Goal: Task Accomplishment & Management: Manage account settings

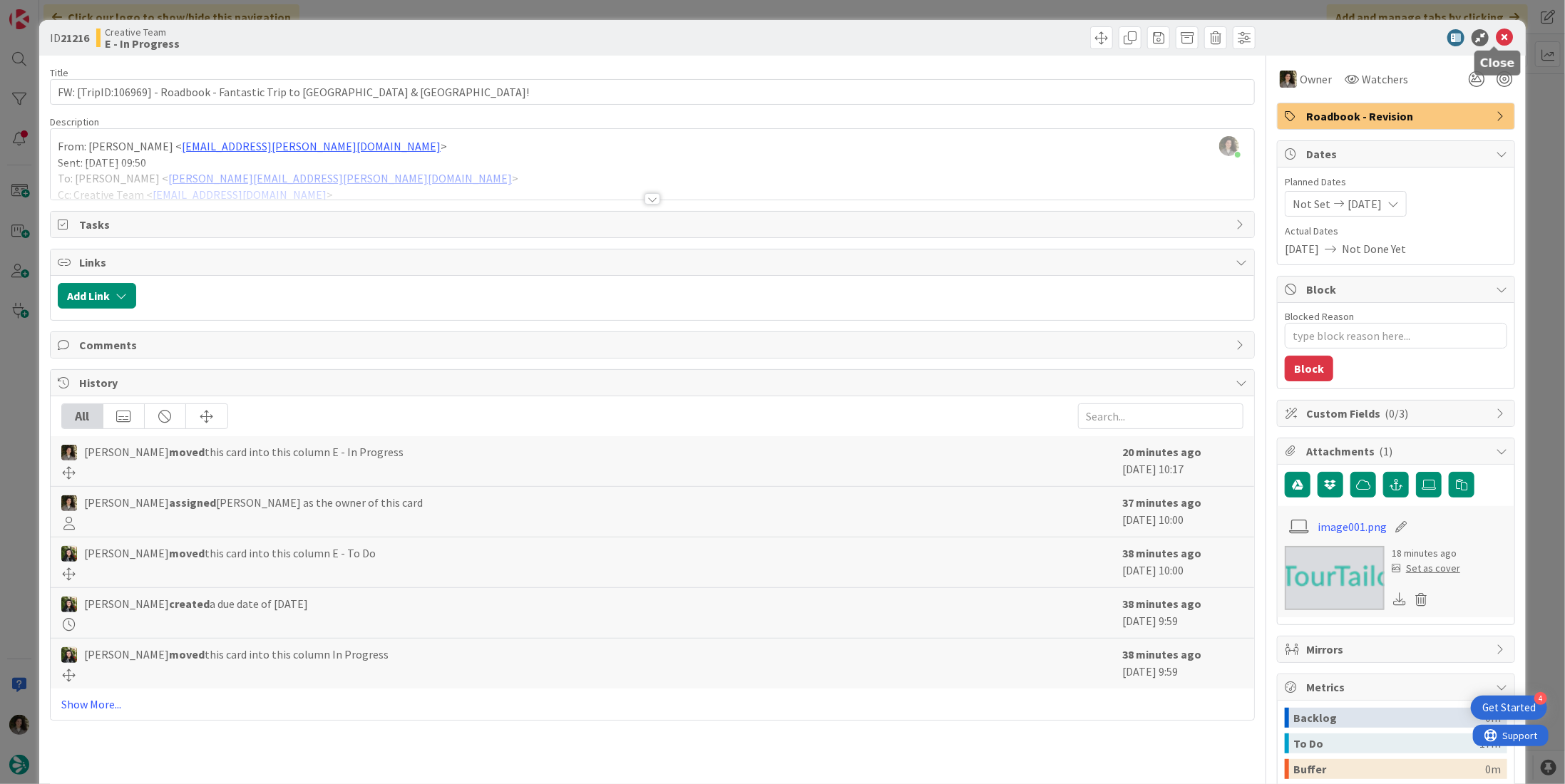
click at [1496, 35] on icon at bounding box center [1504, 38] width 17 height 17
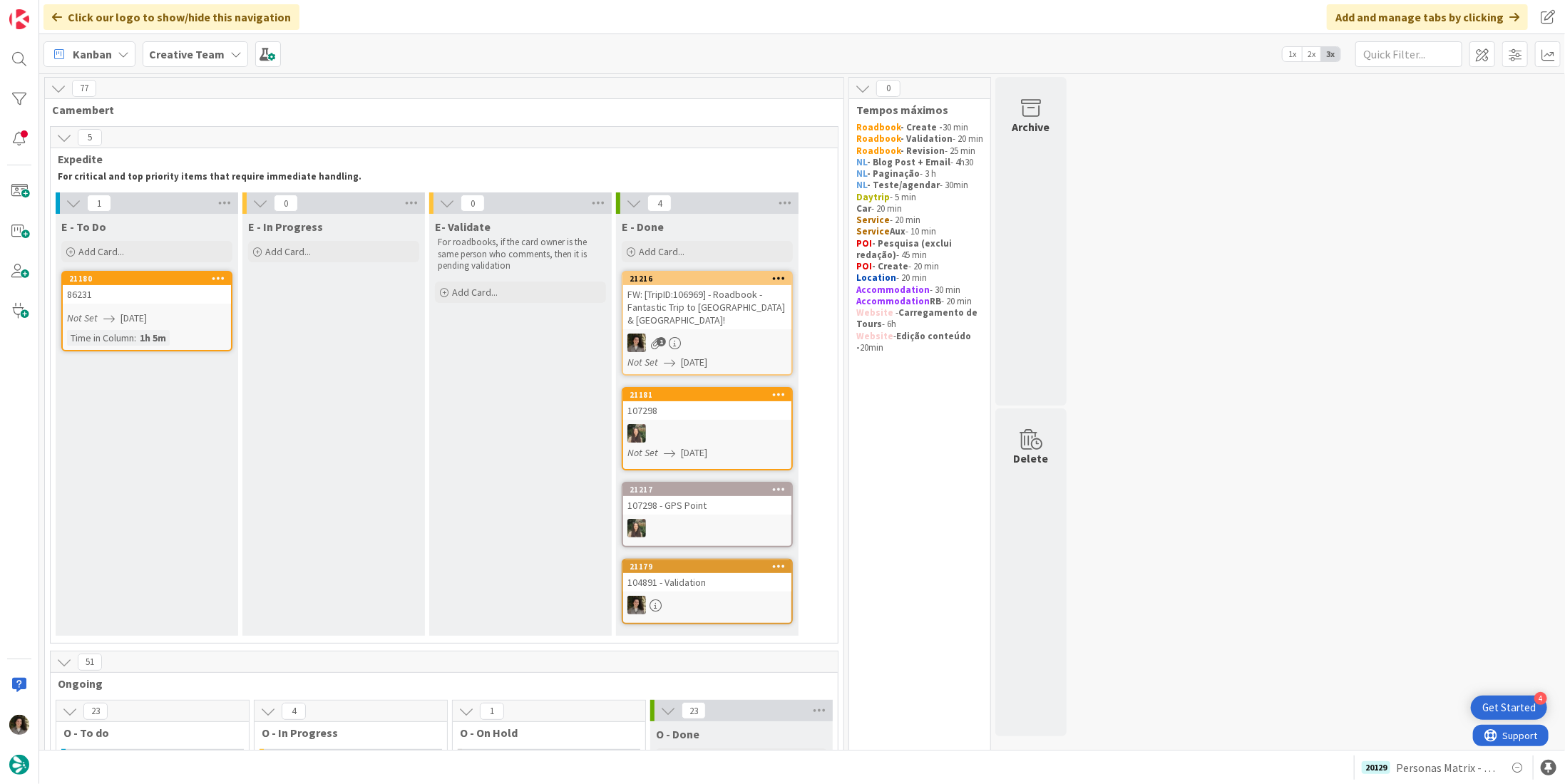
click at [704, 308] on div "FW: [TripID:106969] - Roadbook - Fantastic Trip to [GEOGRAPHIC_DATA] & [GEOGRAP…" at bounding box center [707, 307] width 169 height 44
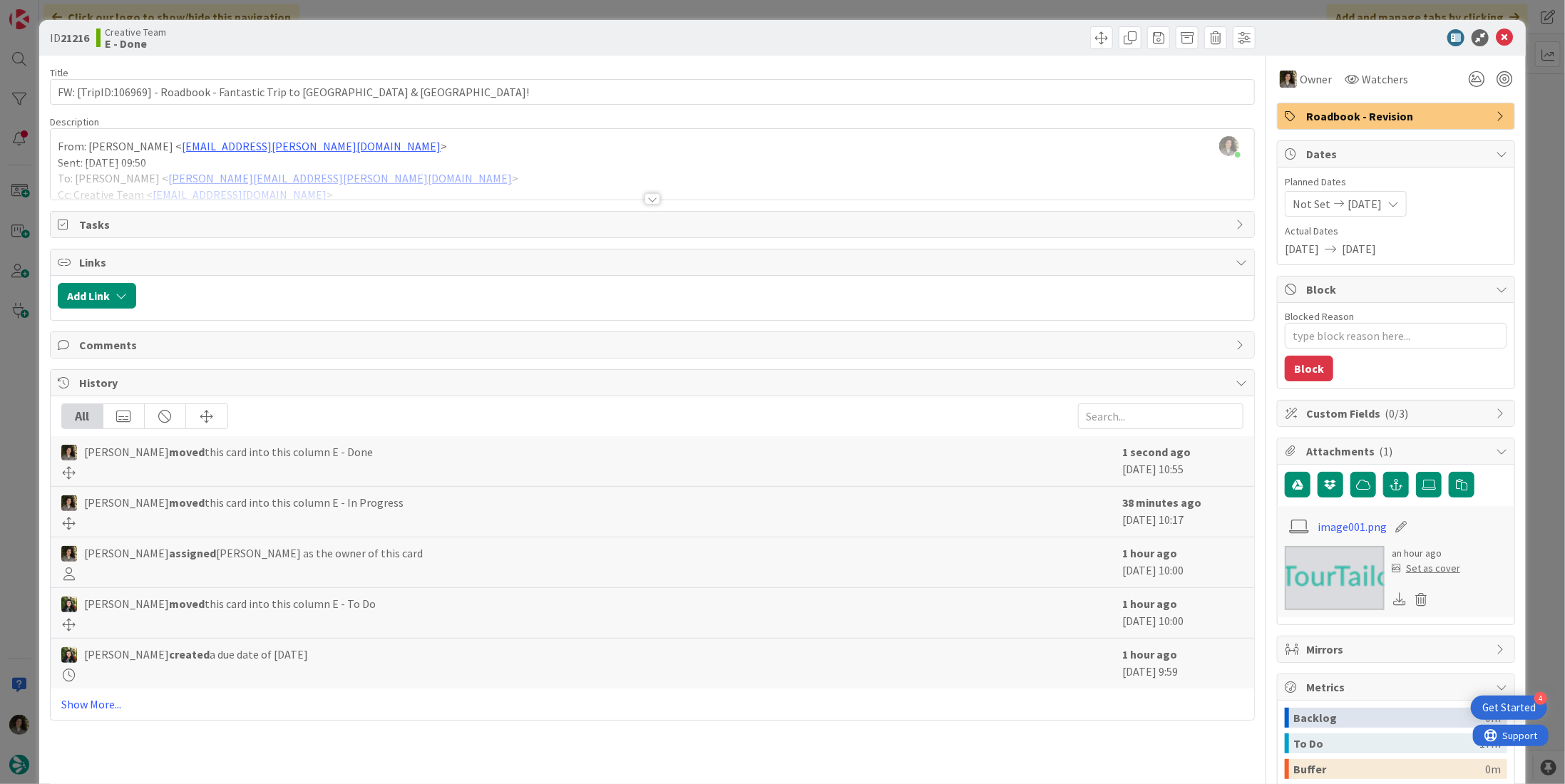
click at [1331, 113] on span "Roadbook - Revision" at bounding box center [1397, 116] width 183 height 17
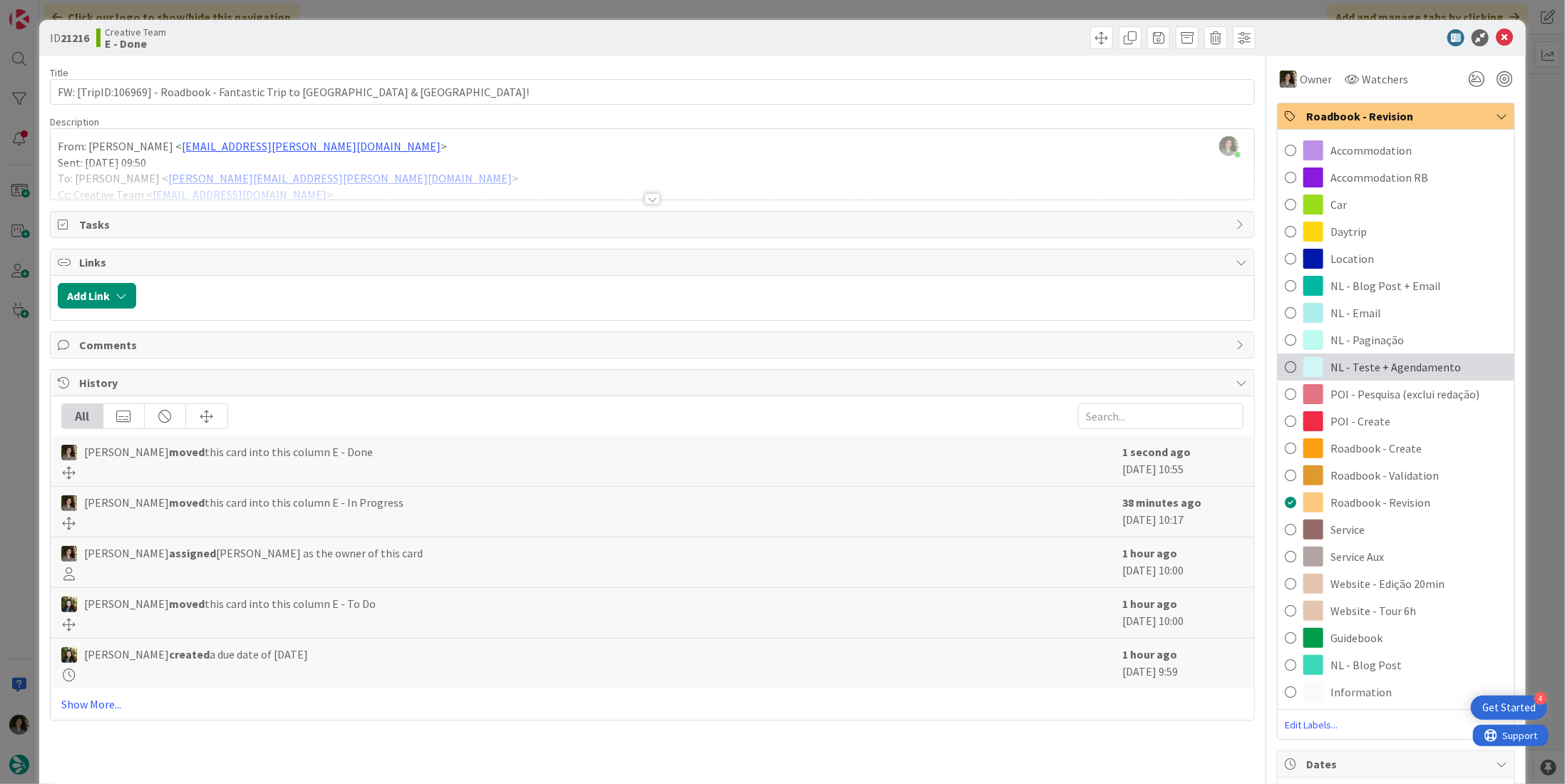
click at [1450, 366] on div "NL - Teste + Agendamento" at bounding box center [1396, 367] width 236 height 27
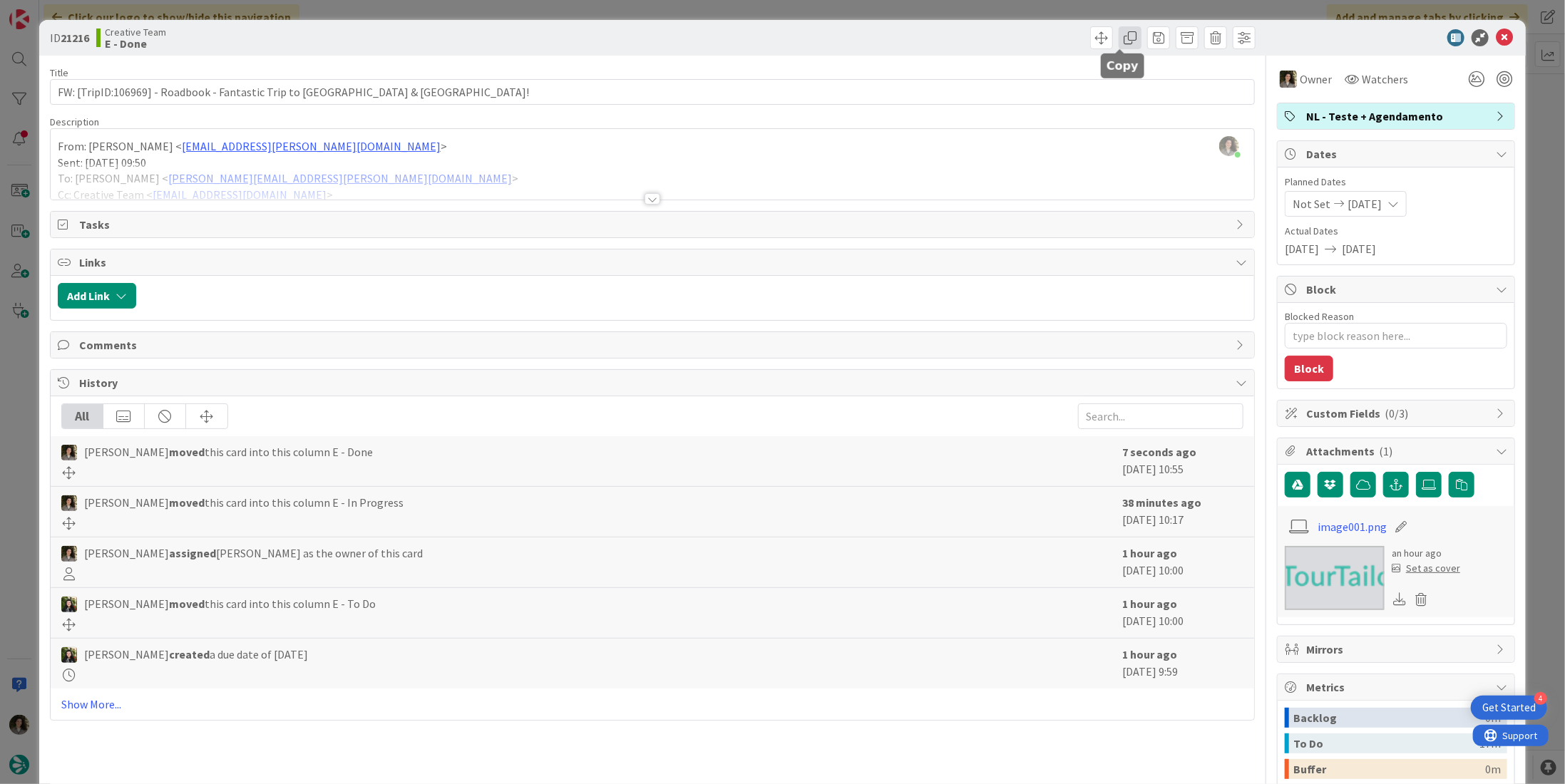
click at [1120, 40] on span at bounding box center [1130, 38] width 23 height 23
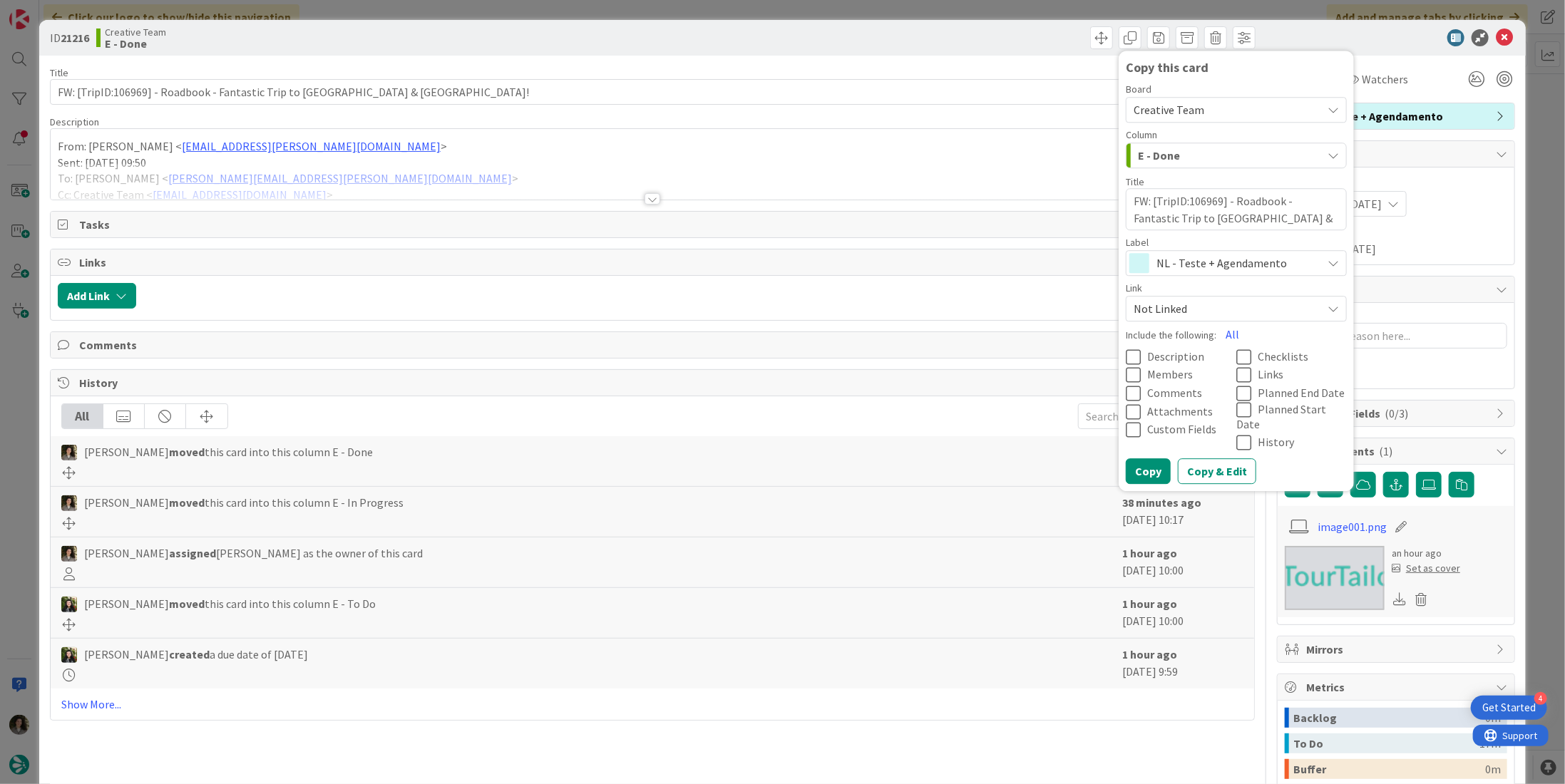
click at [1213, 267] on span "NL - Teste + Agendamento" at bounding box center [1236, 263] width 158 height 20
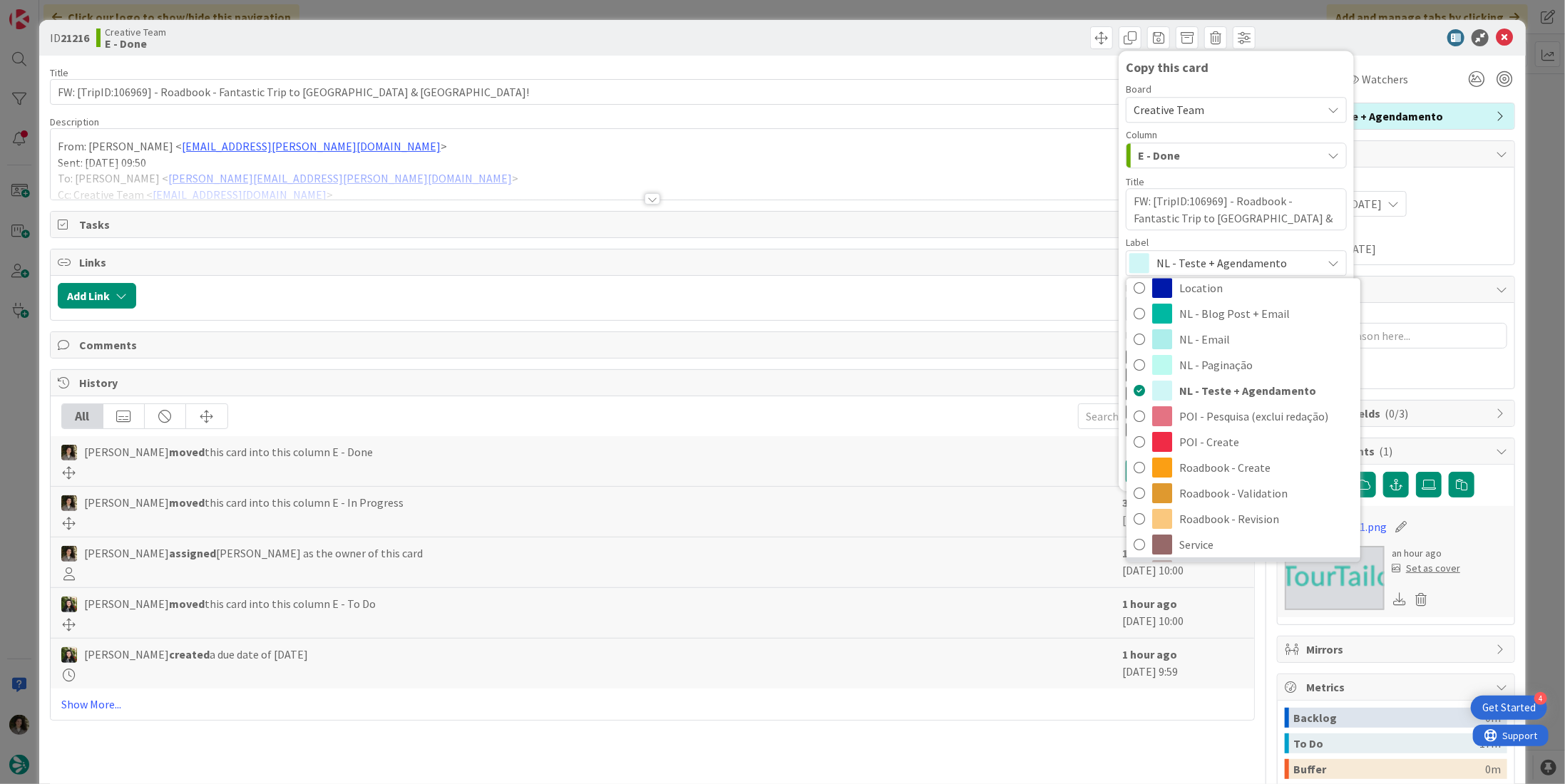
scroll to position [214, 0]
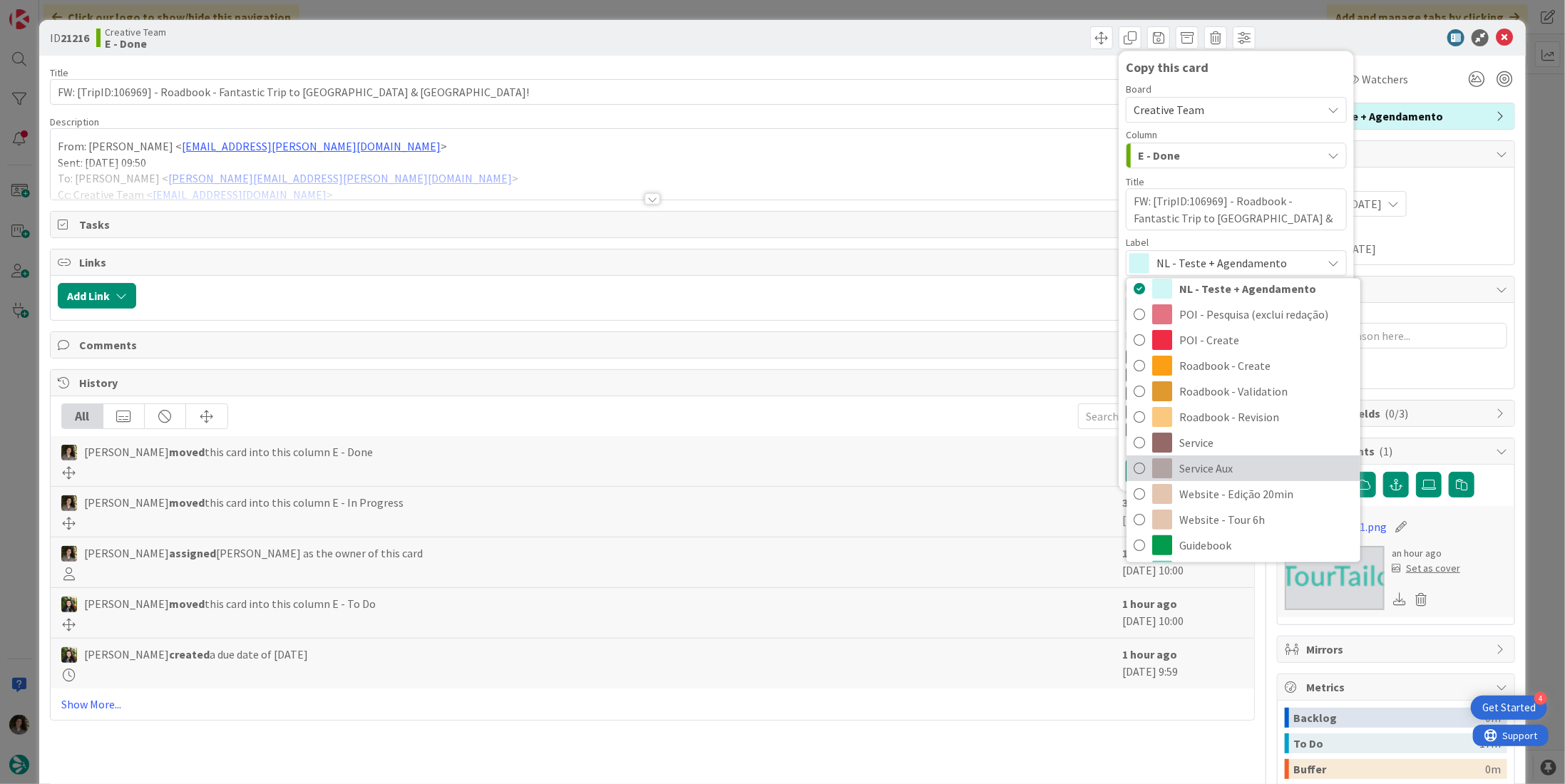
click at [1239, 463] on span "Service Aux" at bounding box center [1266, 468] width 174 height 22
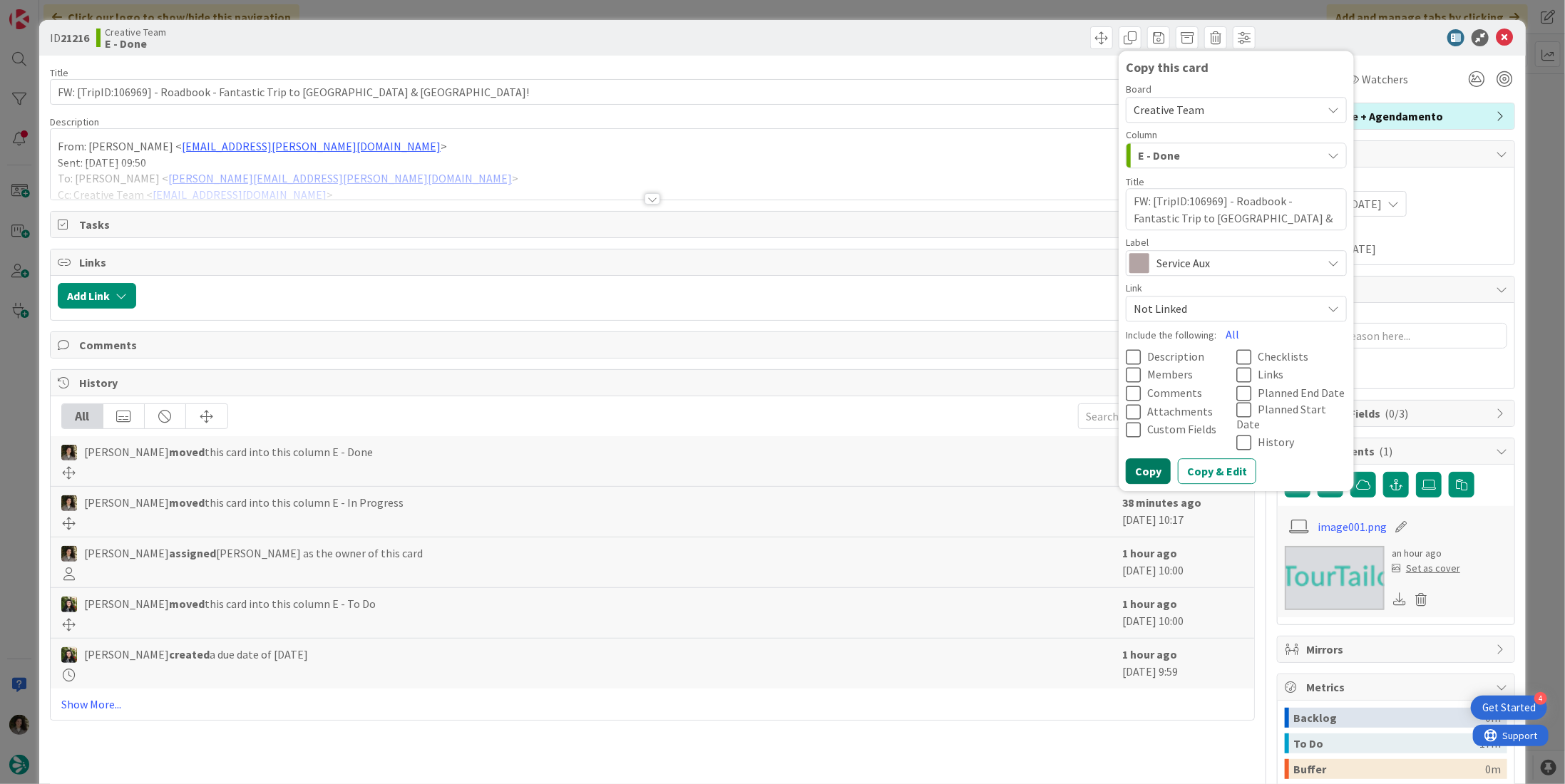
click at [1132, 458] on button "Copy" at bounding box center [1149, 471] width 45 height 26
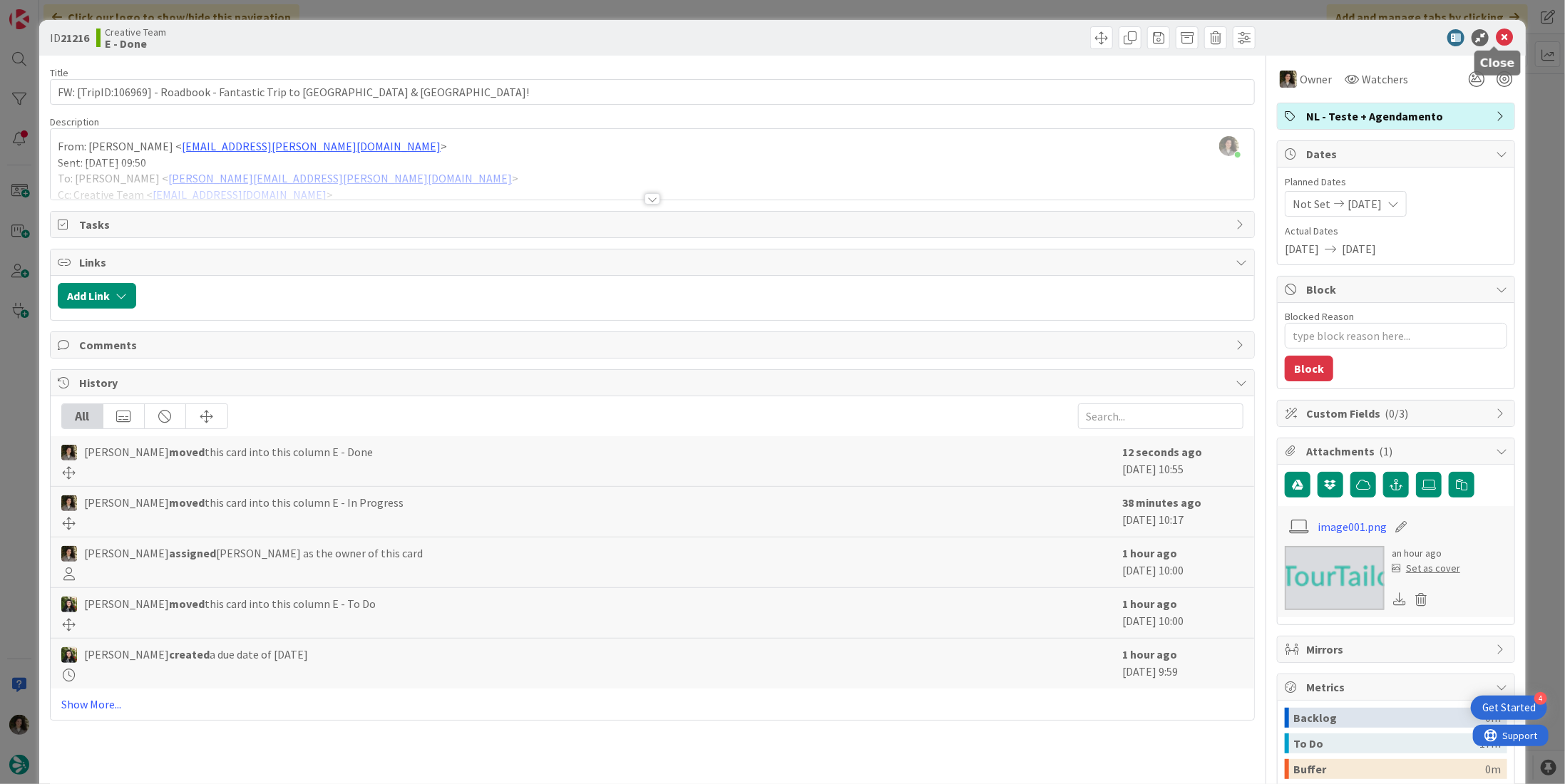
click at [1499, 39] on icon at bounding box center [1504, 38] width 17 height 17
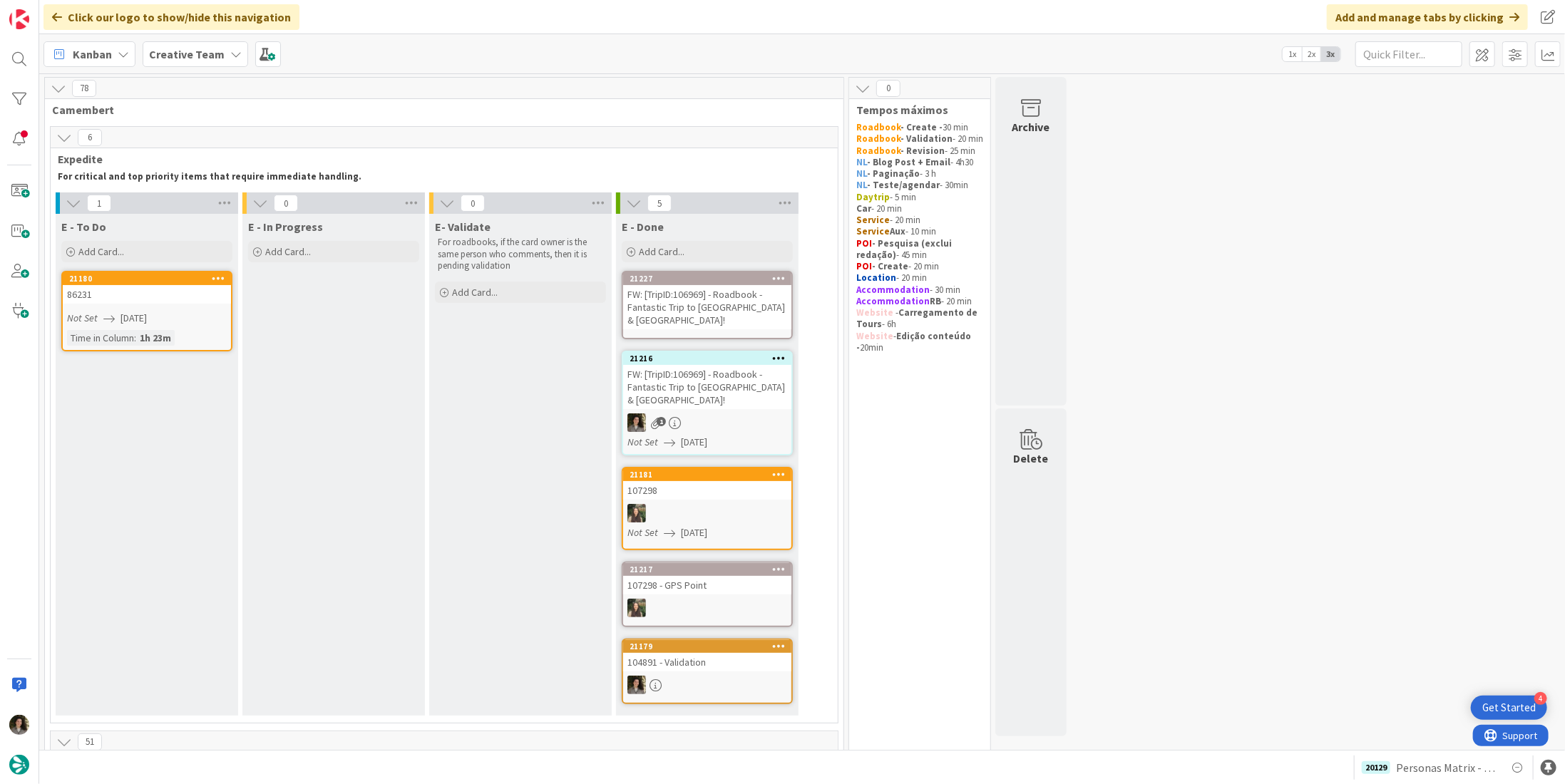
click at [669, 303] on div "FW: [TripID:106969] - Roadbook - Fantastic Trip to [GEOGRAPHIC_DATA] & [GEOGRAP…" at bounding box center [707, 307] width 169 height 44
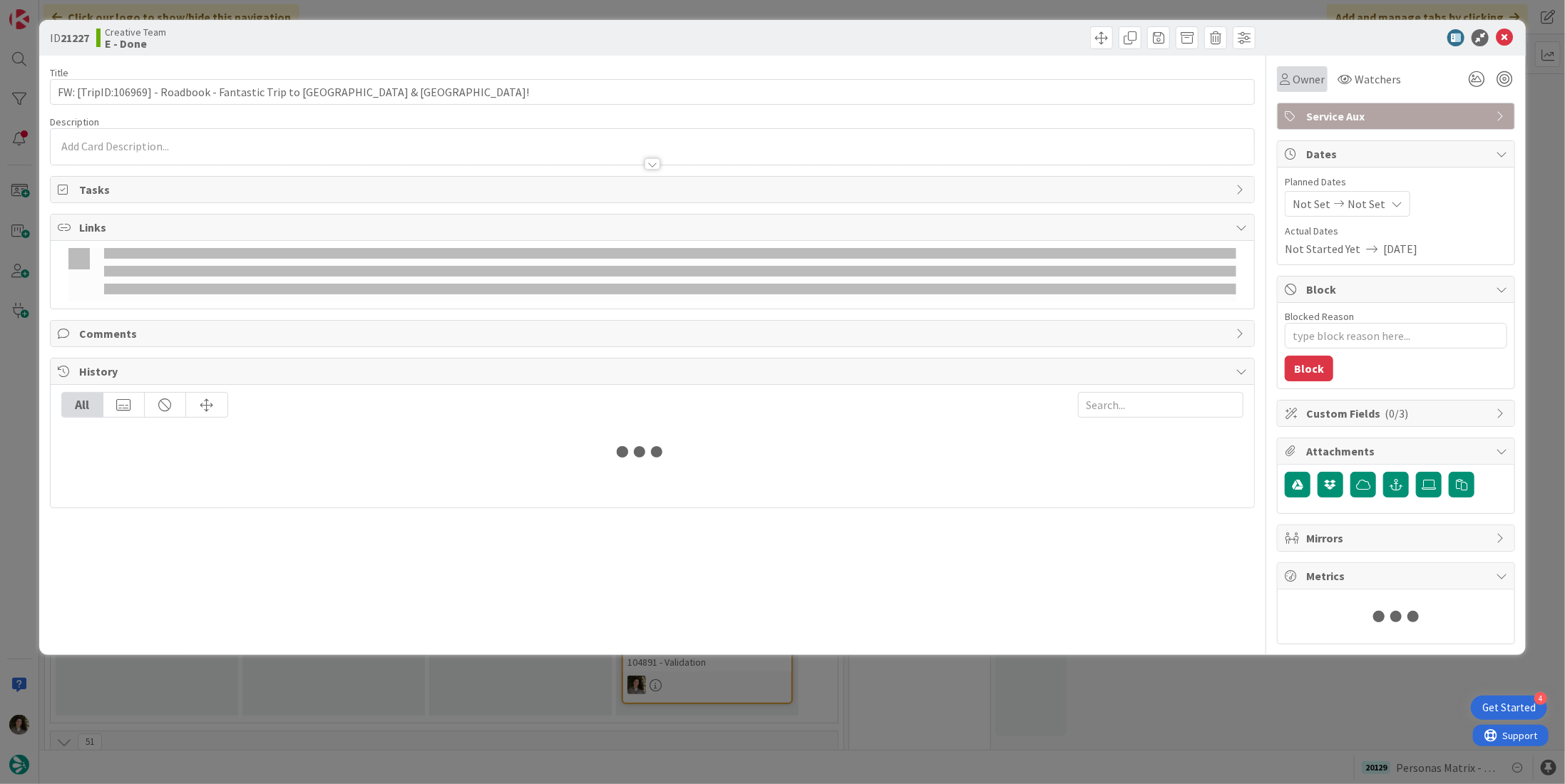
click at [1299, 86] on span "Owner" at bounding box center [1309, 78] width 32 height 17
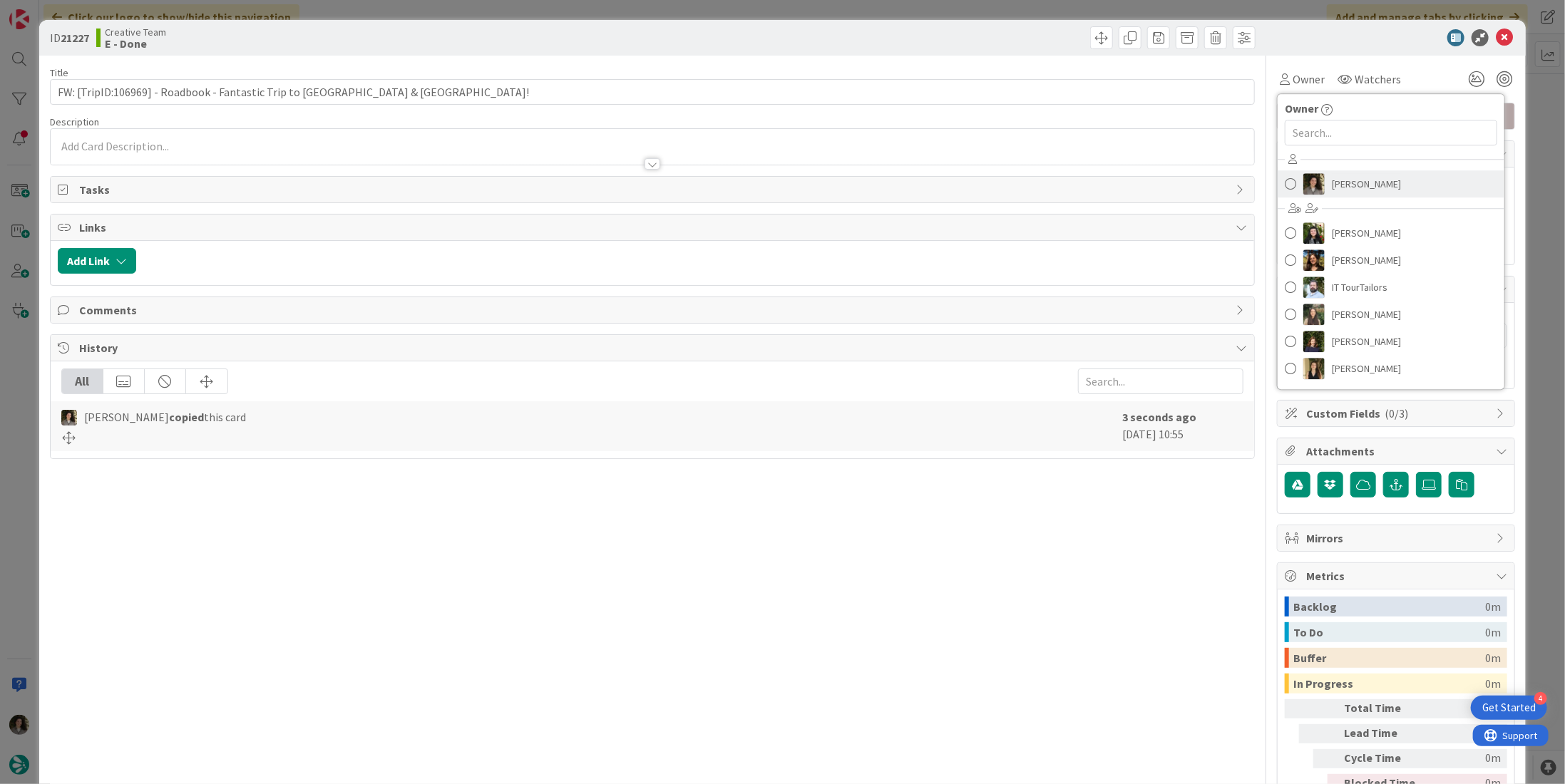
click at [1338, 176] on span "[PERSON_NAME]" at bounding box center [1367, 184] width 70 height 22
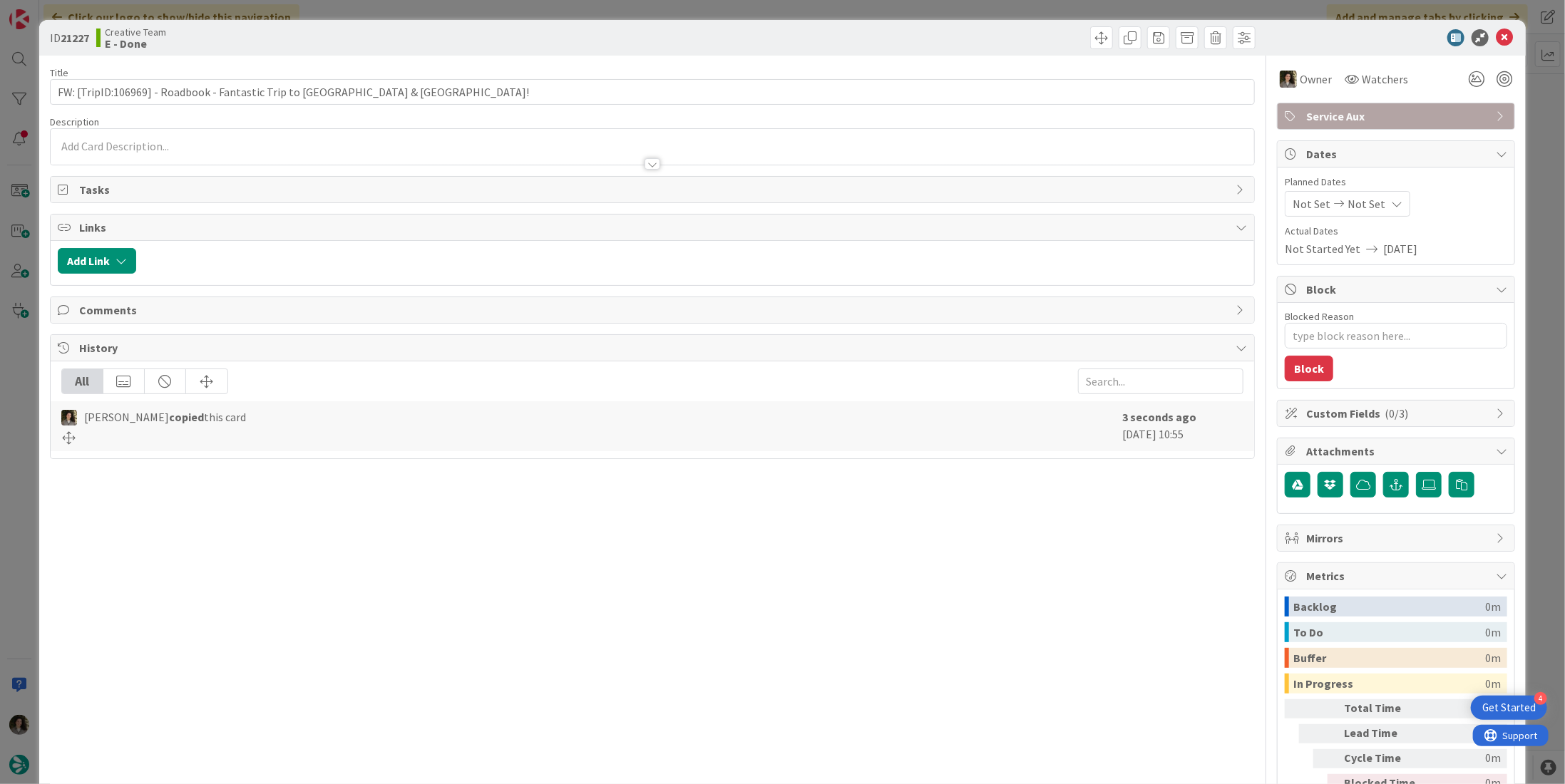
type textarea "x"
click at [1392, 206] on icon at bounding box center [1397, 204] width 11 height 11
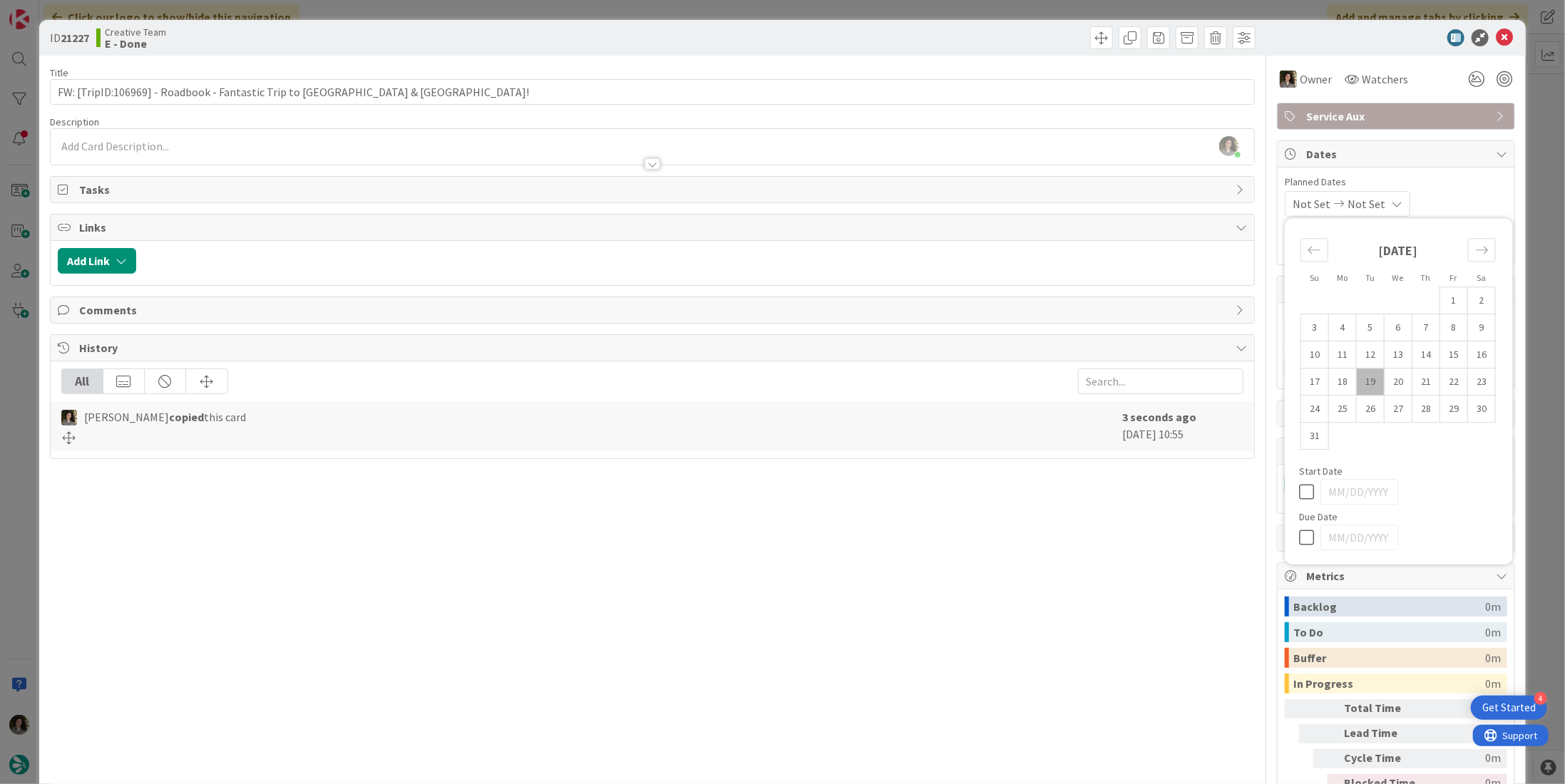
click at [1299, 537] on icon at bounding box center [1309, 537] width 22 height 17
type input "[DATE]"
drag, startPoint x: 1123, startPoint y: 552, endPoint x: 1205, endPoint y: 453, distance: 128.5
click at [1121, 545] on div "Title 66 / 128 FW: [TripID:106969] - Roadbook - Fantastic Trip to [GEOGRAPHIC_D…" at bounding box center [652, 444] width 1206 height 777
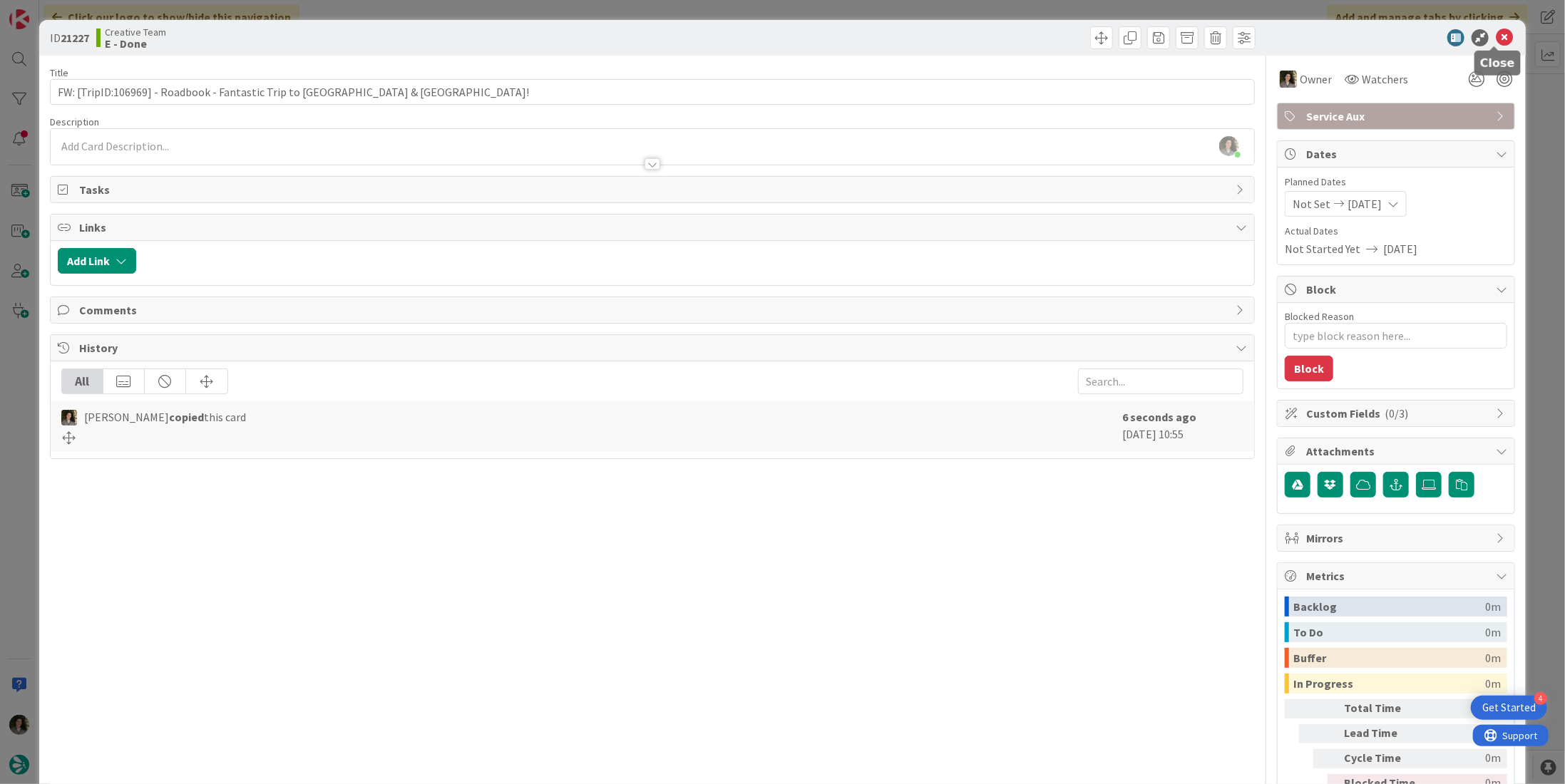
click at [1496, 36] on icon at bounding box center [1504, 38] width 17 height 17
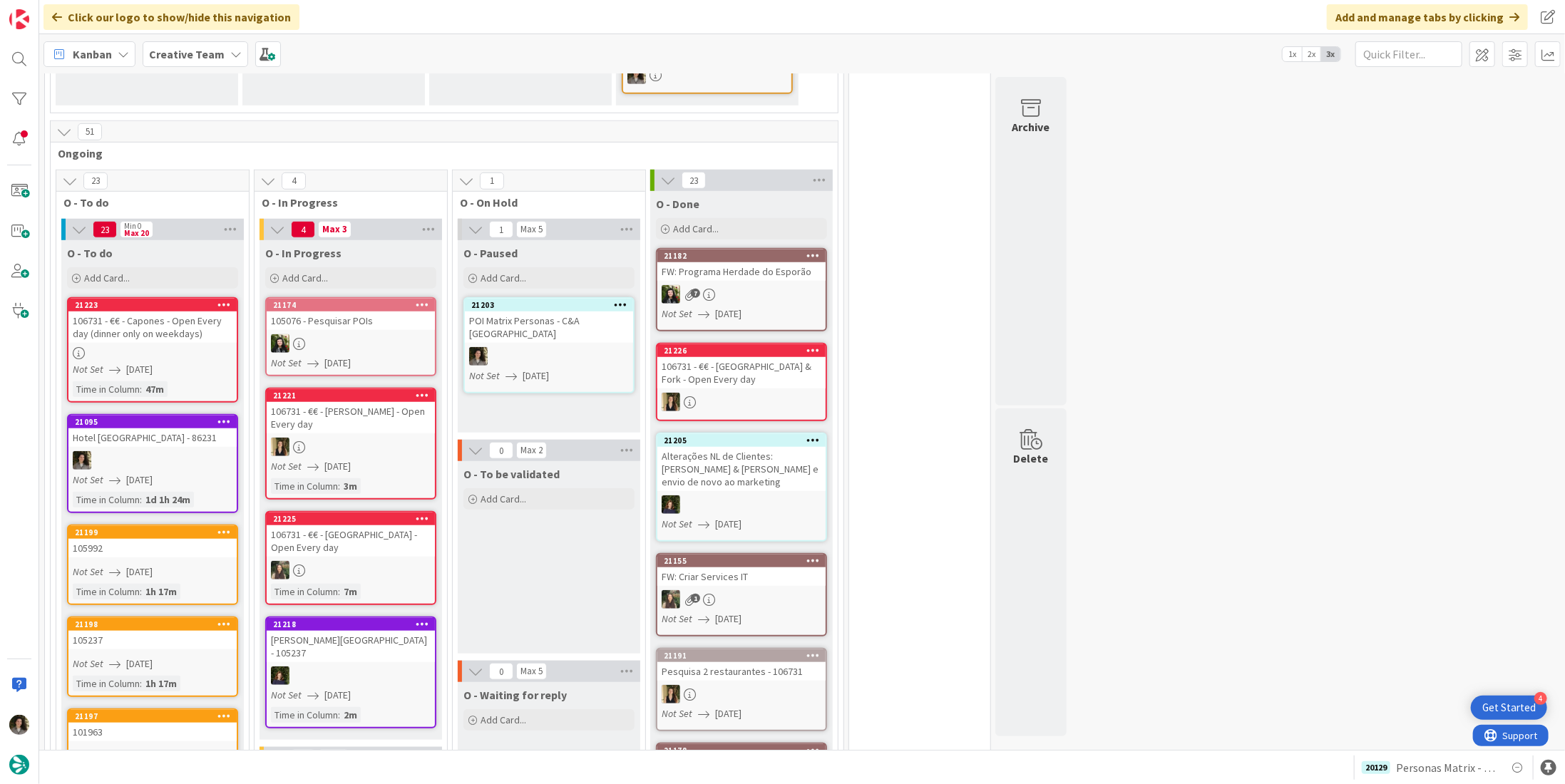
scroll to position [641, 0]
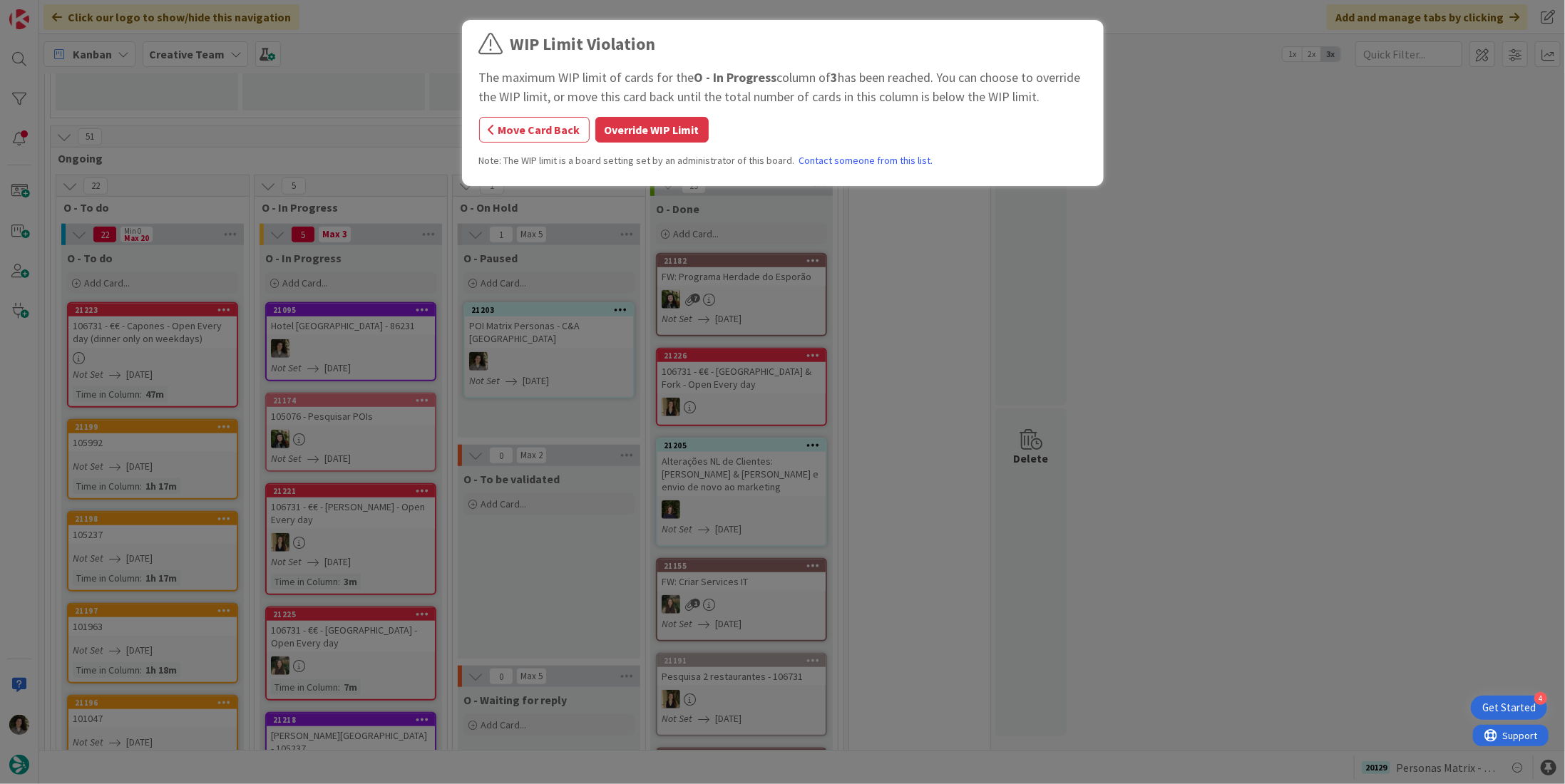
click at [334, 326] on div "WIP Limit Violation The maximum WIP limit of cards for the O - In Progress colu…" at bounding box center [782, 392] width 1565 height 784
click at [673, 125] on button "Override WIP Limit" at bounding box center [652, 129] width 113 height 26
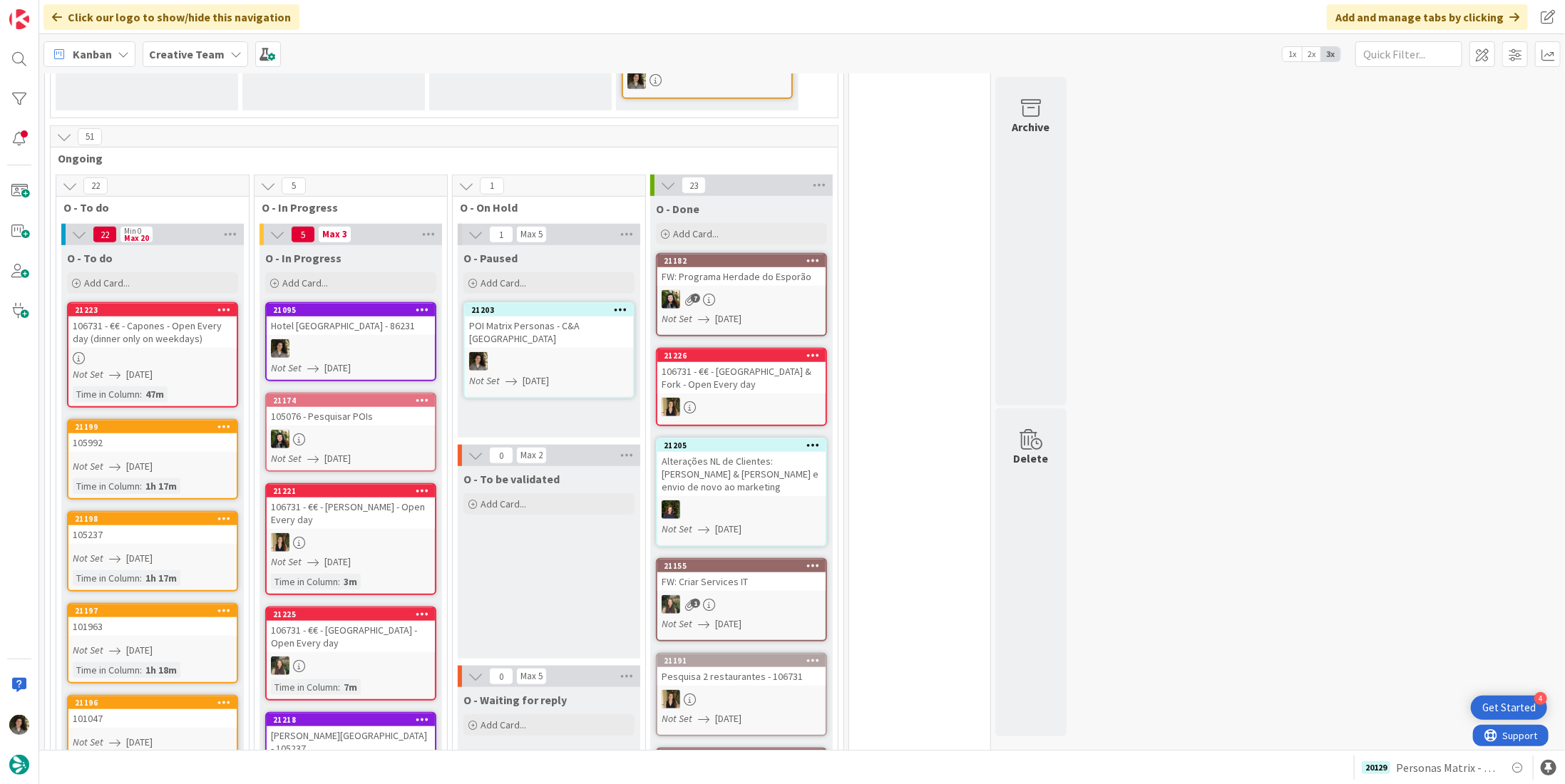
click at [365, 306] on link "[GEOGRAPHIC_DATA] - 86231 Not Set [DATE]" at bounding box center [351, 341] width 171 height 79
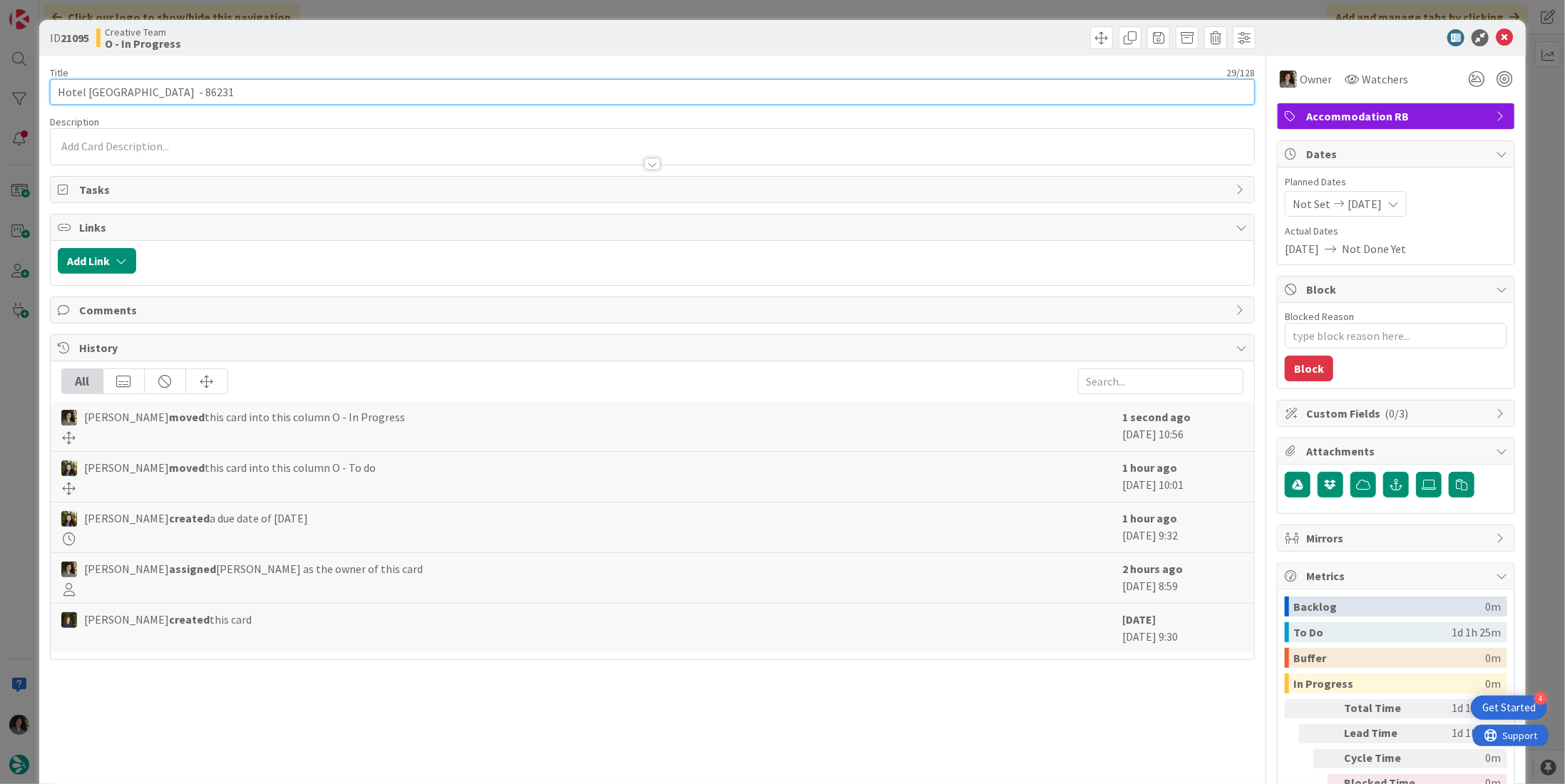
drag, startPoint x: 157, startPoint y: 93, endPoint x: -2, endPoint y: 93, distance: 159.0
click at [0, 93] on html "4 Get Started Click our logo to show/hide this navigation Add and manage tabs b…" at bounding box center [782, 392] width 1565 height 784
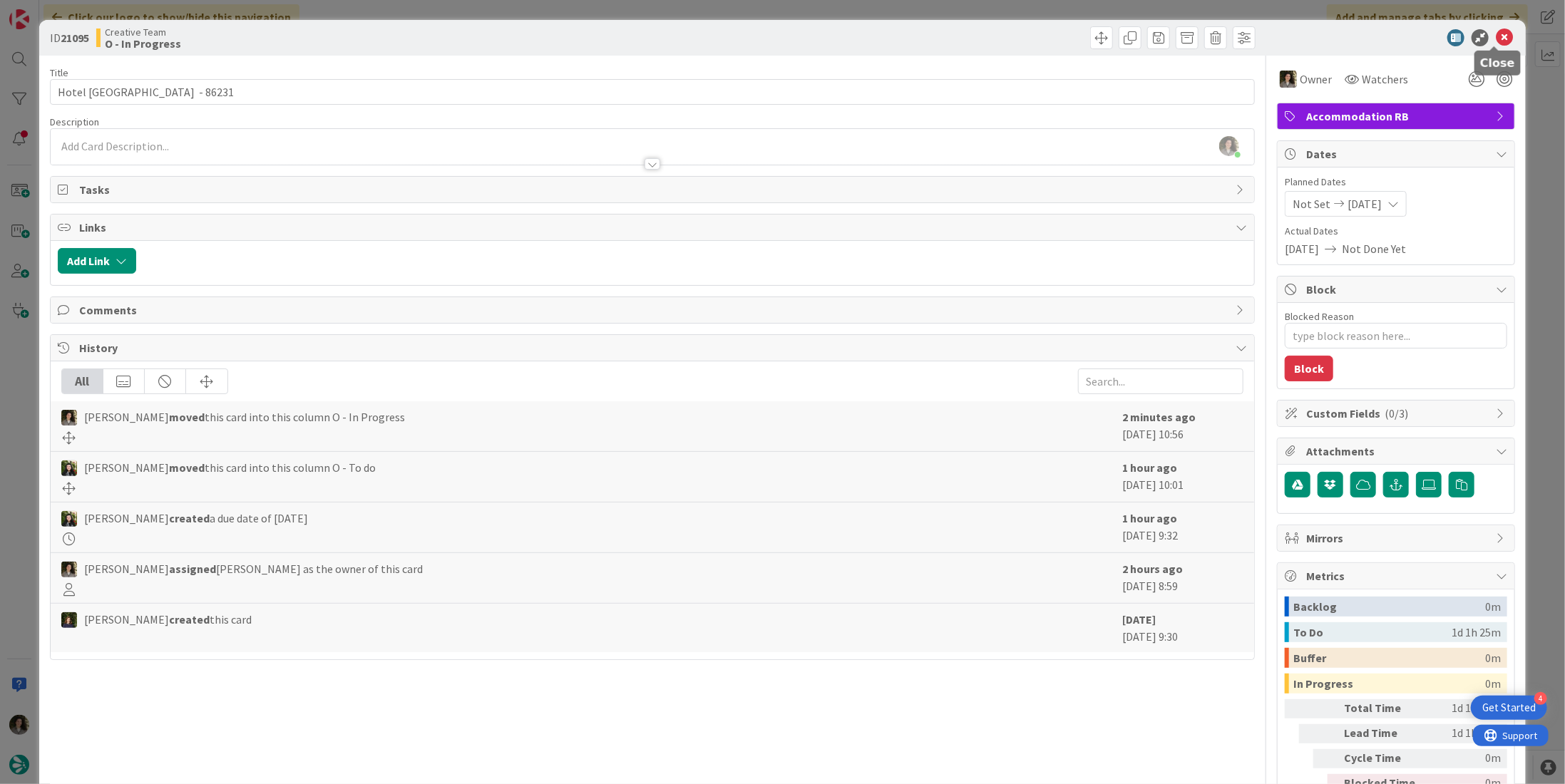
click at [1496, 36] on icon at bounding box center [1504, 38] width 17 height 17
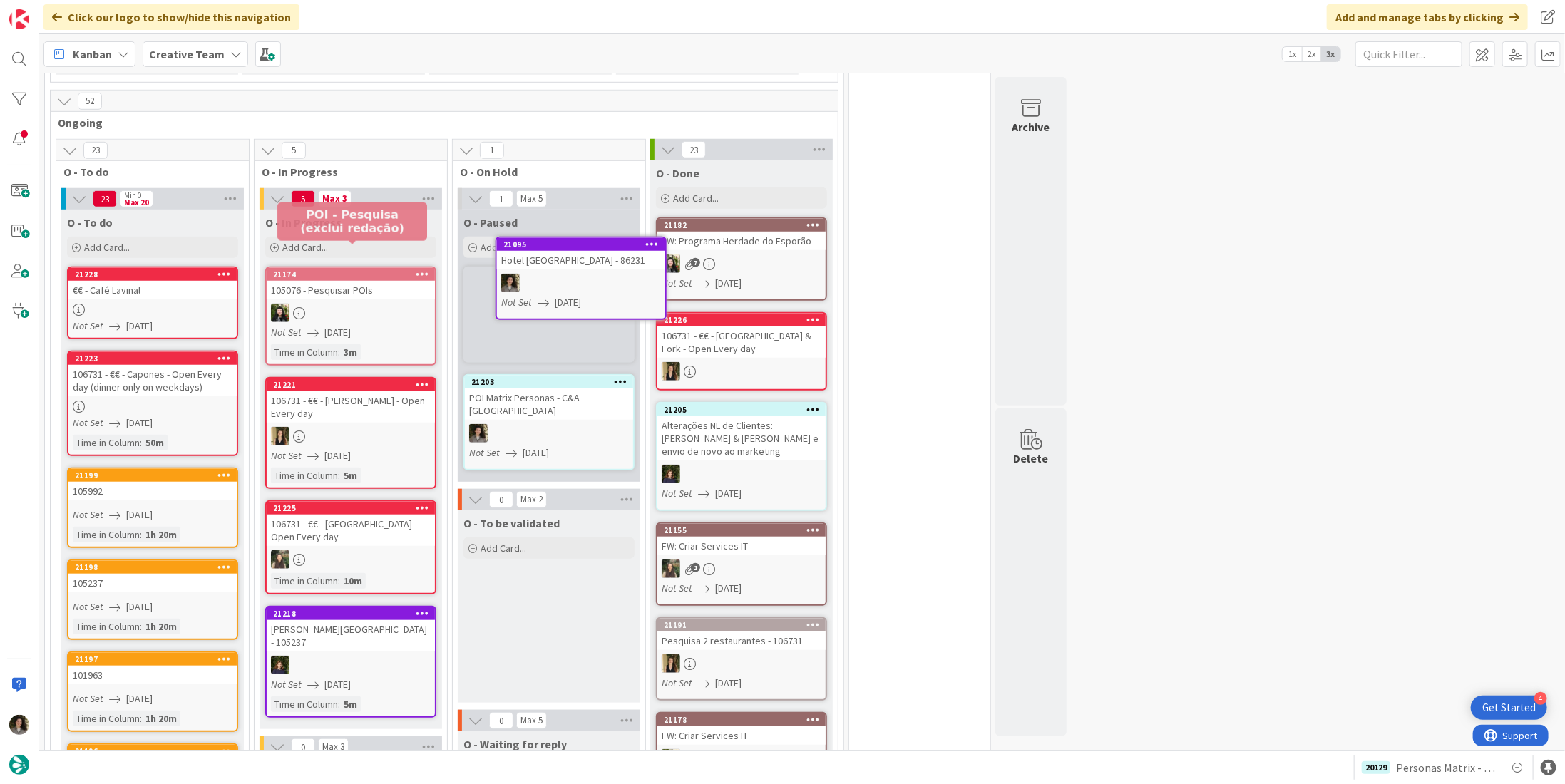
scroll to position [680, 0]
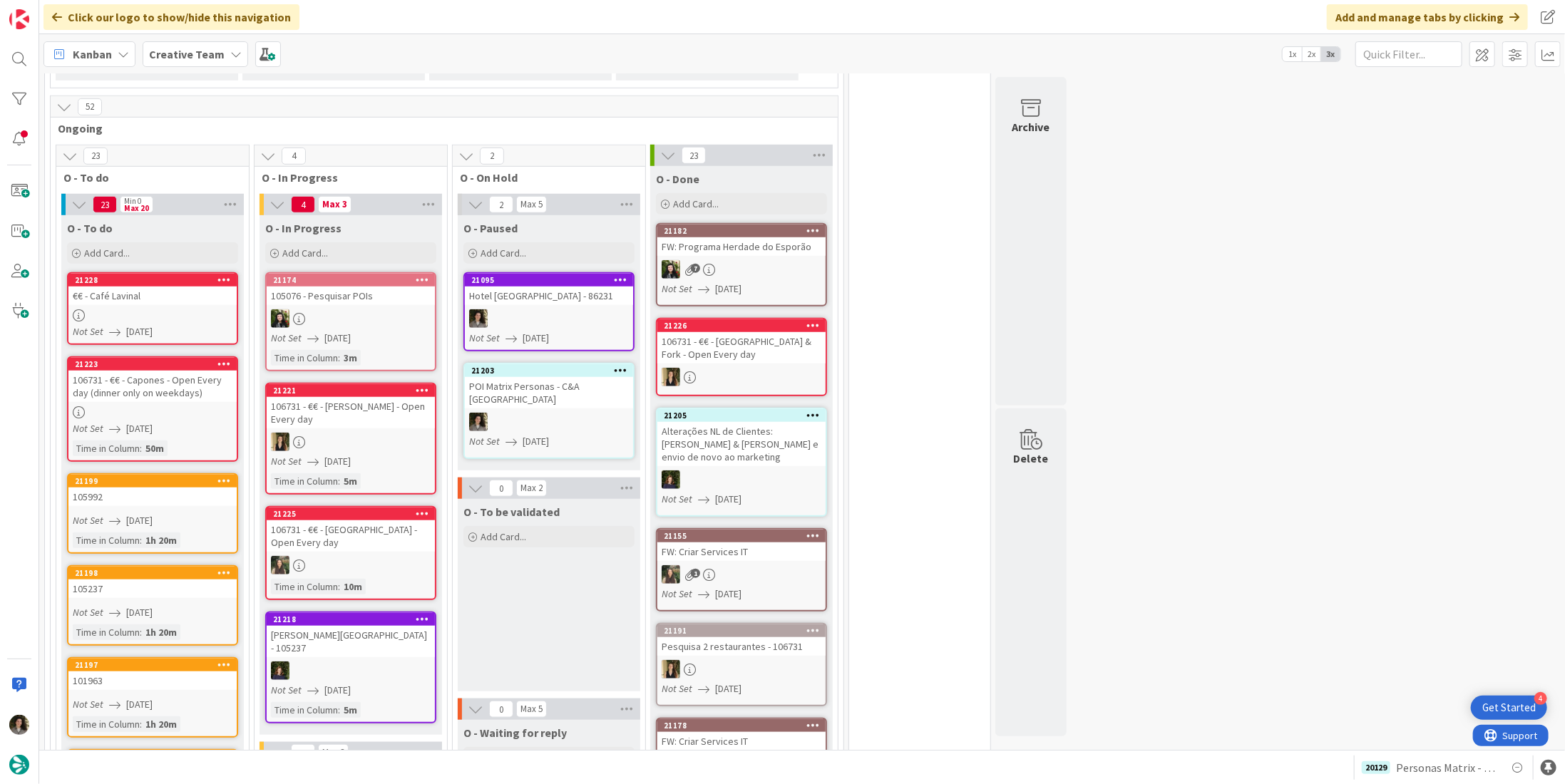
click at [528, 287] on div "Hotel [GEOGRAPHIC_DATA] - 86231" at bounding box center [549, 295] width 169 height 18
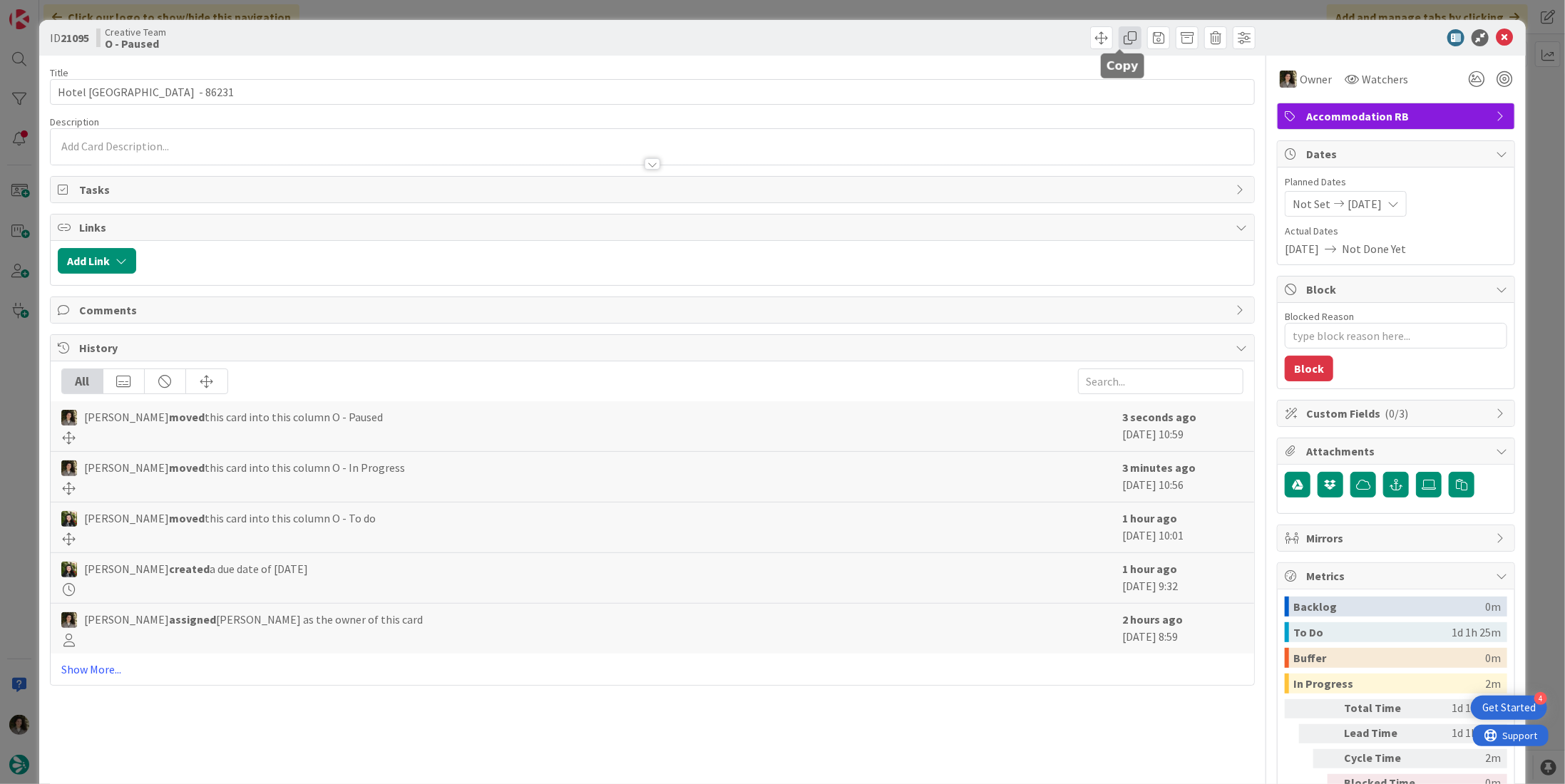
click at [1124, 42] on span at bounding box center [1130, 38] width 23 height 23
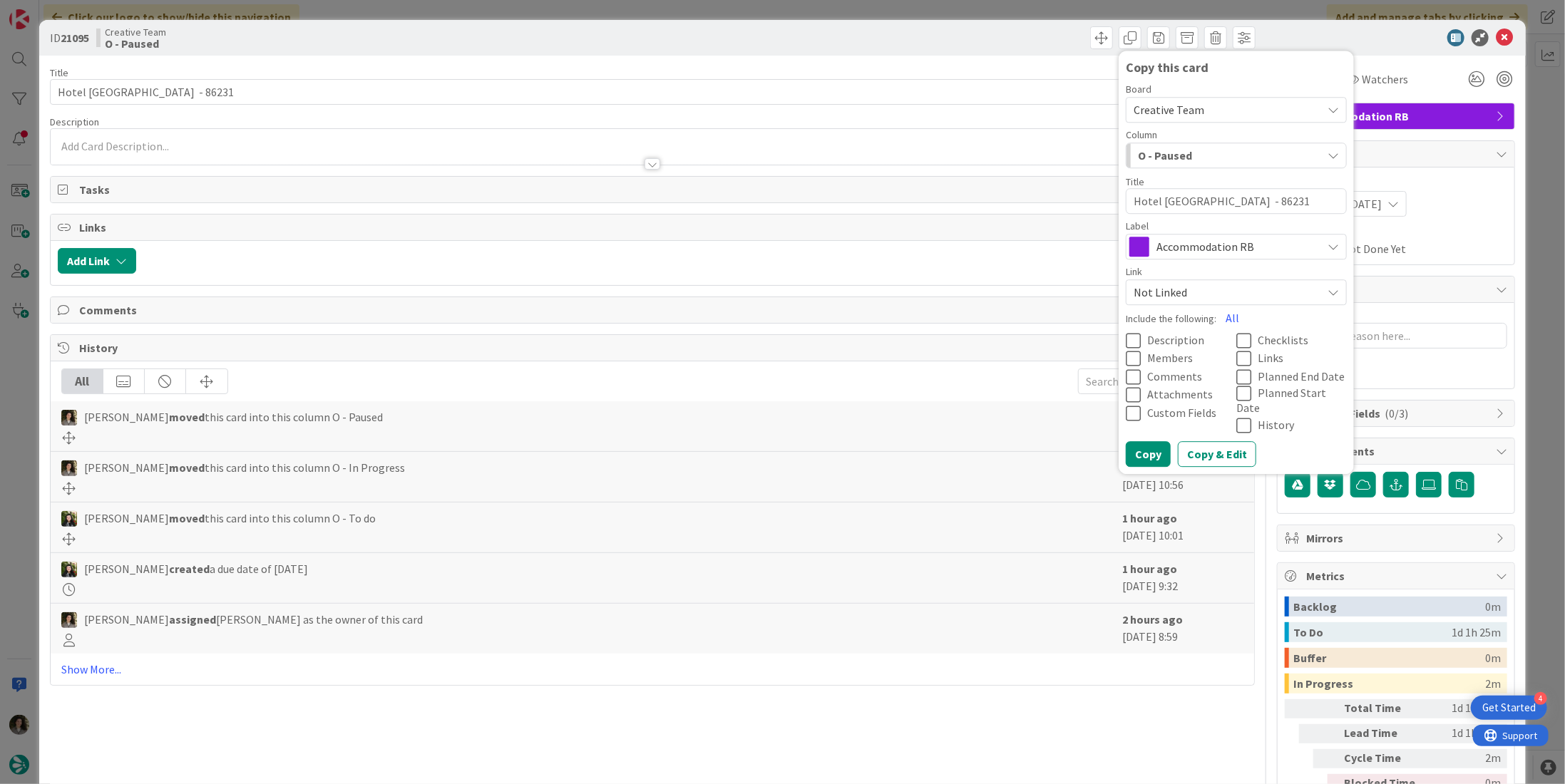
click at [1198, 249] on span "Accommodation RB" at bounding box center [1236, 246] width 158 height 20
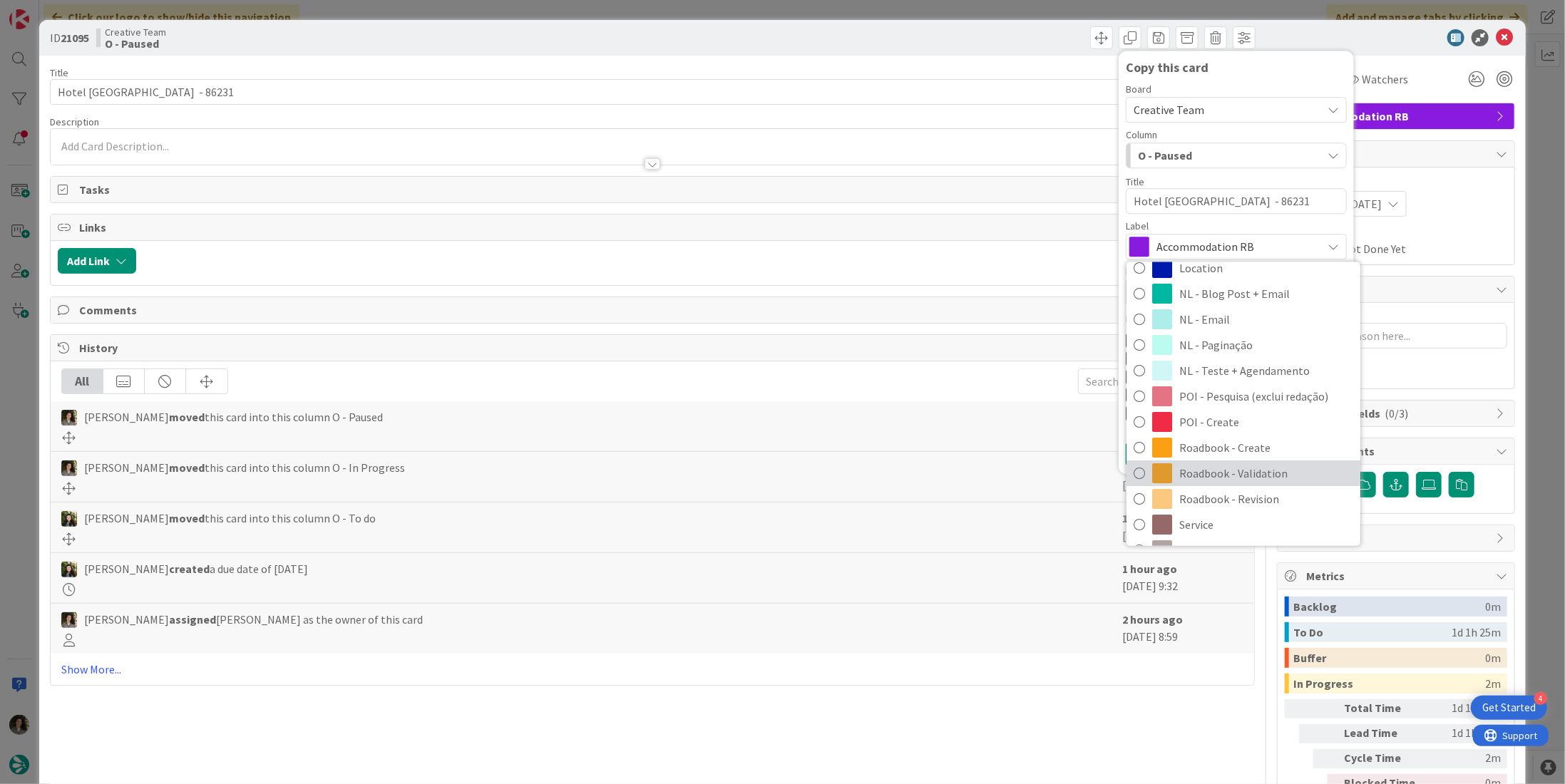
scroll to position [143, 0]
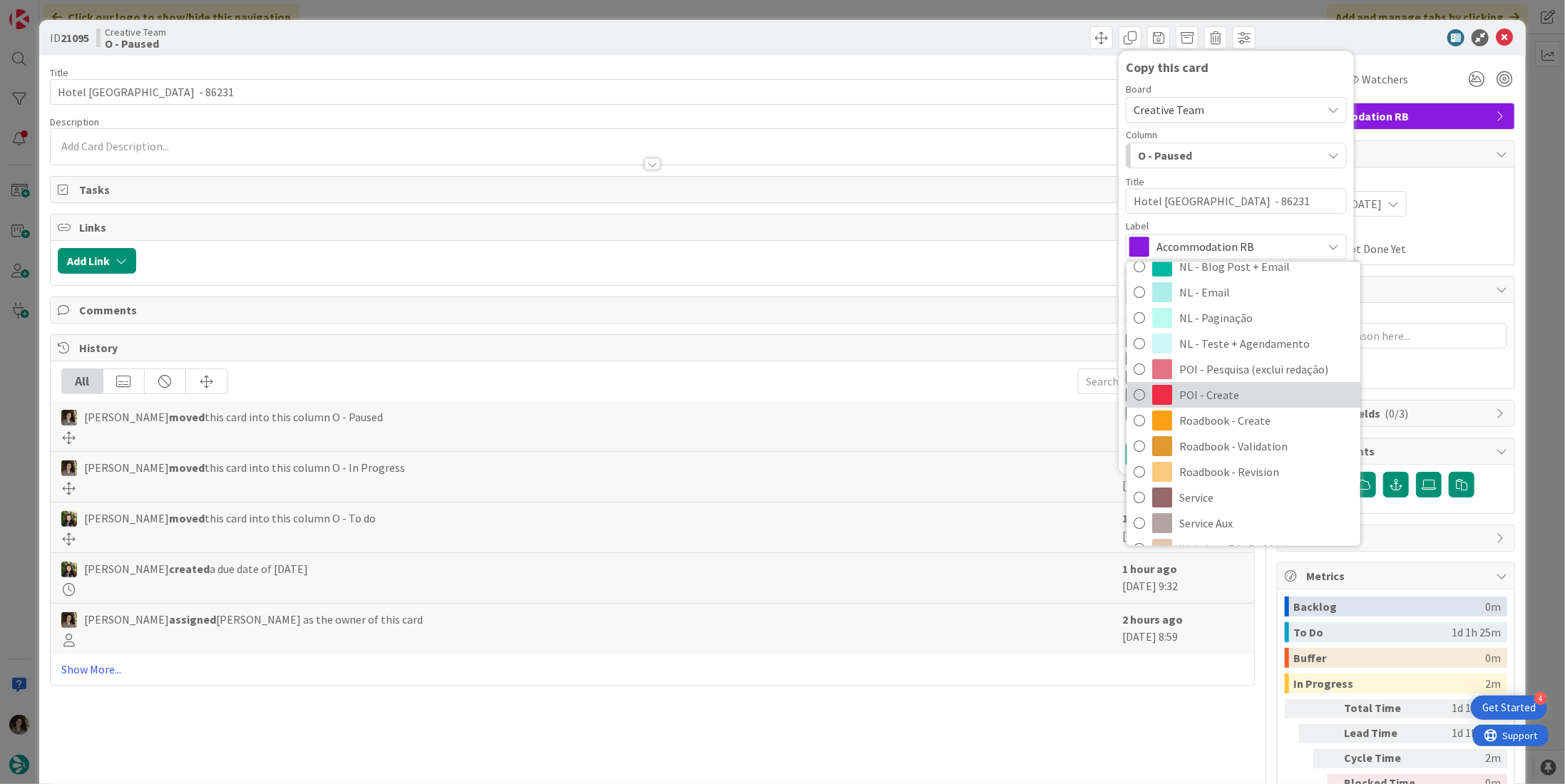
click at [1238, 402] on span "POI - Create" at bounding box center [1266, 394] width 174 height 22
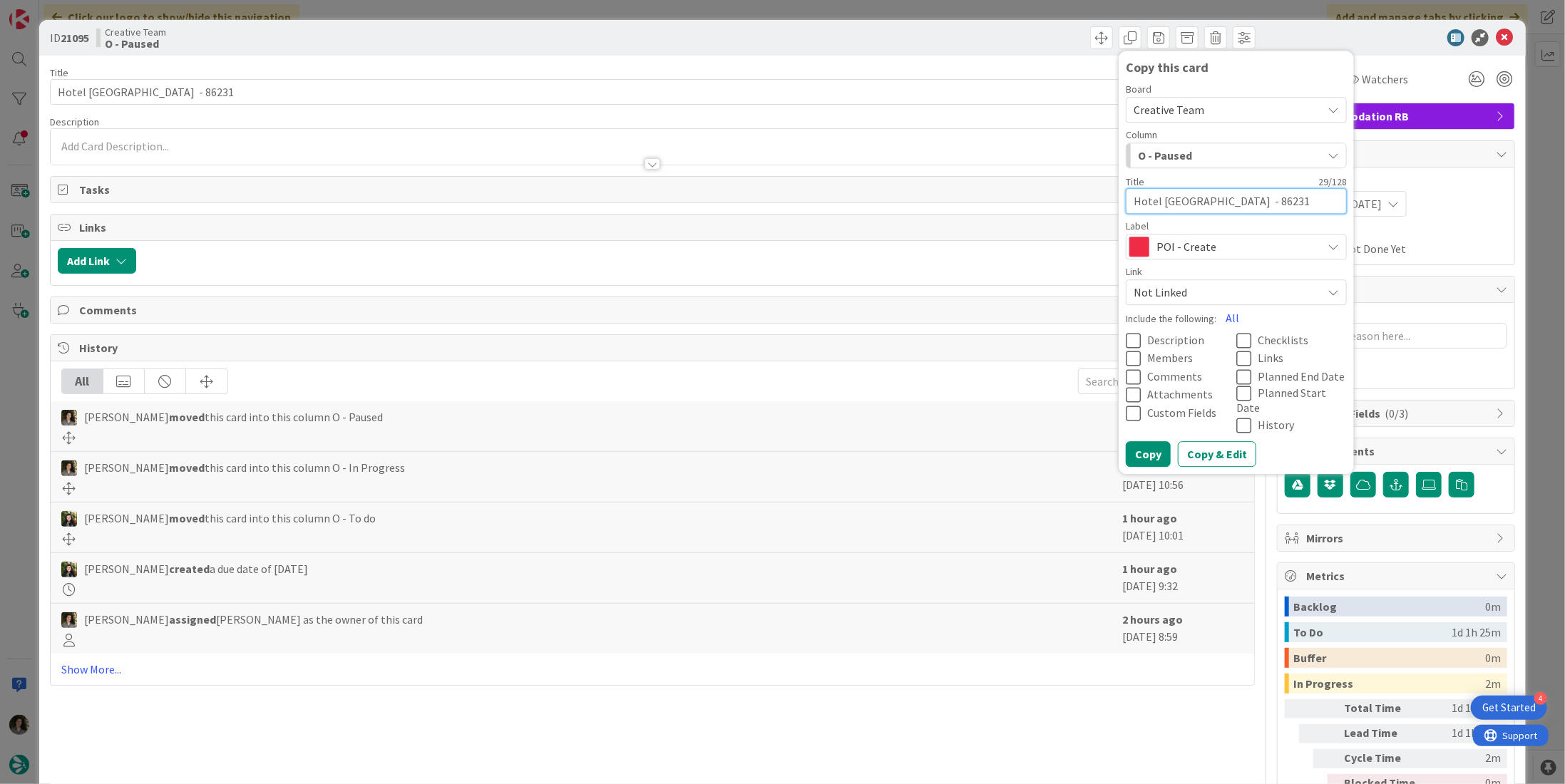
click at [1284, 196] on textarea "Hotel [GEOGRAPHIC_DATA] - 86231" at bounding box center [1237, 201] width 221 height 26
type textarea "x"
type textarea "Hotel [GEOGRAPHIC_DATA] - 86231"
type textarea "x"
type textarea "Hotel [GEOGRAPHIC_DATA] - 86231 -"
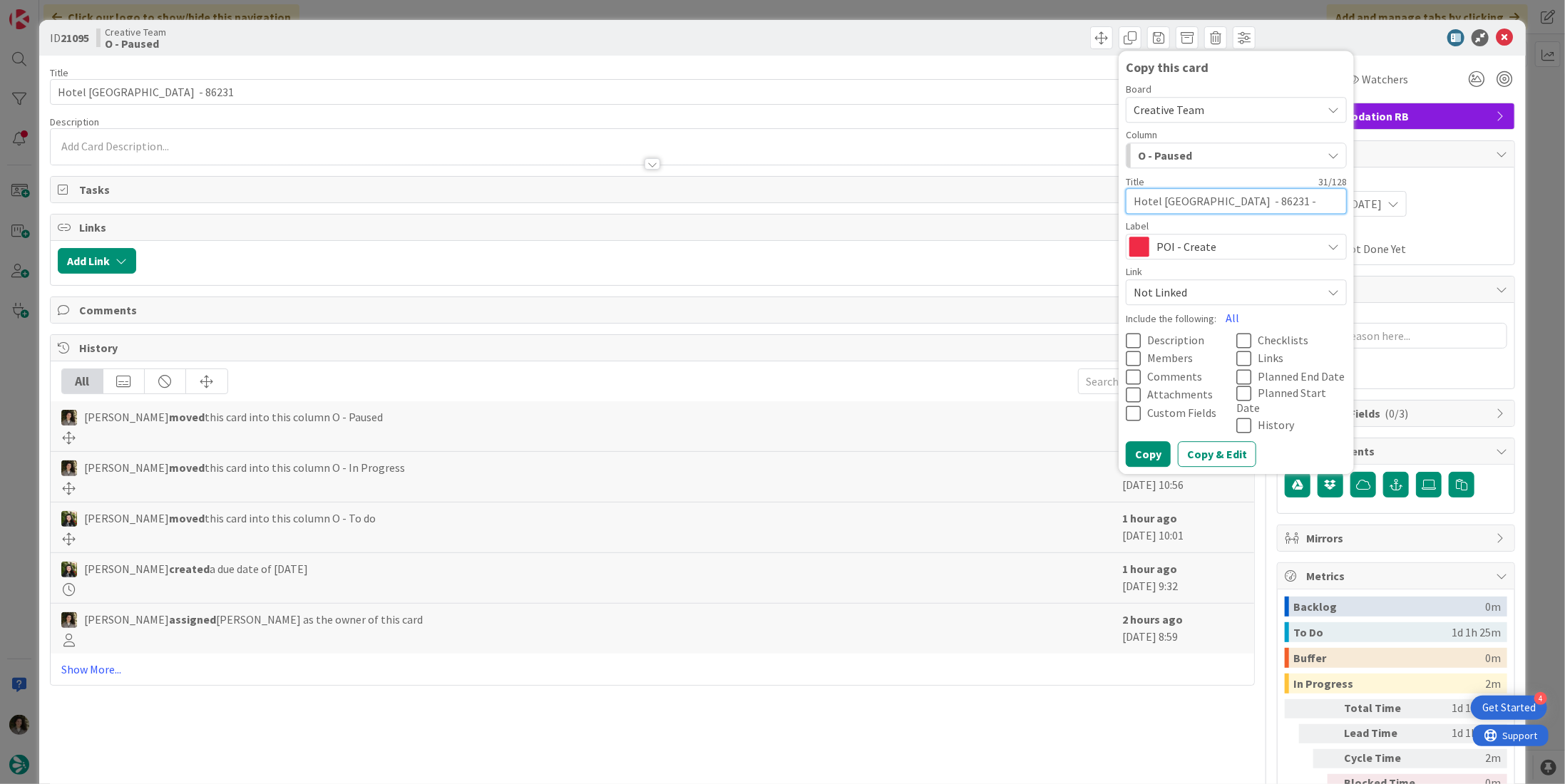
type textarea "x"
type textarea "Hotel [GEOGRAPHIC_DATA] - 86231 -"
type textarea "x"
type textarea "Hotel [GEOGRAPHIC_DATA] - 86231 - P"
type textarea "x"
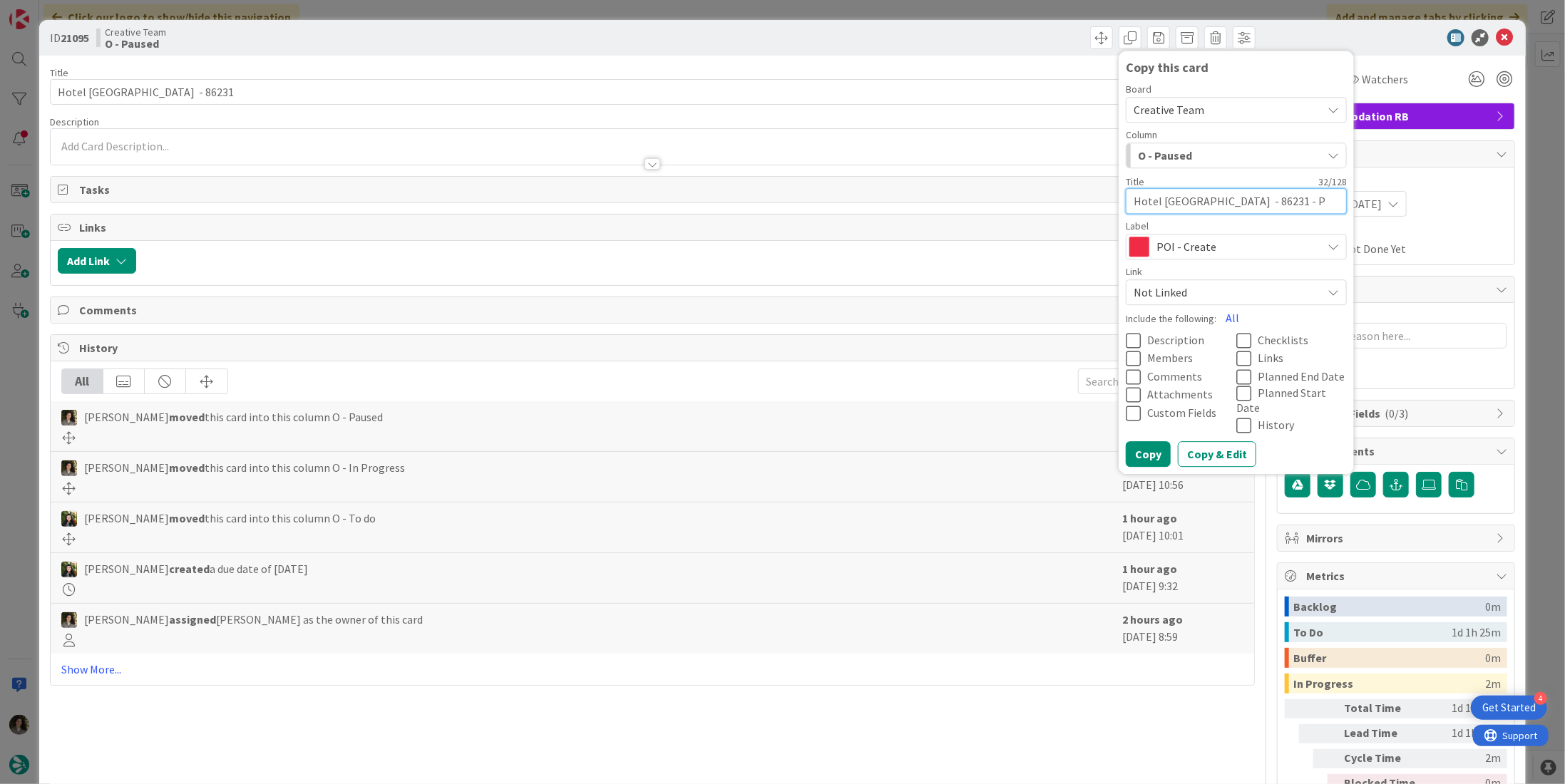
type textarea "Hotel [GEOGRAPHIC_DATA] - 86231 - [GEOGRAPHIC_DATA]"
type textarea "x"
type textarea "Hotel [GEOGRAPHIC_DATA] - 86231 - PAR"
type textarea "x"
type textarea "Hotel [GEOGRAPHIC_DATA] - 86231 - PARK"
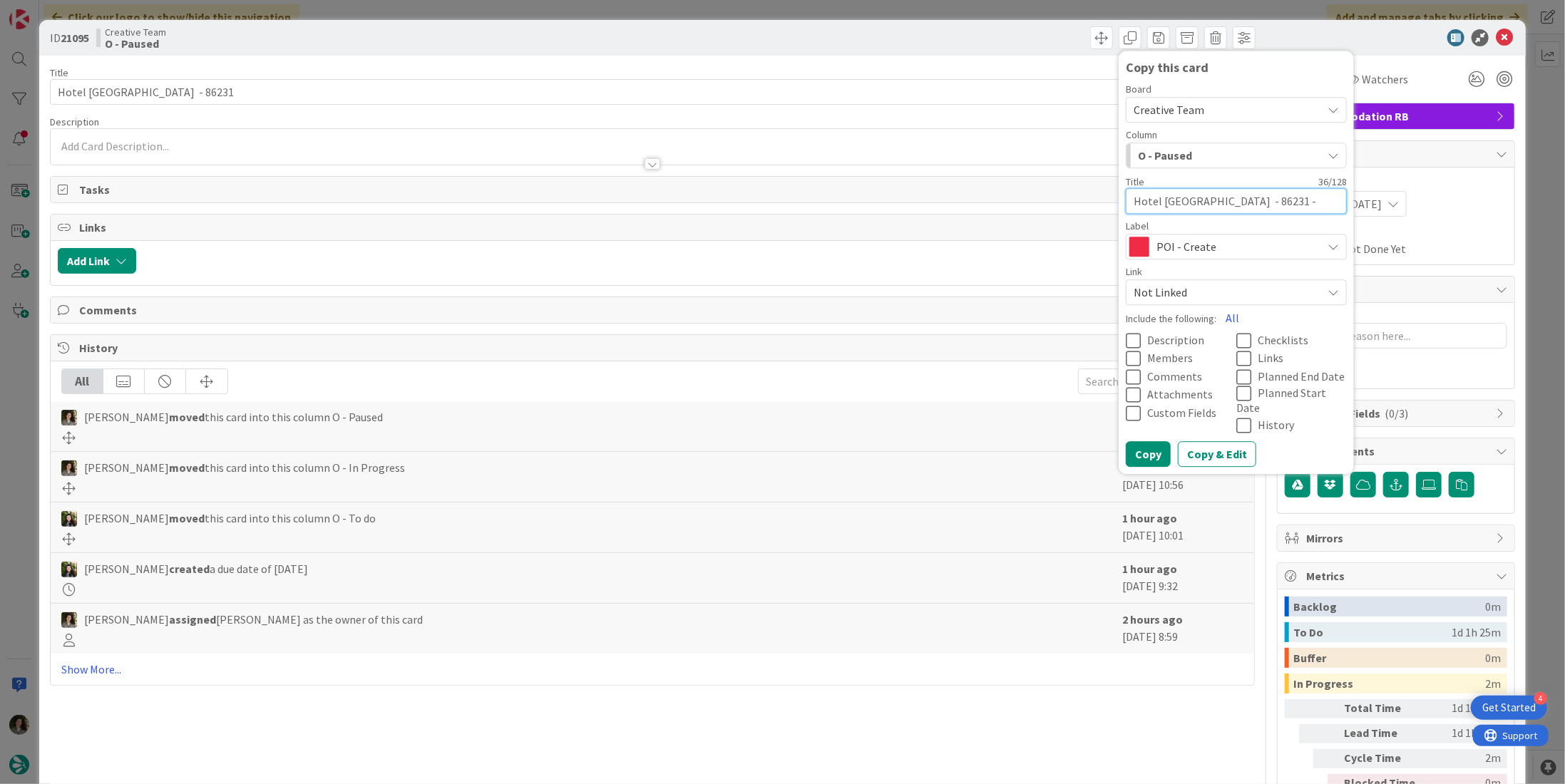
type textarea "x"
type textarea "Hotel [GEOGRAPHIC_DATA] - 86231 - PARKI"
type textarea "x"
type textarea "Hotel [GEOGRAPHIC_DATA] - 86231 - [PERSON_NAME]"
type textarea "x"
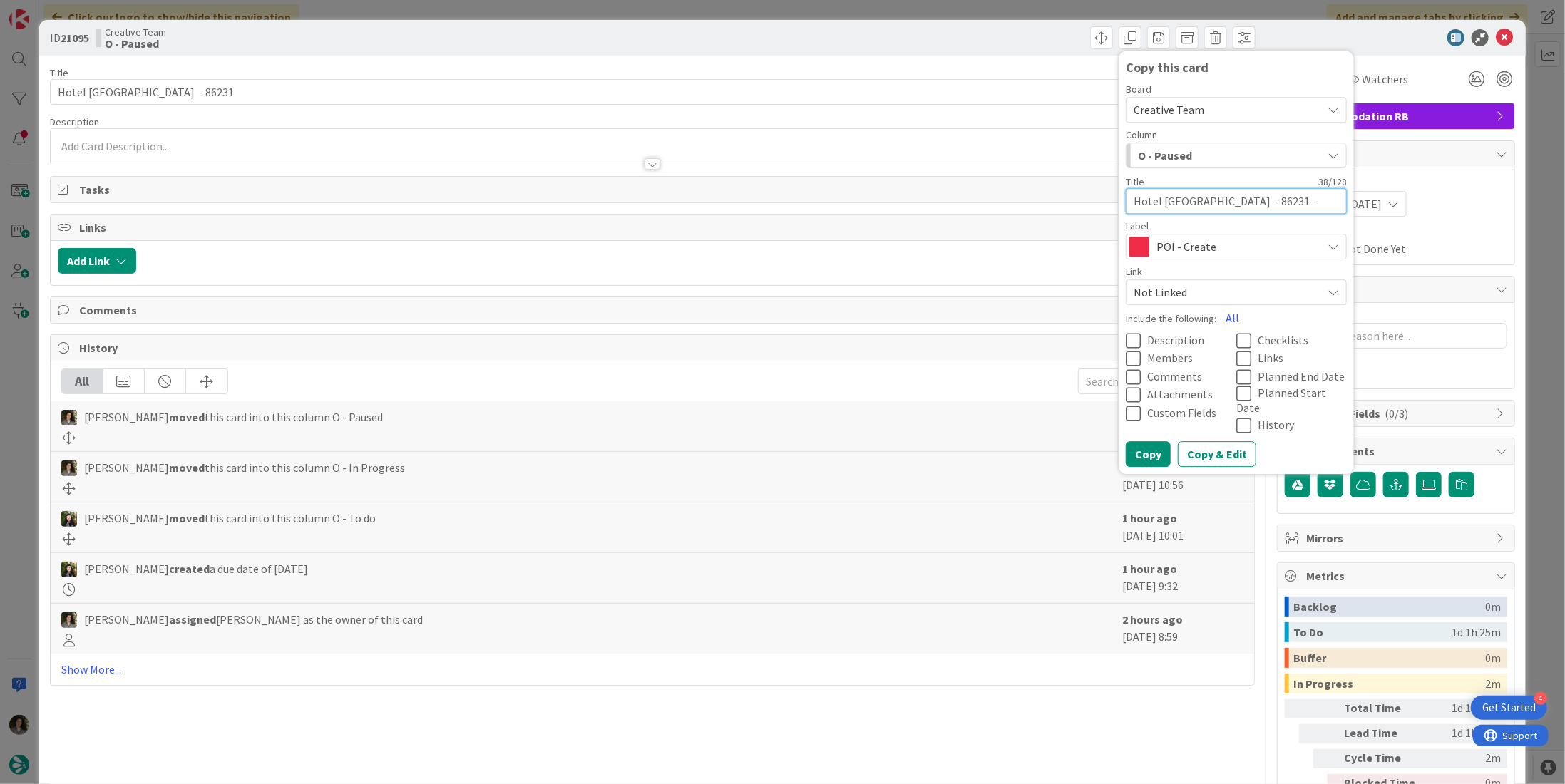
type textarea "Hotel [GEOGRAPHIC_DATA] - 86231 - PARKING"
type textarea "x"
type textarea "Hotel [GEOGRAPHIC_DATA] - 86231 - PARKING"
click at [1139, 441] on button "Copy" at bounding box center [1149, 454] width 45 height 26
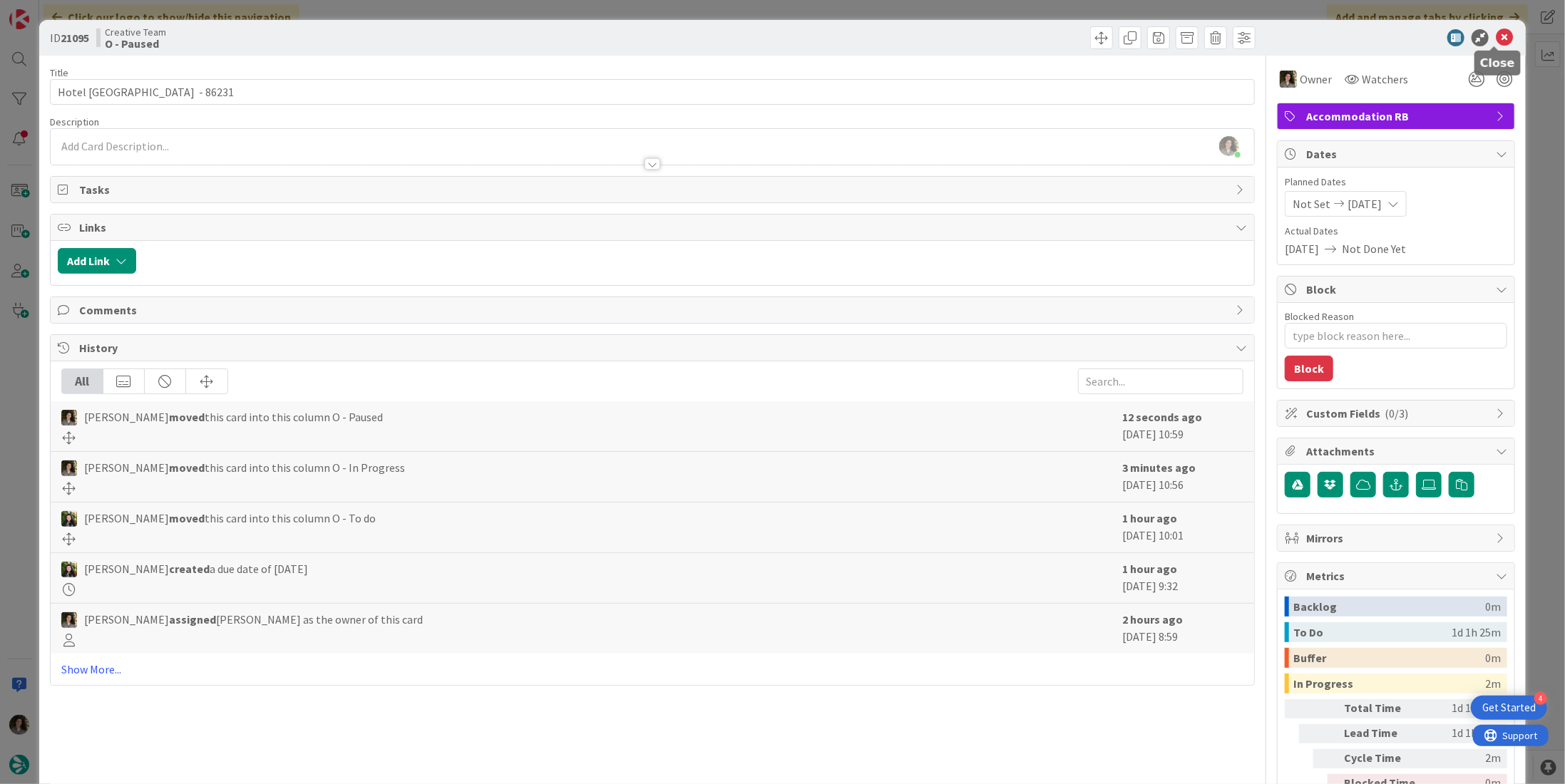
click at [1497, 35] on icon at bounding box center [1504, 38] width 17 height 17
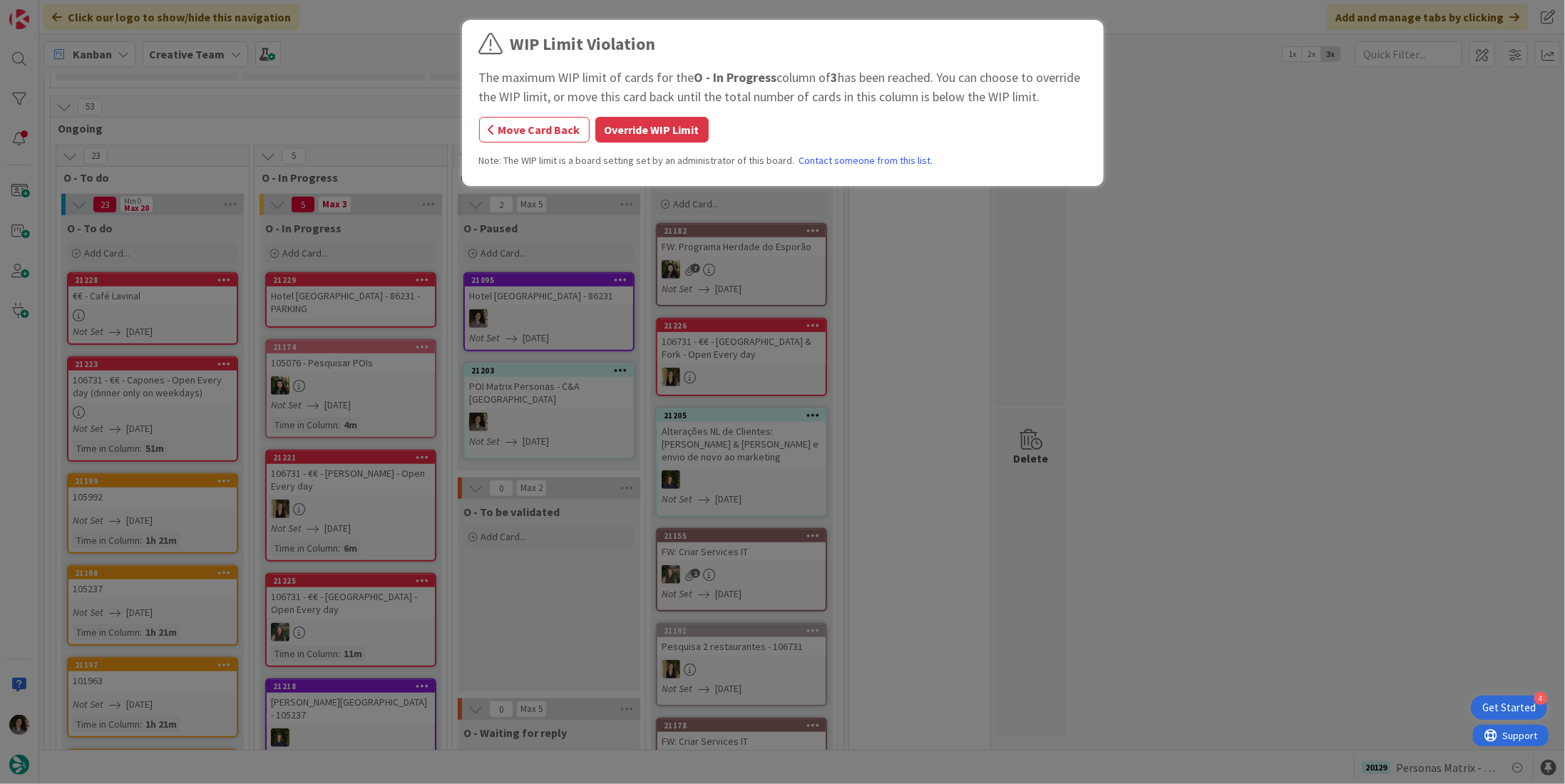
click at [361, 263] on div "WIP Limit Violation The maximum WIP limit of cards for the O - In Progress colu…" at bounding box center [782, 392] width 1565 height 784
click at [643, 123] on button "Override WIP Limit" at bounding box center [652, 129] width 113 height 26
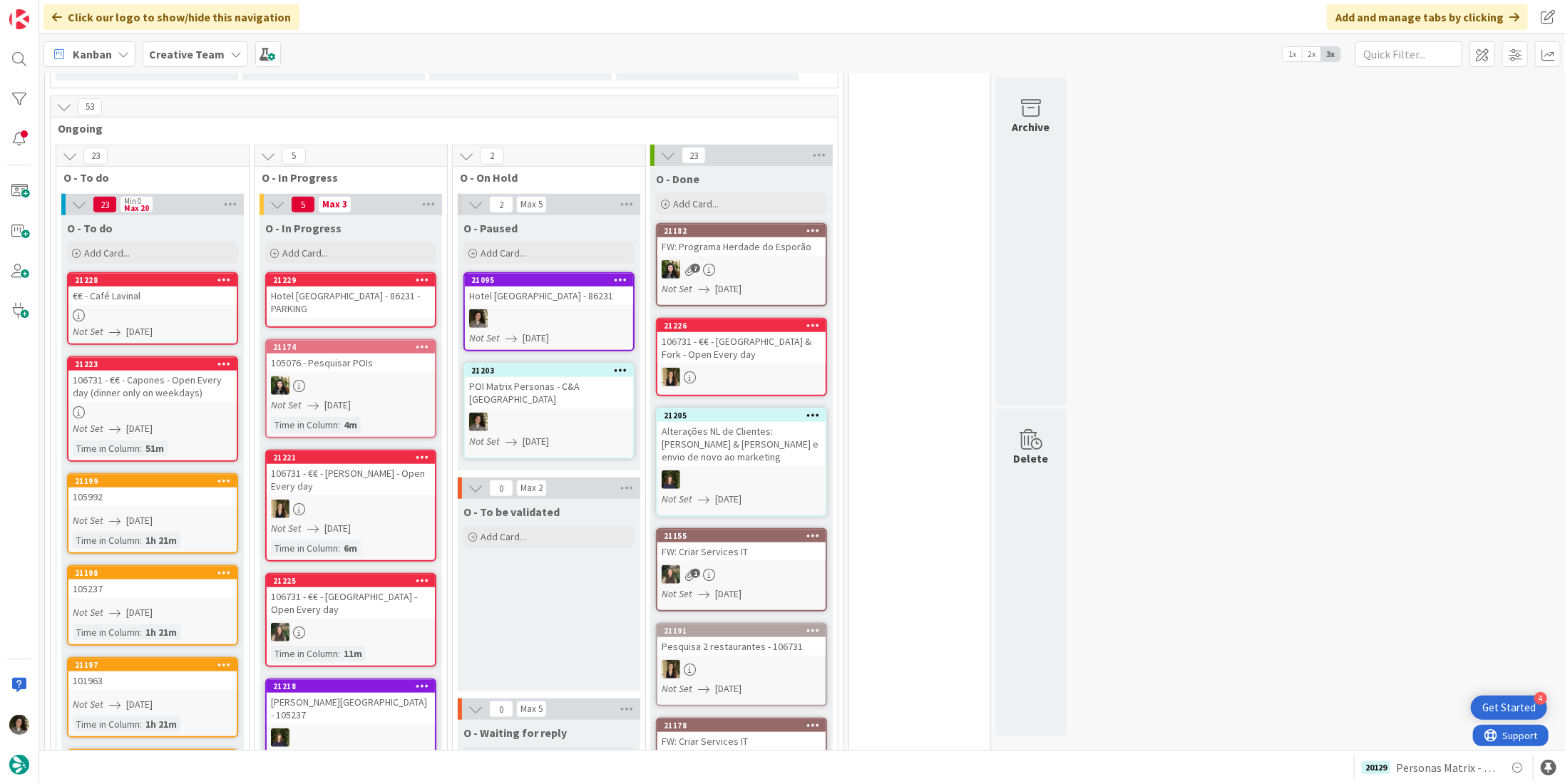
click at [332, 291] on link "[GEOGRAPHIC_DATA] - 86231 - PARKING" at bounding box center [351, 300] width 171 height 56
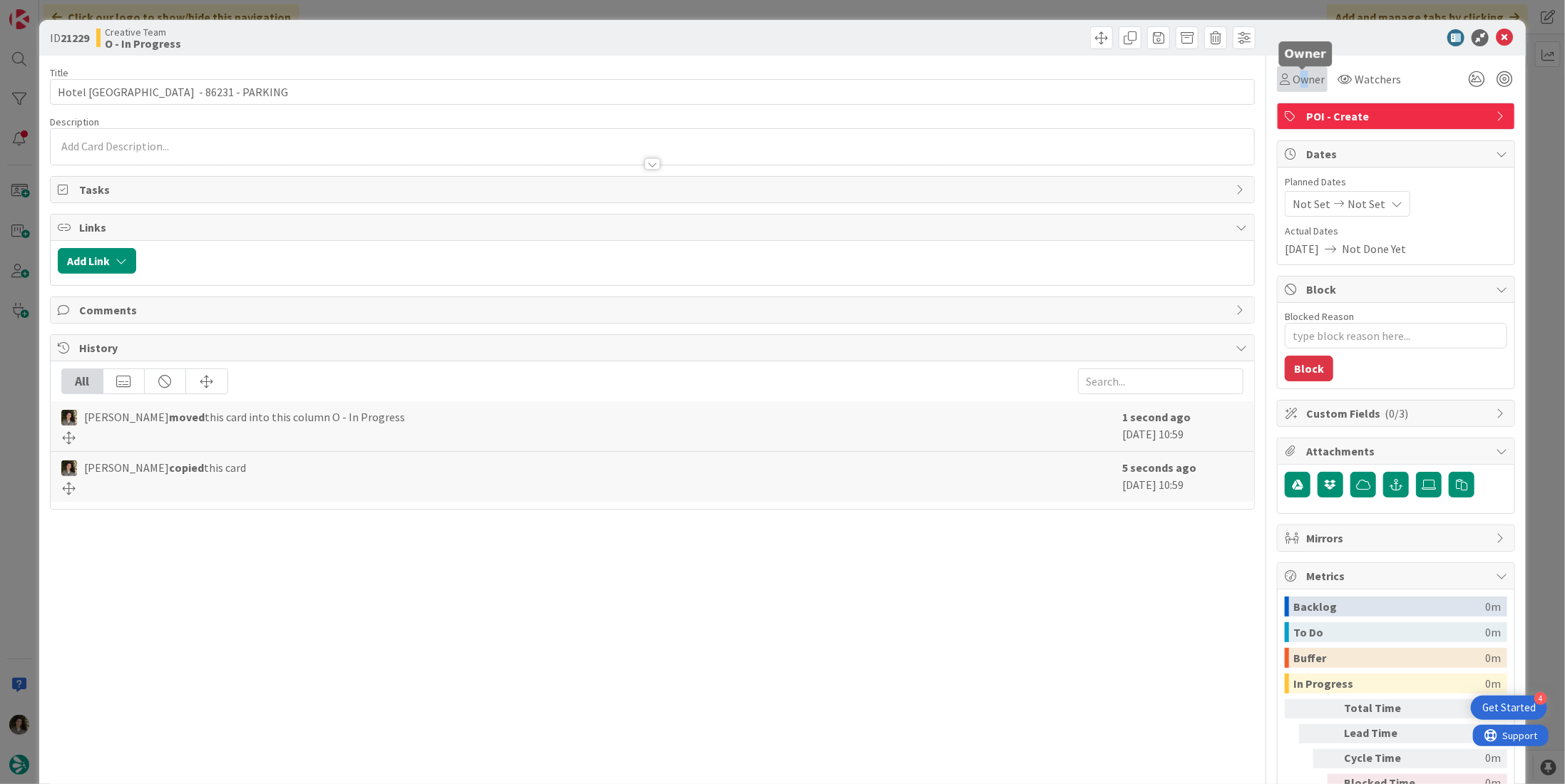
click at [1293, 77] on span "Owner" at bounding box center [1309, 78] width 32 height 17
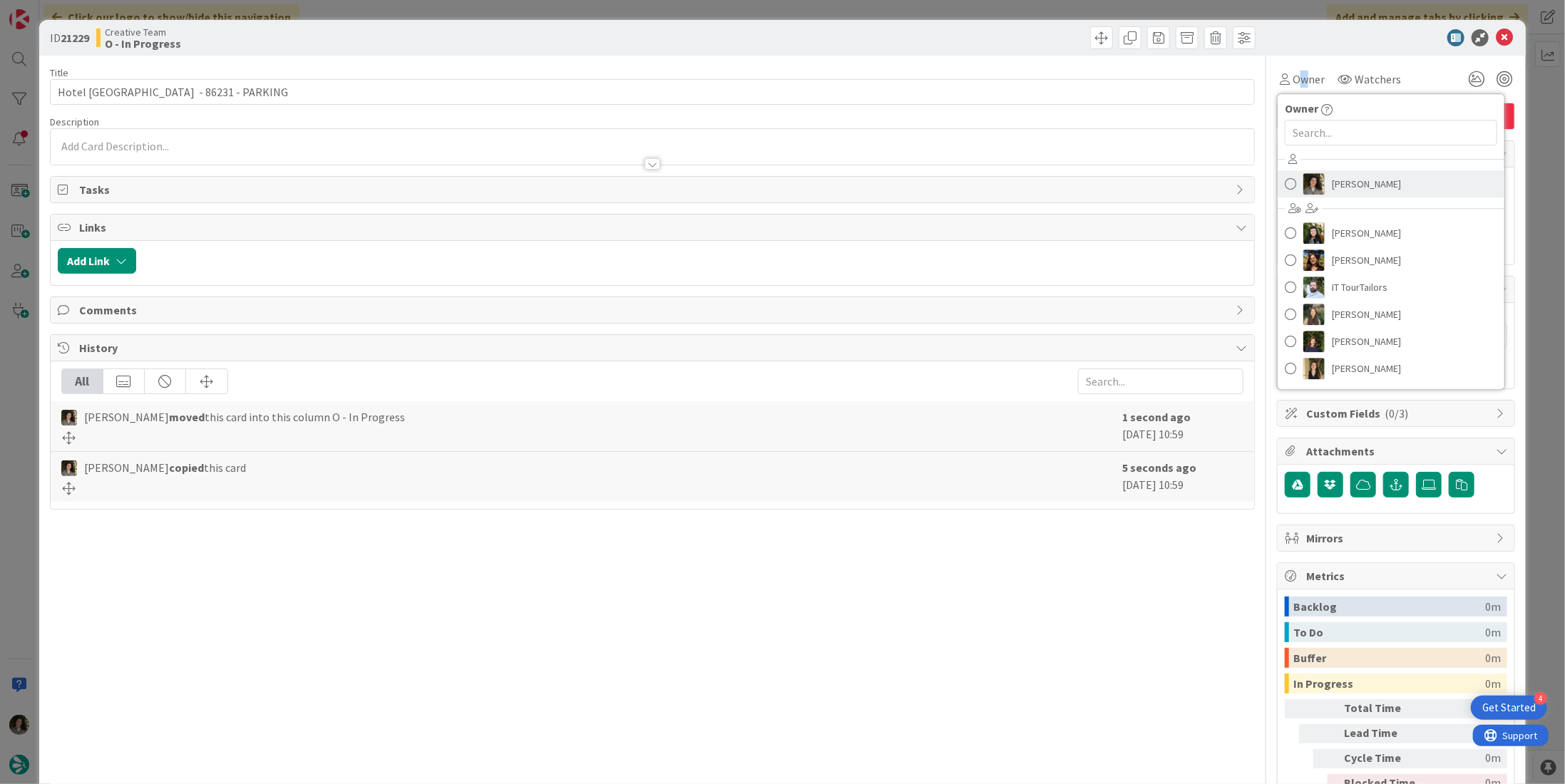
click at [1339, 183] on span "[PERSON_NAME]" at bounding box center [1367, 184] width 70 height 22
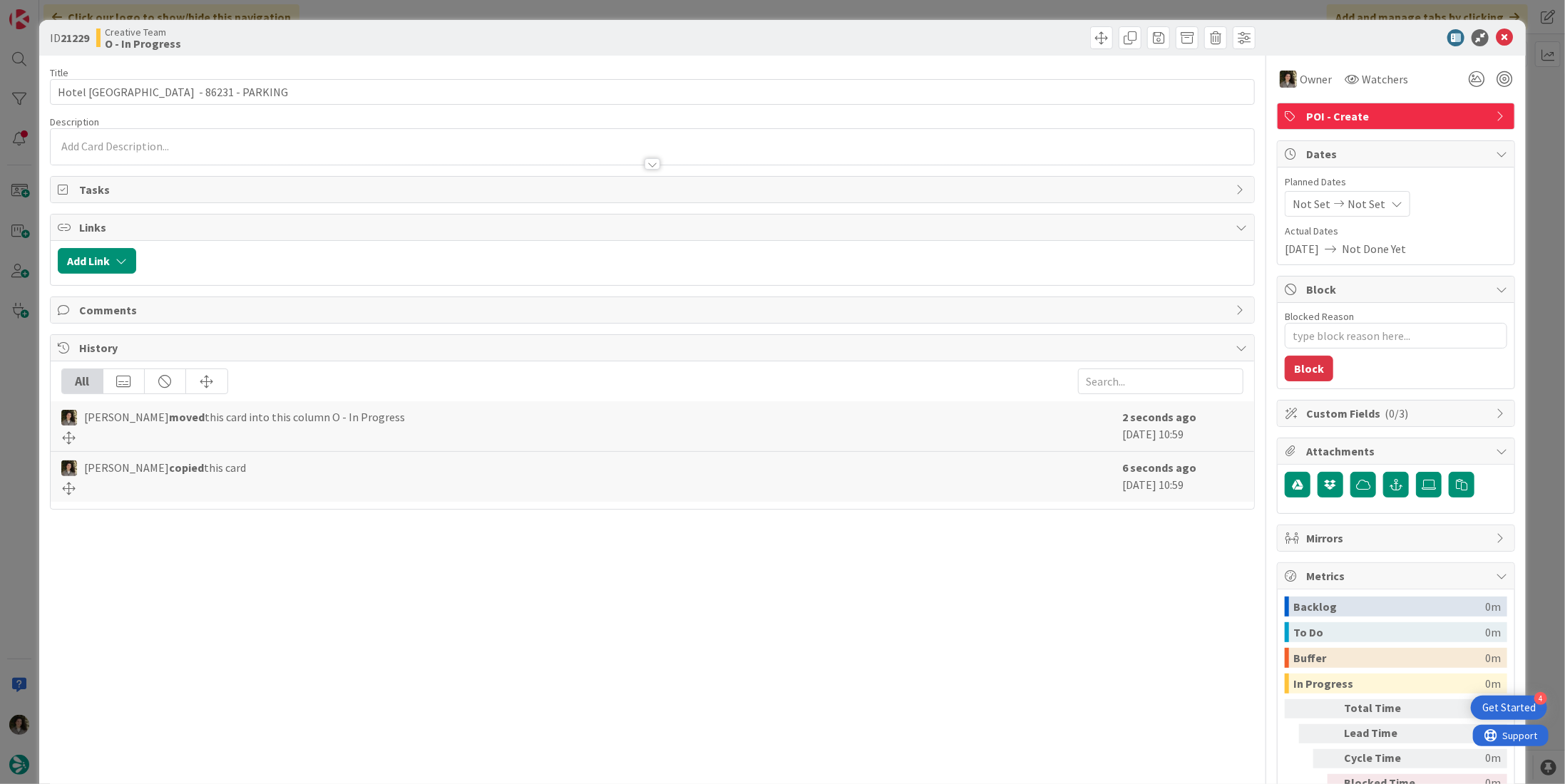
type textarea "x"
click at [1366, 202] on span "Not Set" at bounding box center [1366, 204] width 38 height 17
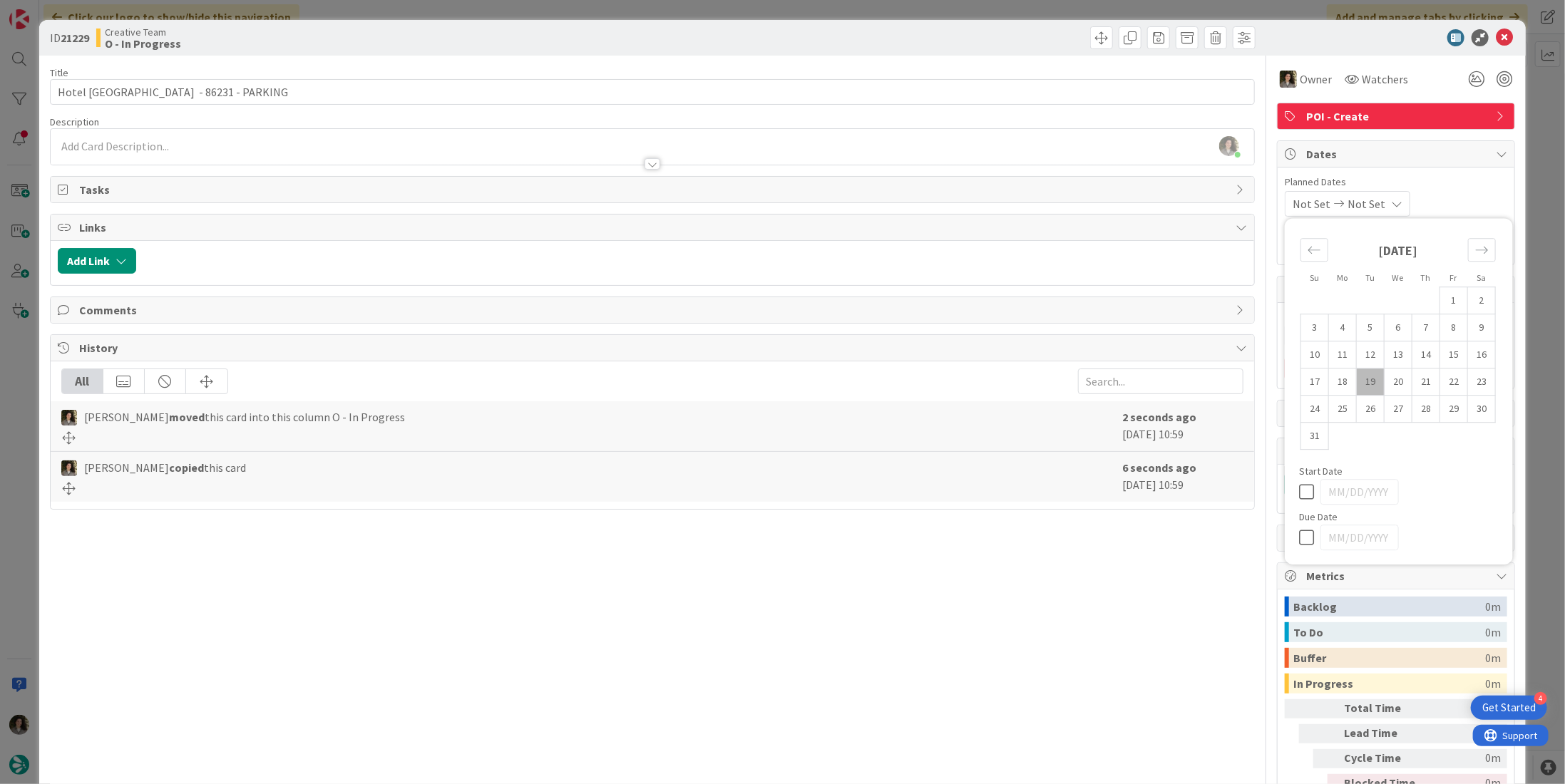
click at [1299, 538] on icon at bounding box center [1309, 537] width 22 height 17
type input "[DATE]"
drag, startPoint x: 1090, startPoint y: 583, endPoint x: 1109, endPoint y: 537, distance: 49.8
click at [1090, 579] on div "Title 40 / 128 Hotel La Couleuvrine - 86231 - PARKING Description [PERSON_NAME]…" at bounding box center [652, 444] width 1206 height 777
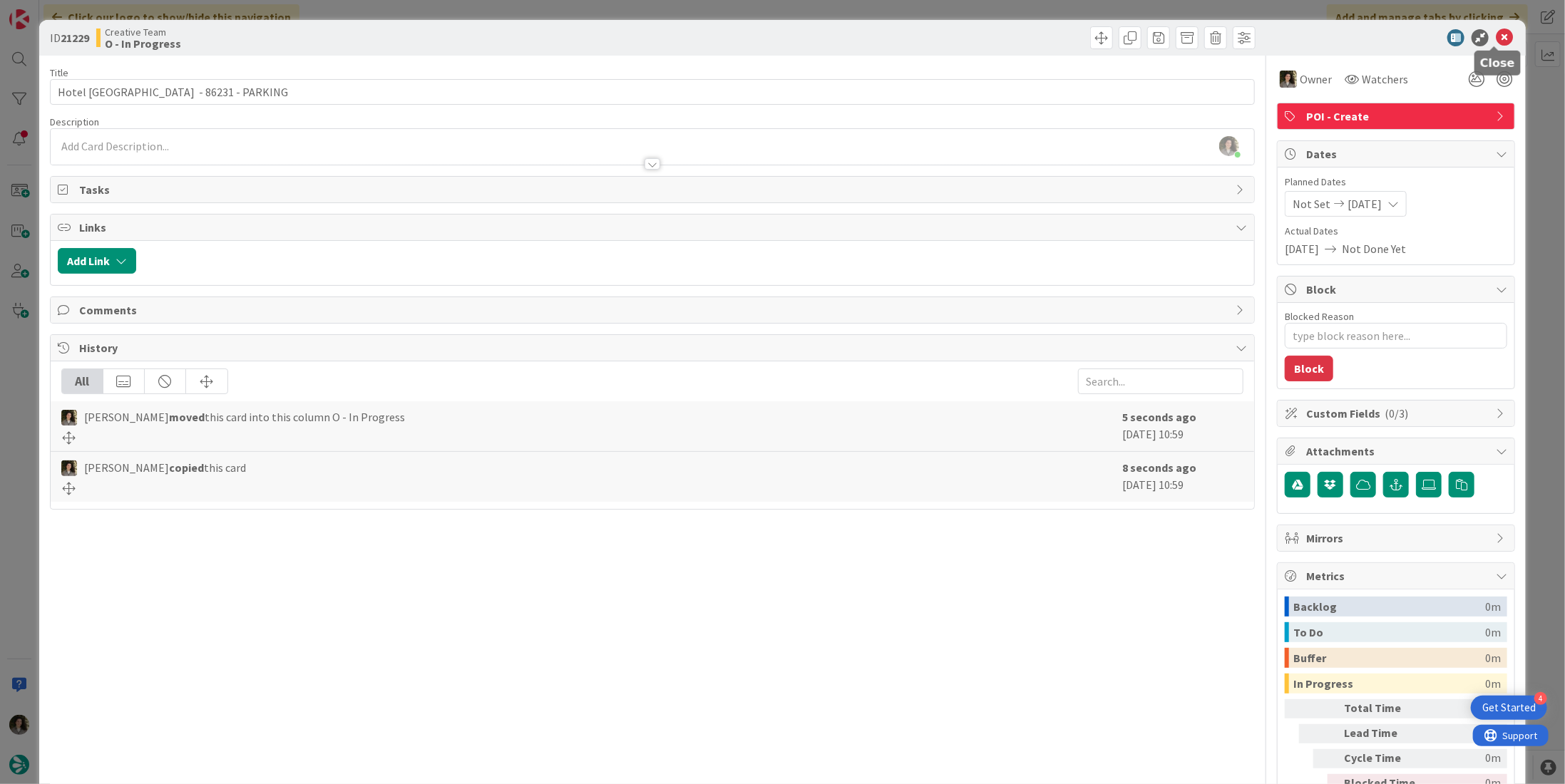
click at [1499, 35] on icon at bounding box center [1504, 38] width 17 height 17
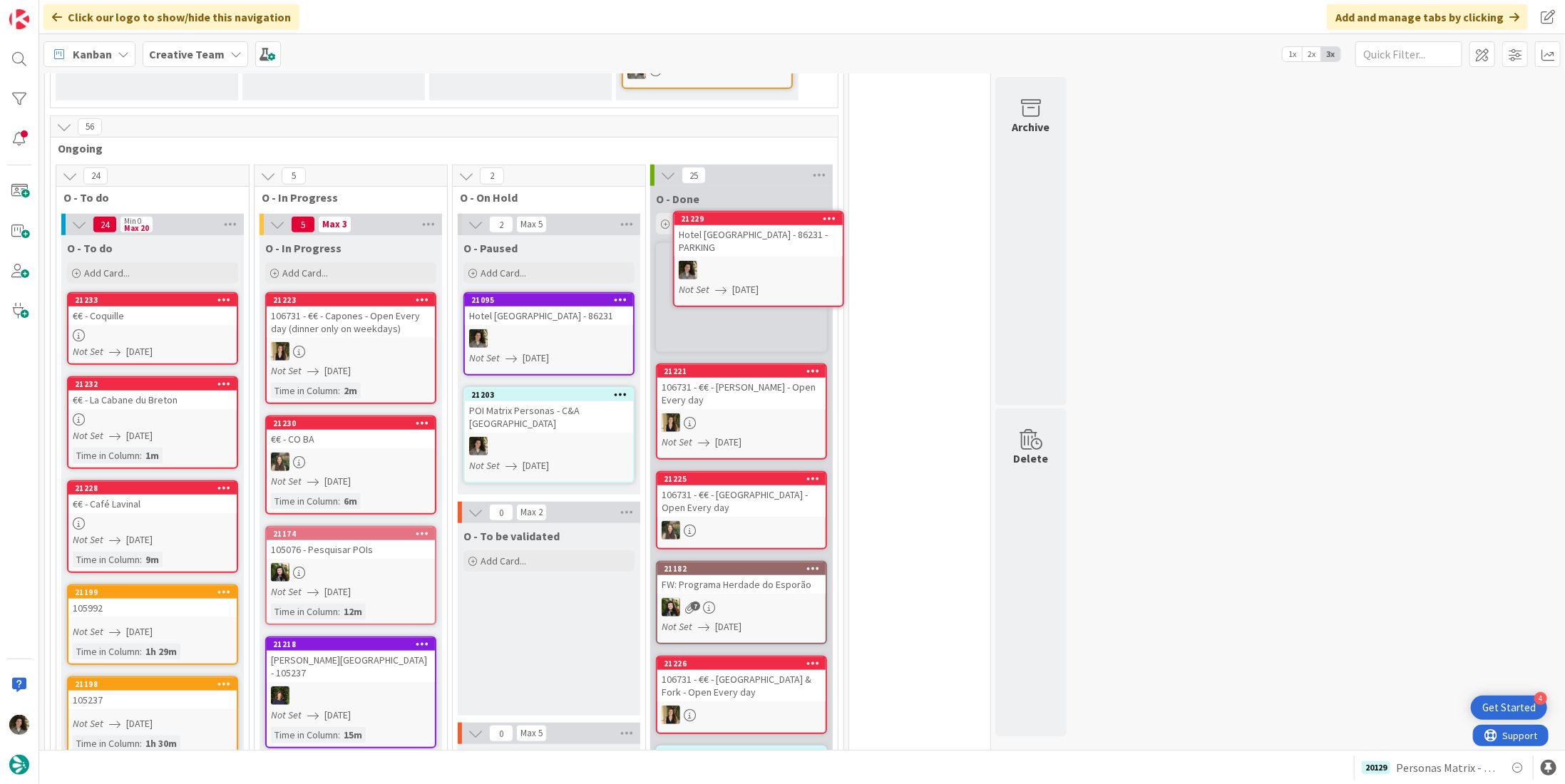
scroll to position [659, 0]
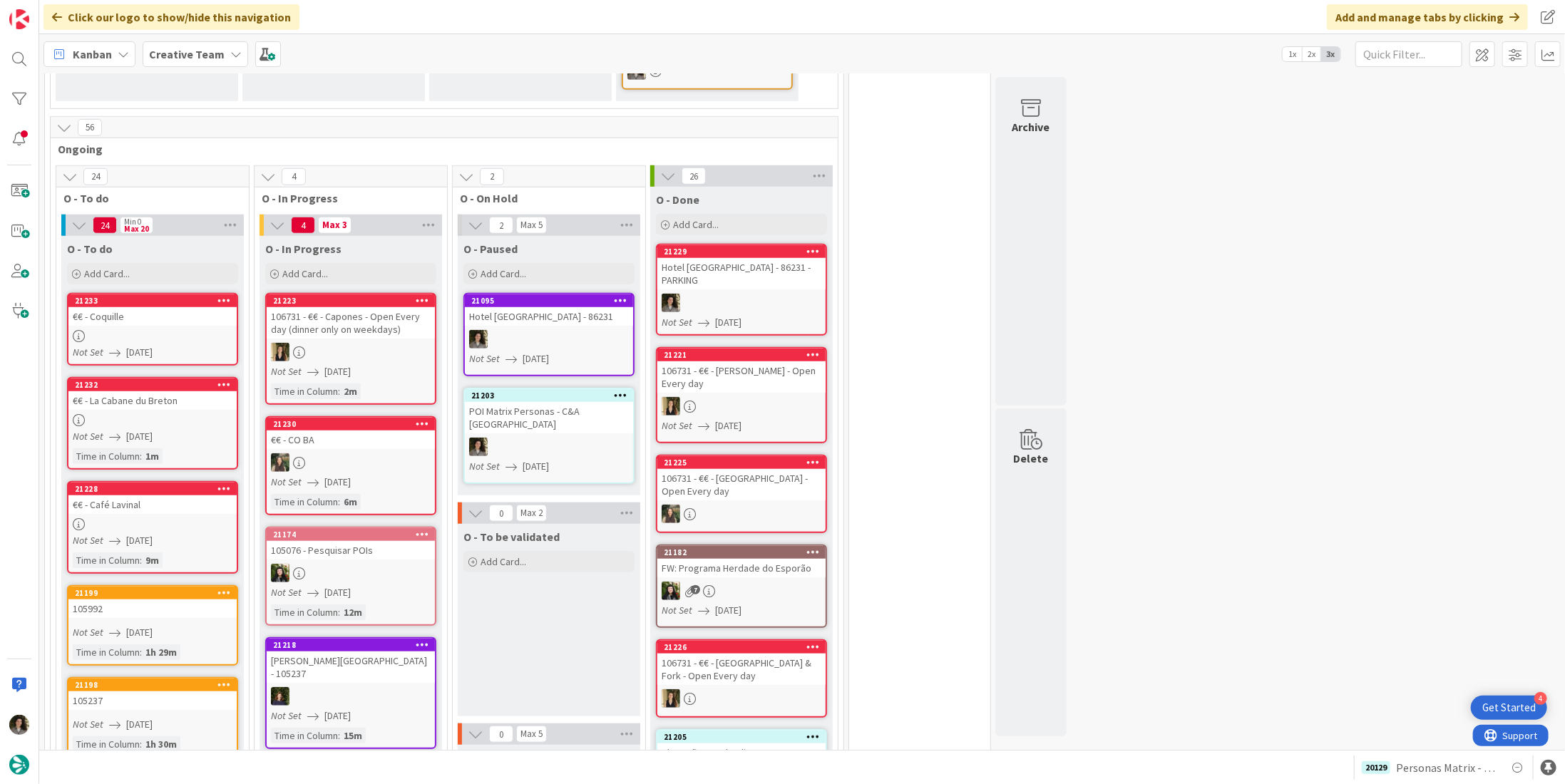
click at [724, 261] on link "[GEOGRAPHIC_DATA] - 86231 - PARKING Not Set [DATE]" at bounding box center [741, 289] width 171 height 92
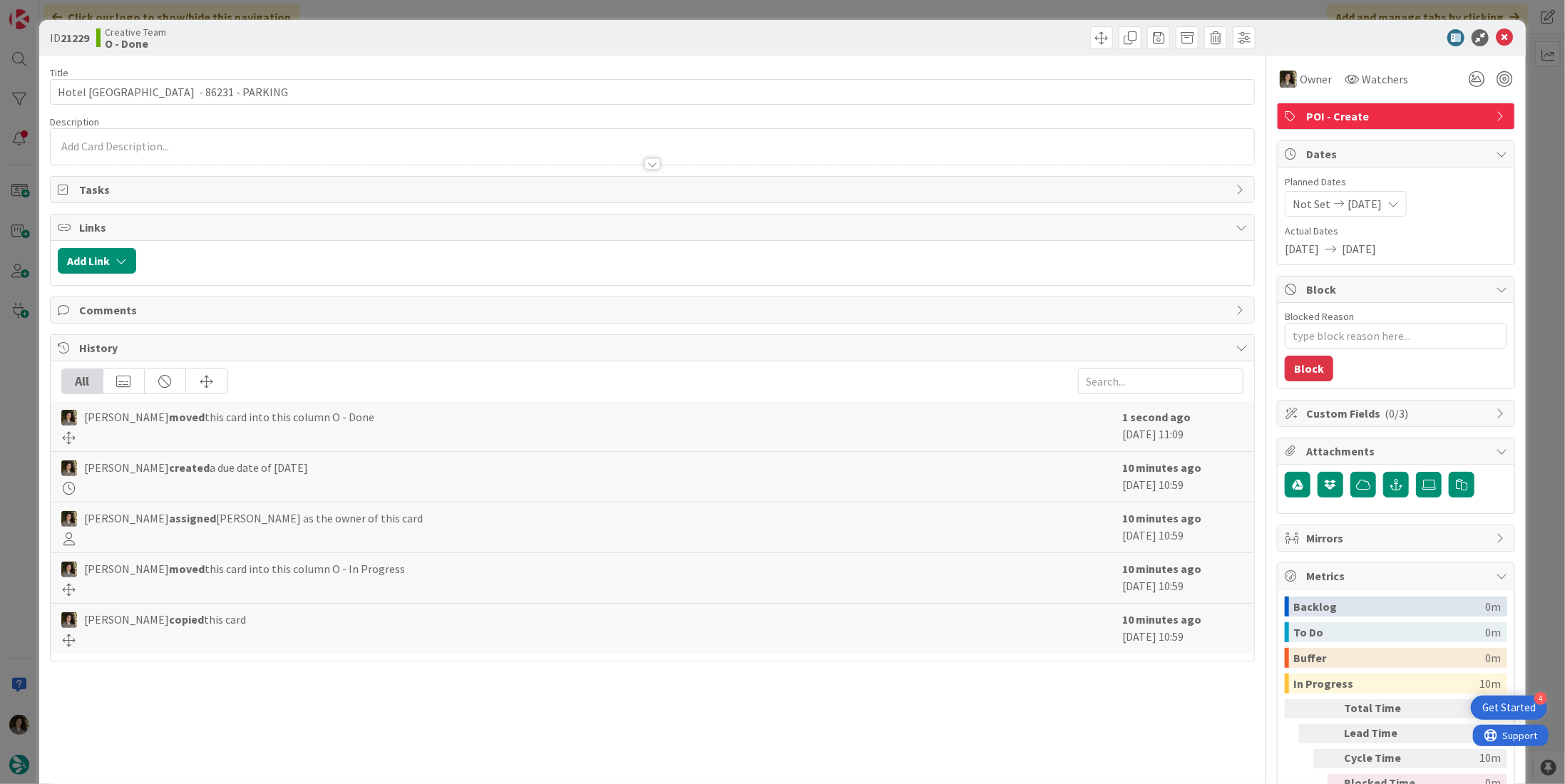
click at [1352, 112] on span "POI - Create" at bounding box center [1397, 116] width 183 height 17
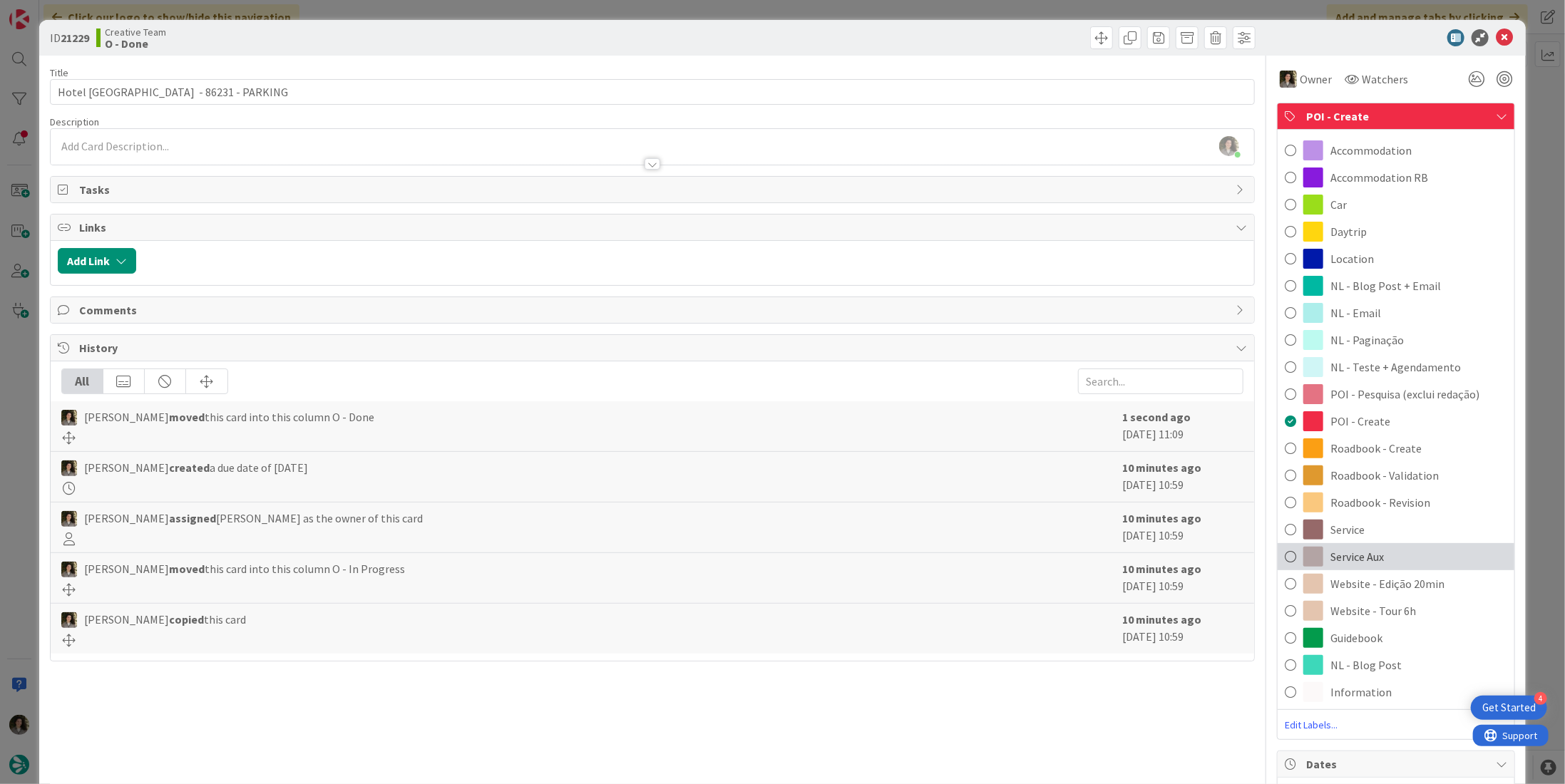
click at [1432, 545] on div "Service Aux" at bounding box center [1396, 556] width 236 height 27
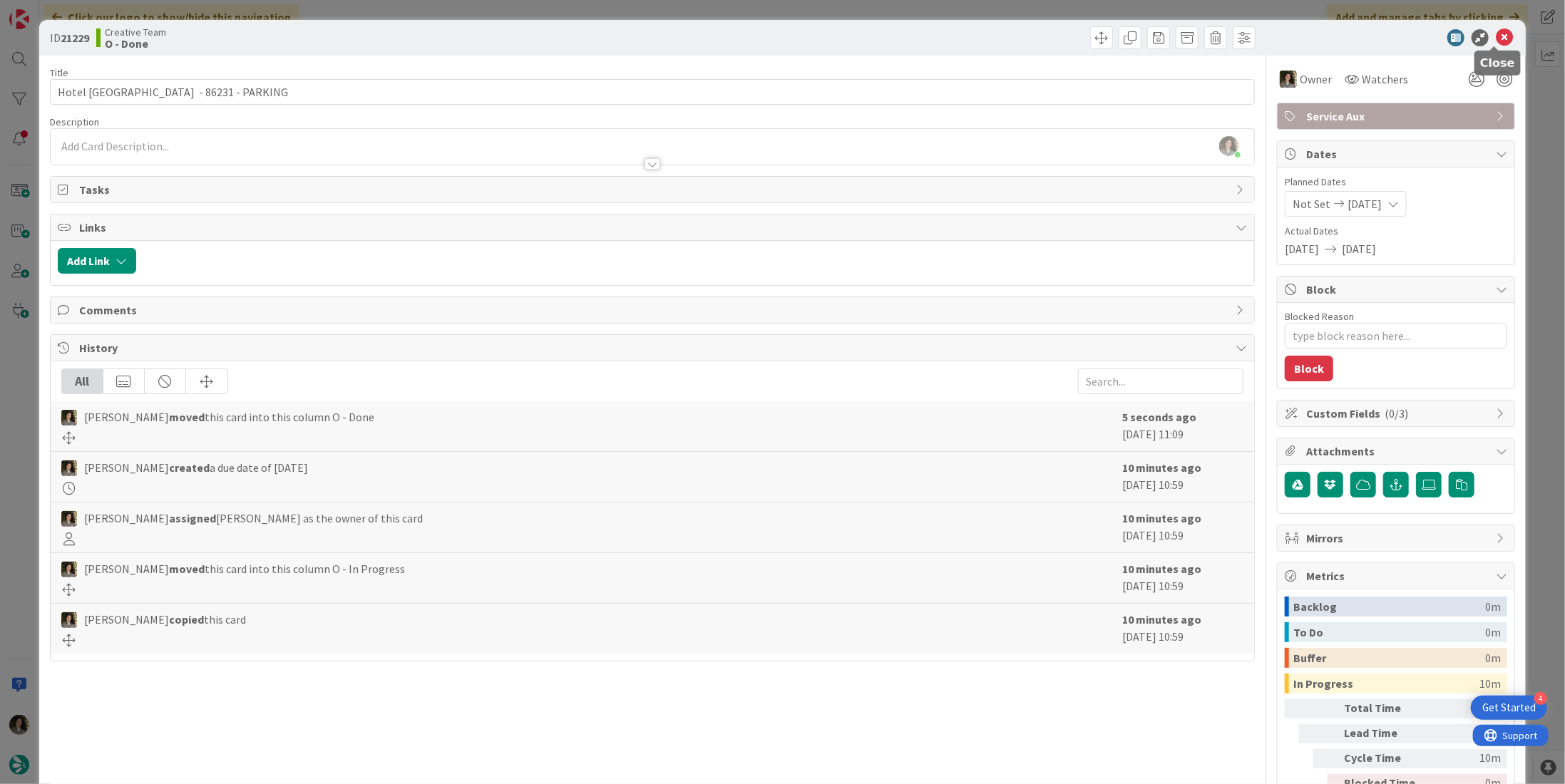
click at [1499, 39] on icon at bounding box center [1504, 38] width 17 height 17
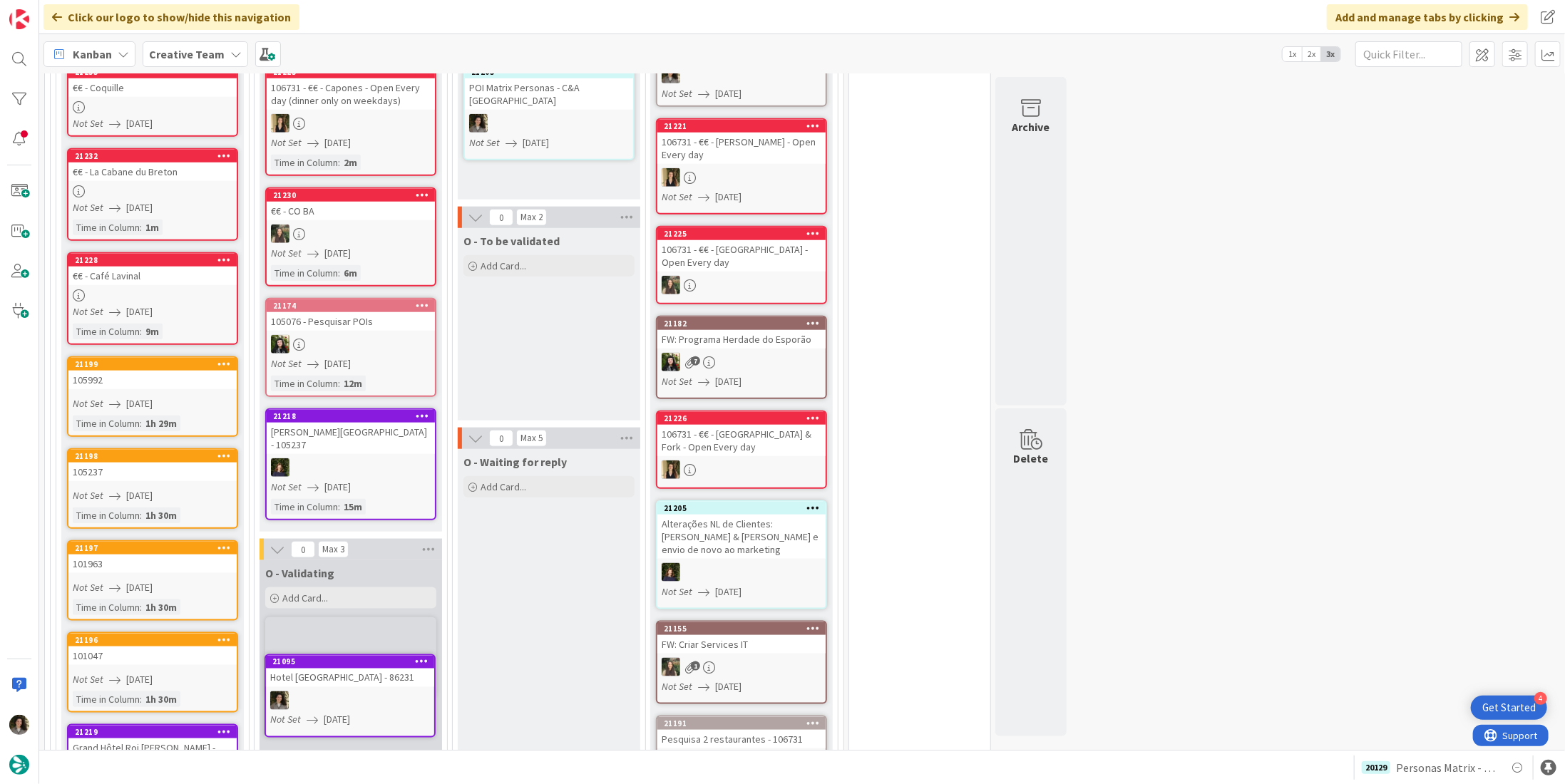
scroll to position [899, 0]
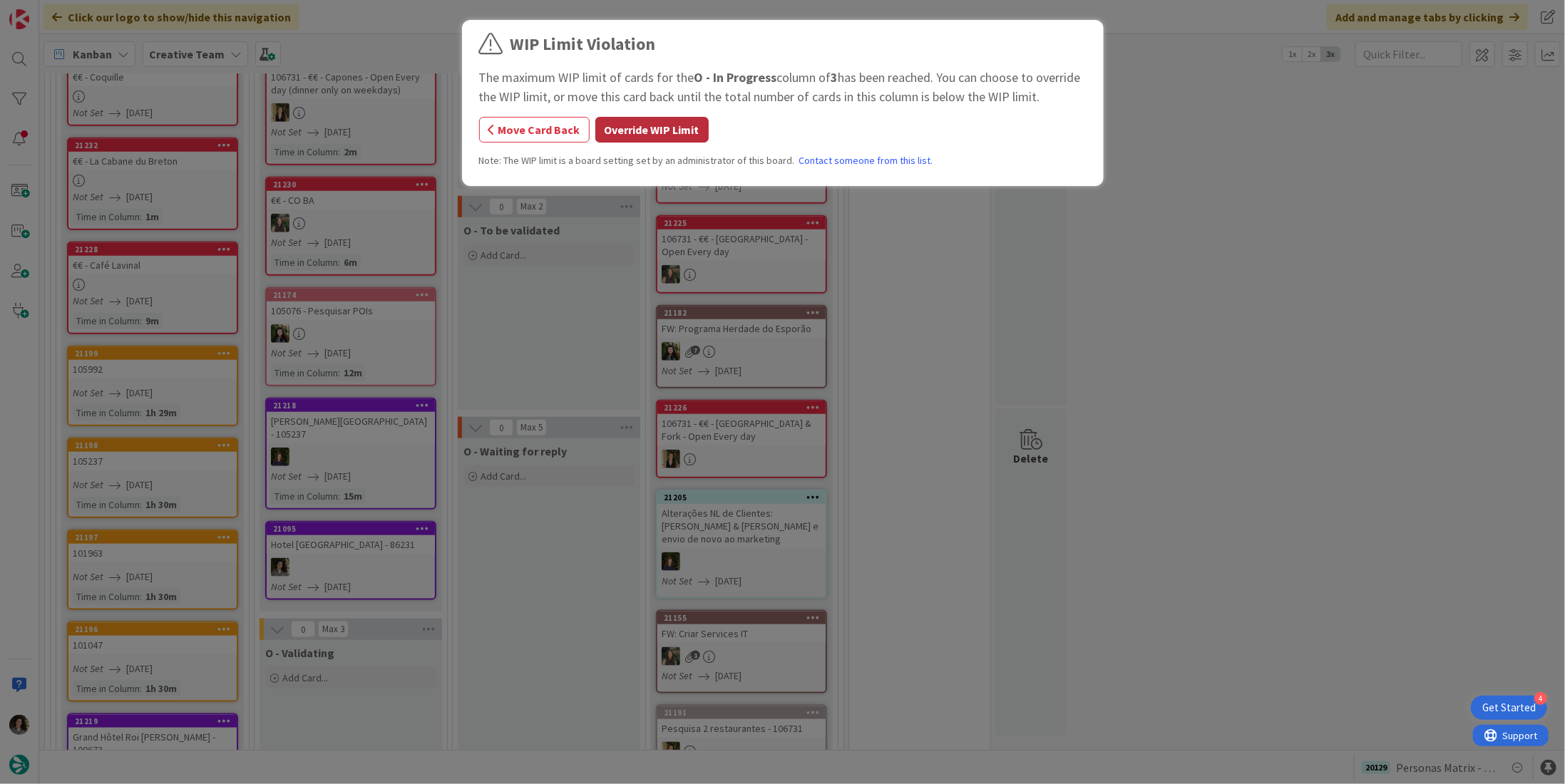
click at [645, 129] on button "Override WIP Limit" at bounding box center [652, 129] width 113 height 26
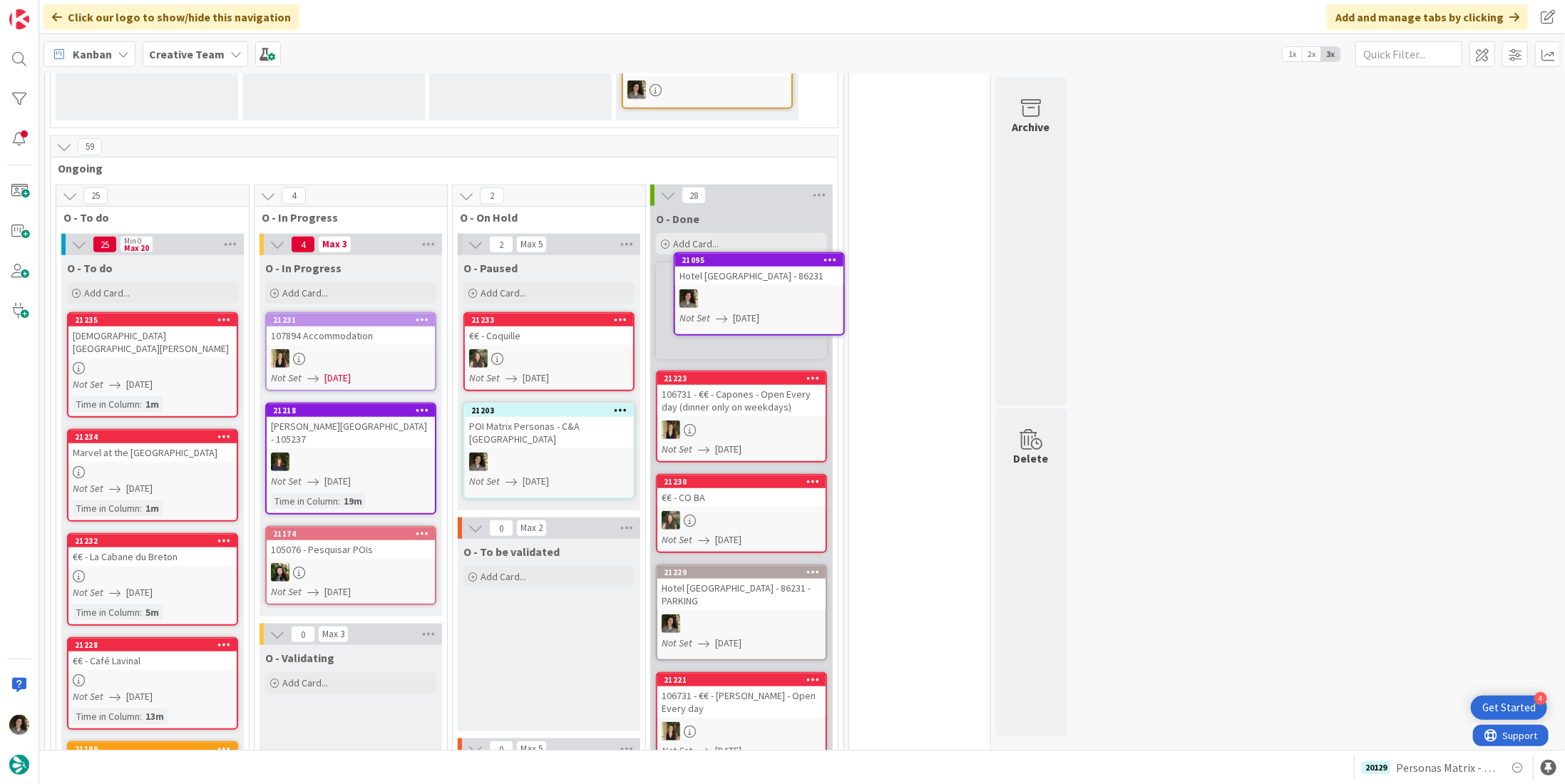
scroll to position [637, 0]
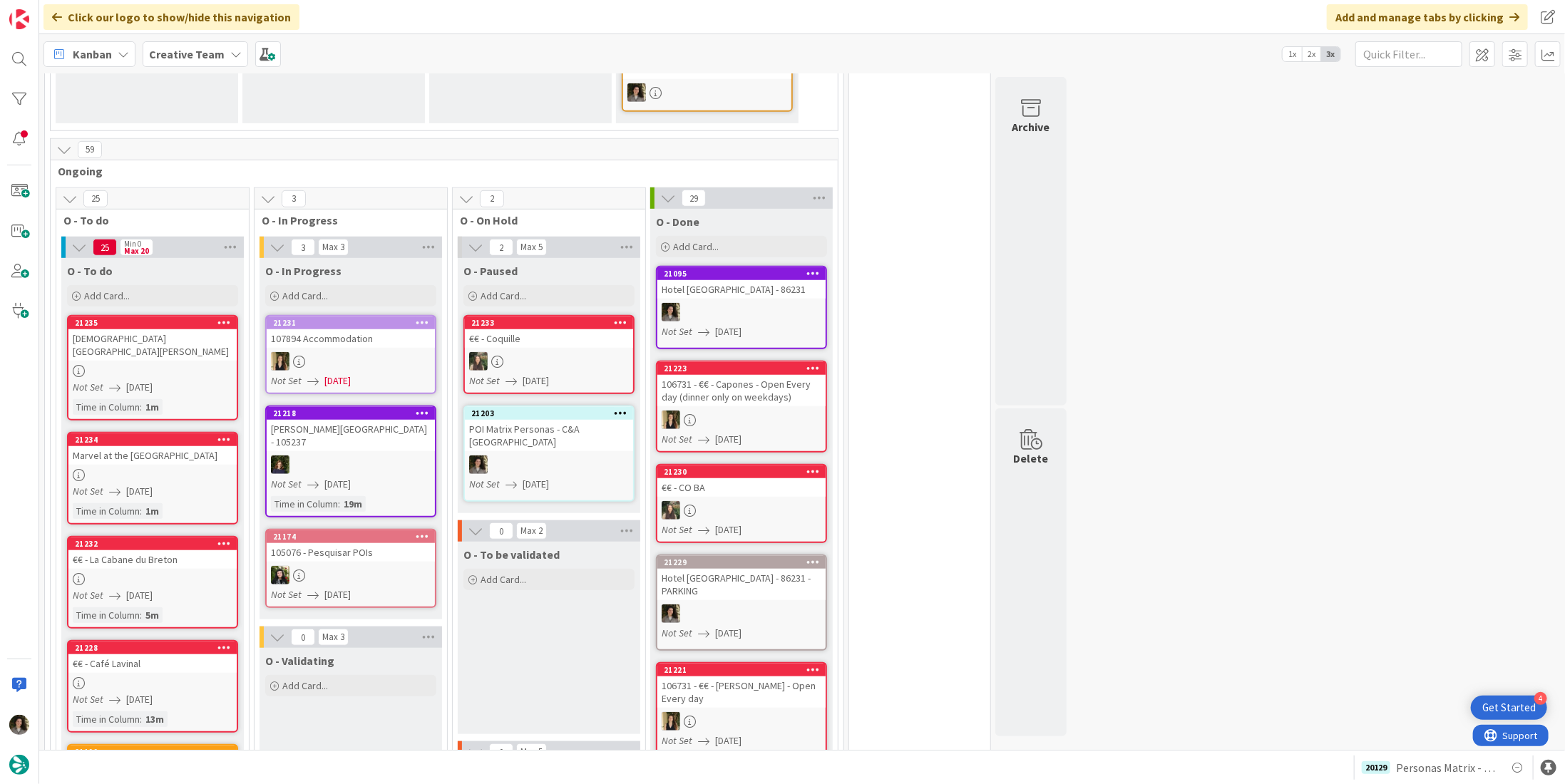
click at [773, 303] on div at bounding box center [741, 311] width 169 height 18
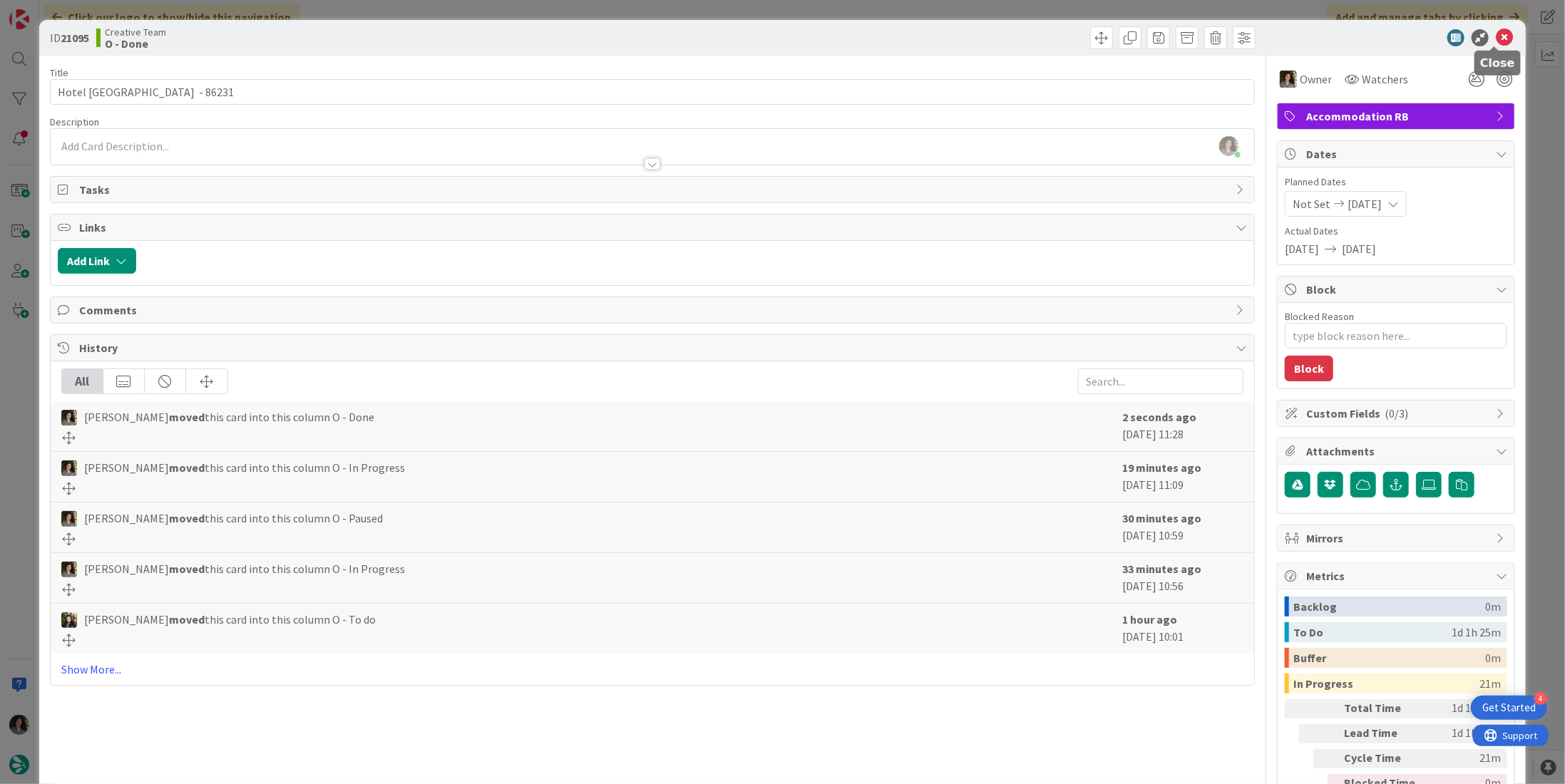
click at [1500, 39] on icon at bounding box center [1504, 38] width 17 height 17
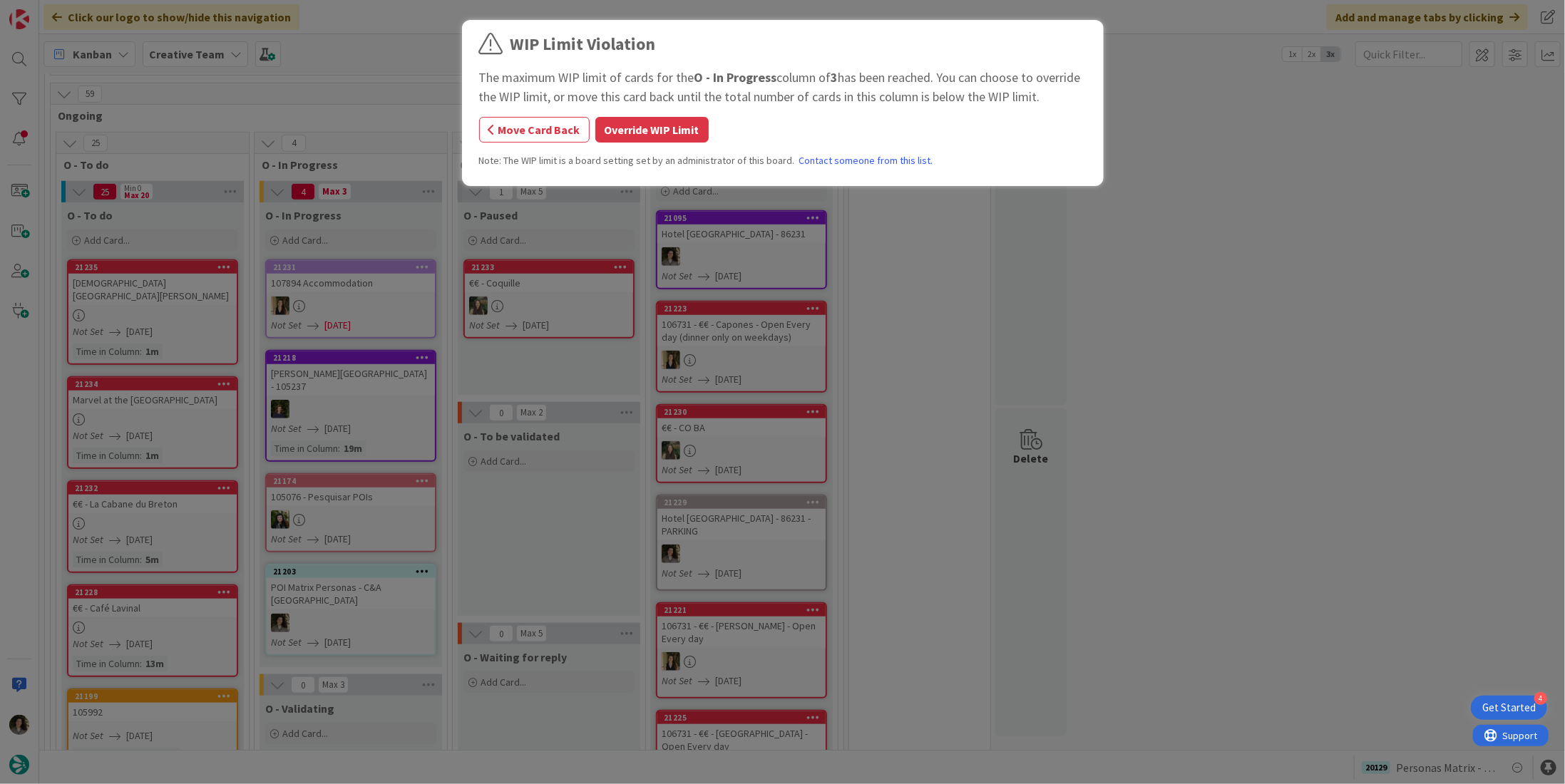
scroll to position [694, 0]
click at [664, 129] on button "Override WIP Limit" at bounding box center [652, 129] width 113 height 26
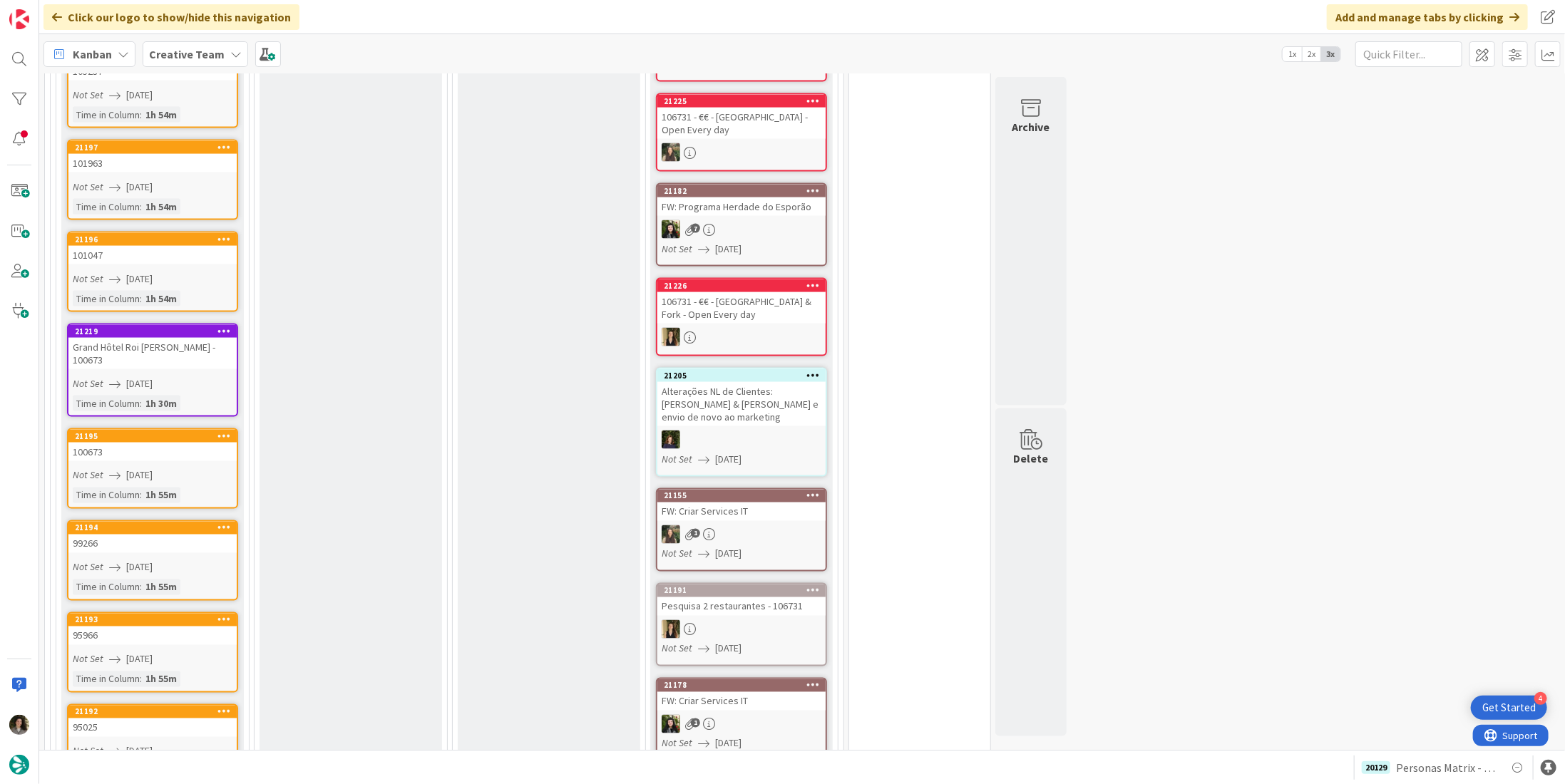
scroll to position [1710, 0]
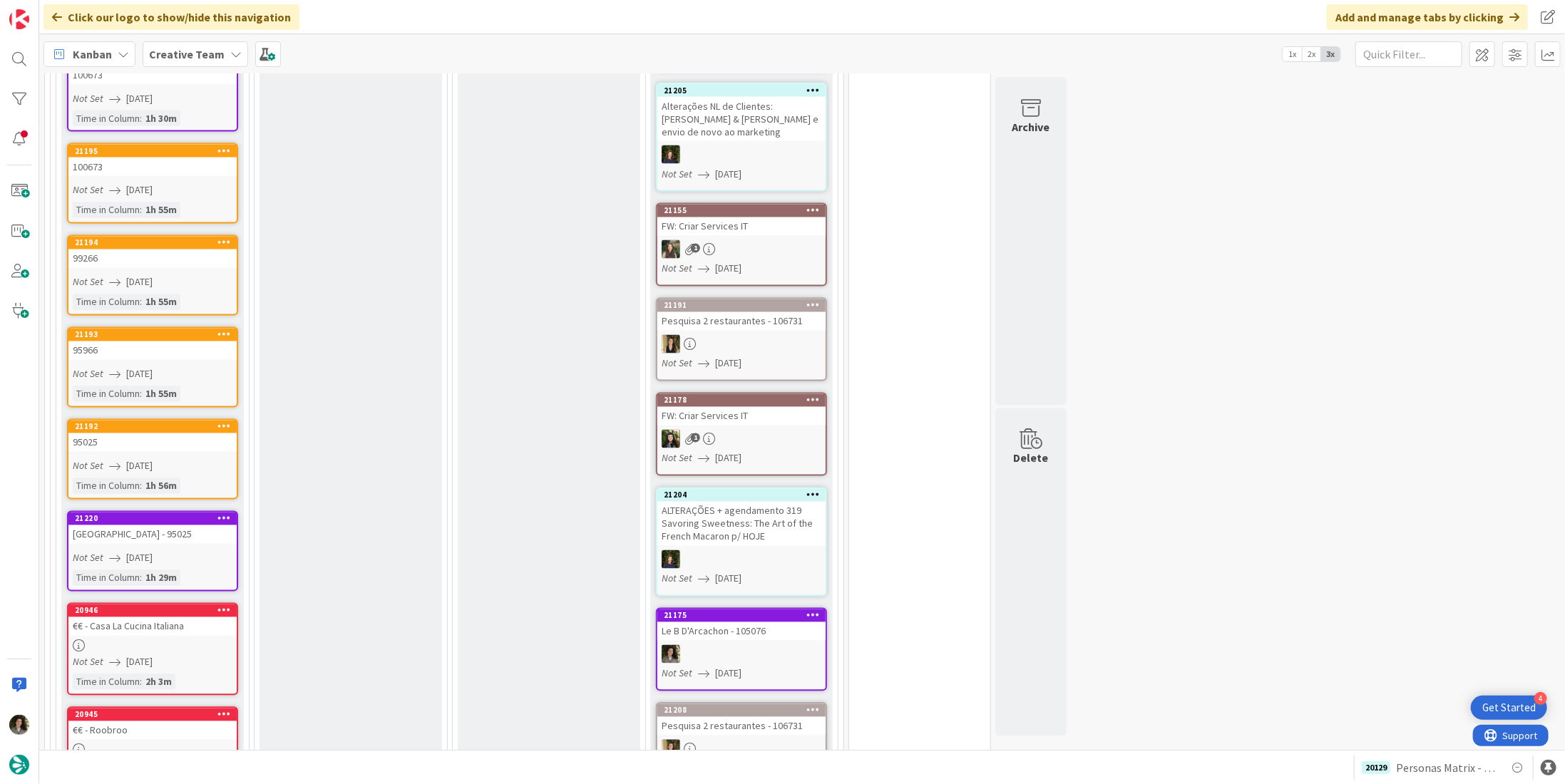
click at [125, 434] on div "95025" at bounding box center [153, 442] width 169 height 18
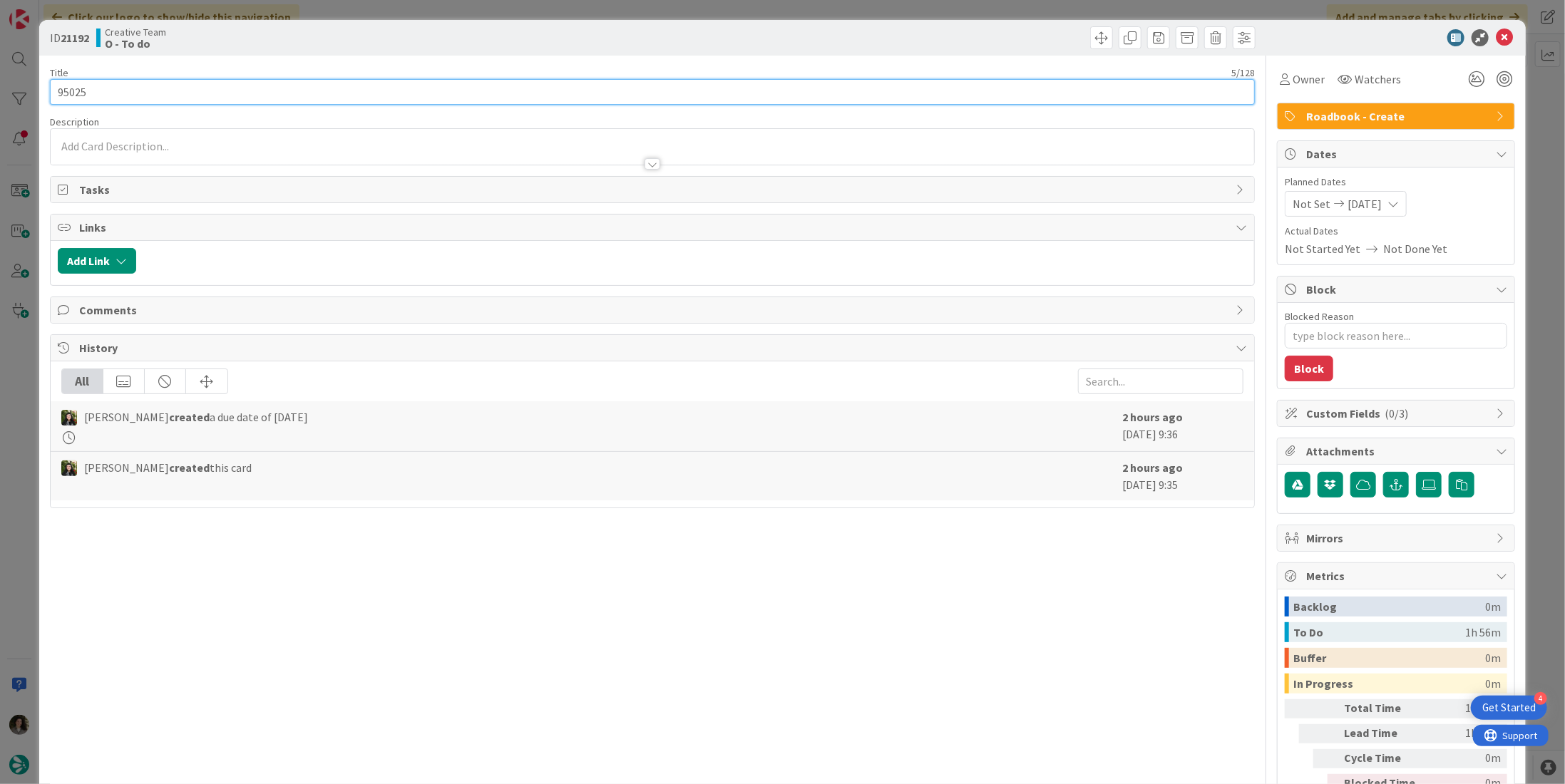
drag, startPoint x: 38, startPoint y: 96, endPoint x: 24, endPoint y: 96, distance: 14.0
click at [24, 96] on div "ID 21192 Creative Team O - To do Title 5 / 128 95025 Description Owner Watchers…" at bounding box center [782, 392] width 1565 height 784
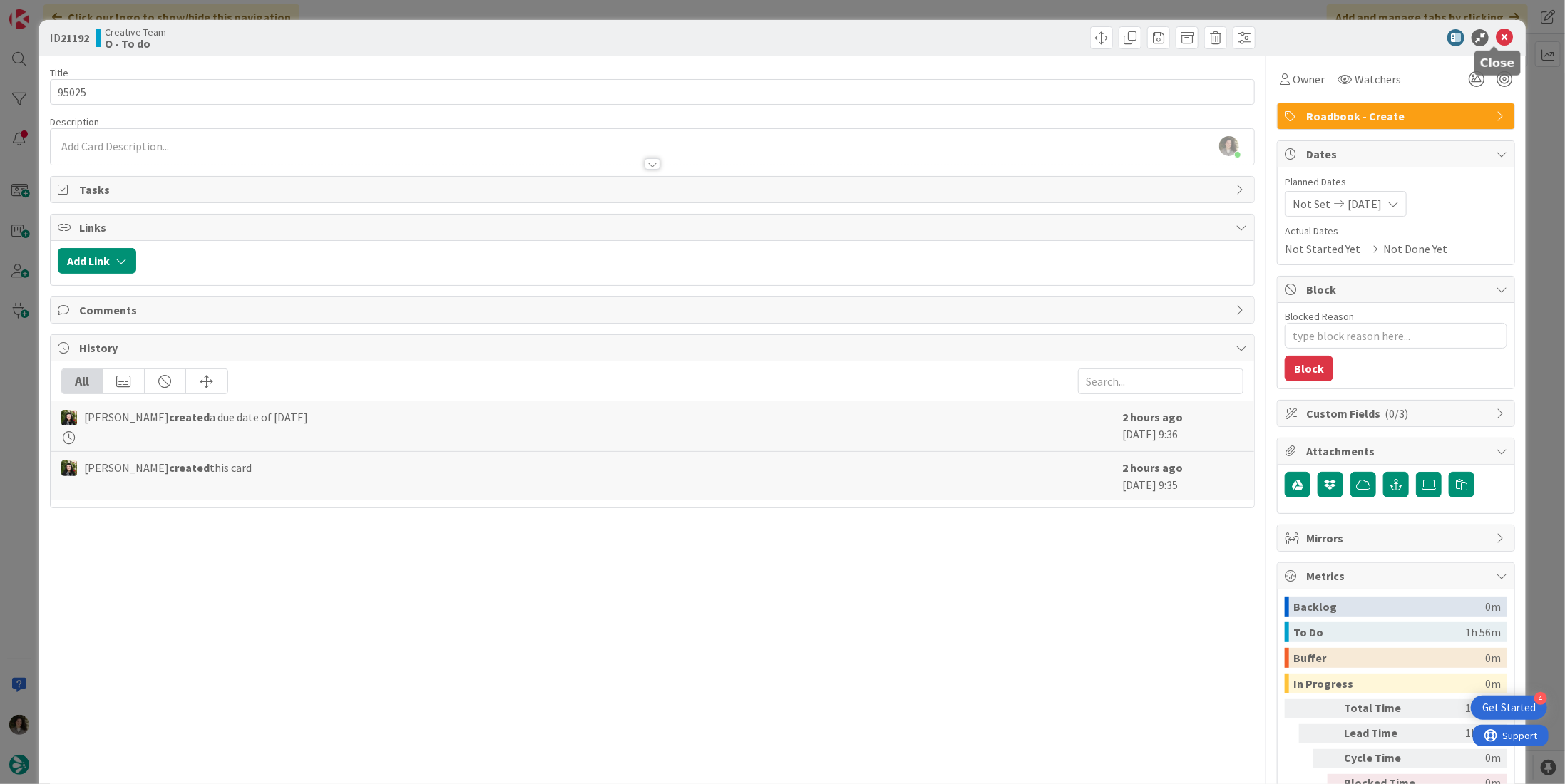
click at [1496, 31] on icon at bounding box center [1504, 38] width 17 height 17
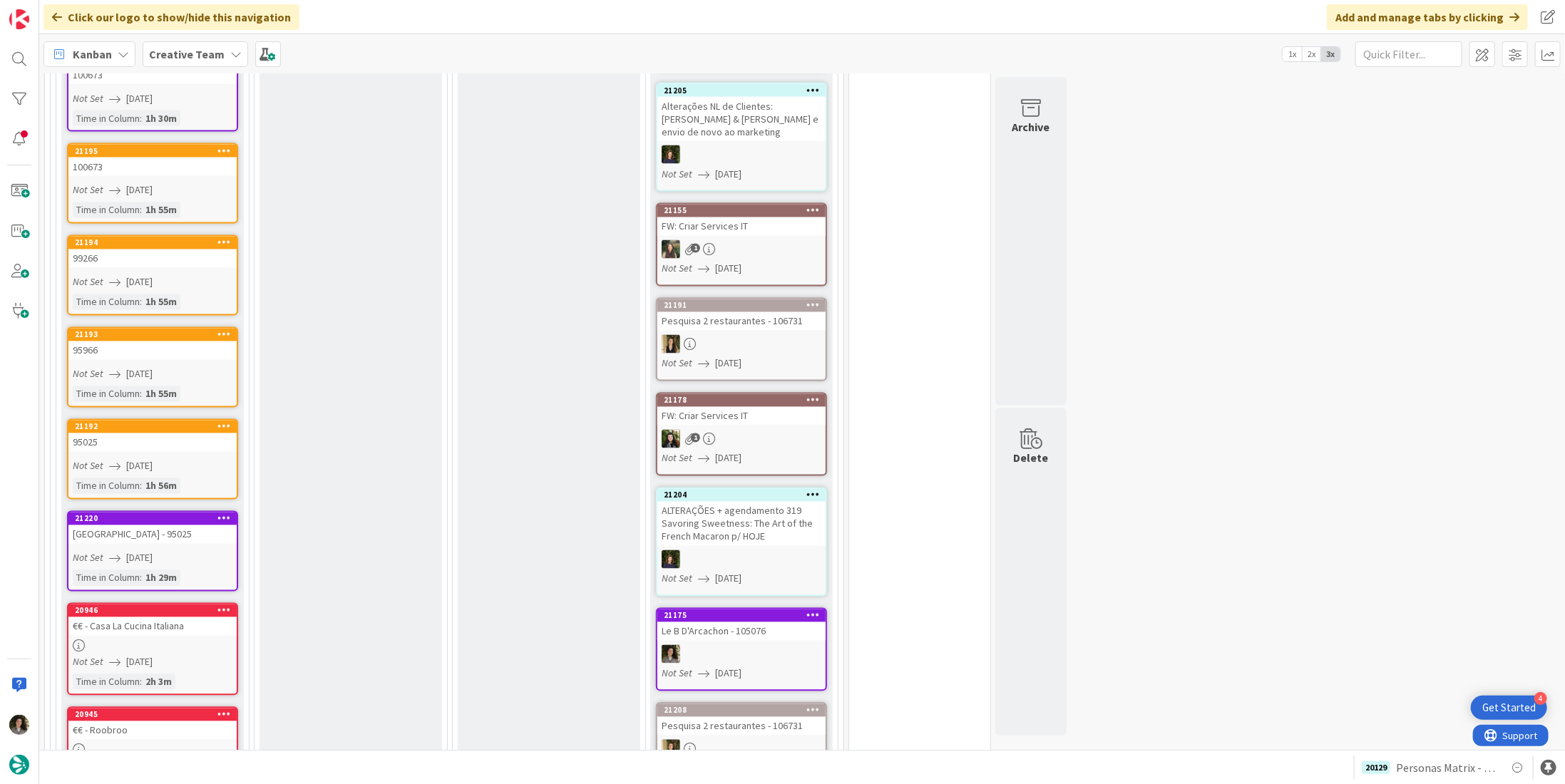
click at [185, 342] on div "95966" at bounding box center [153, 350] width 169 height 18
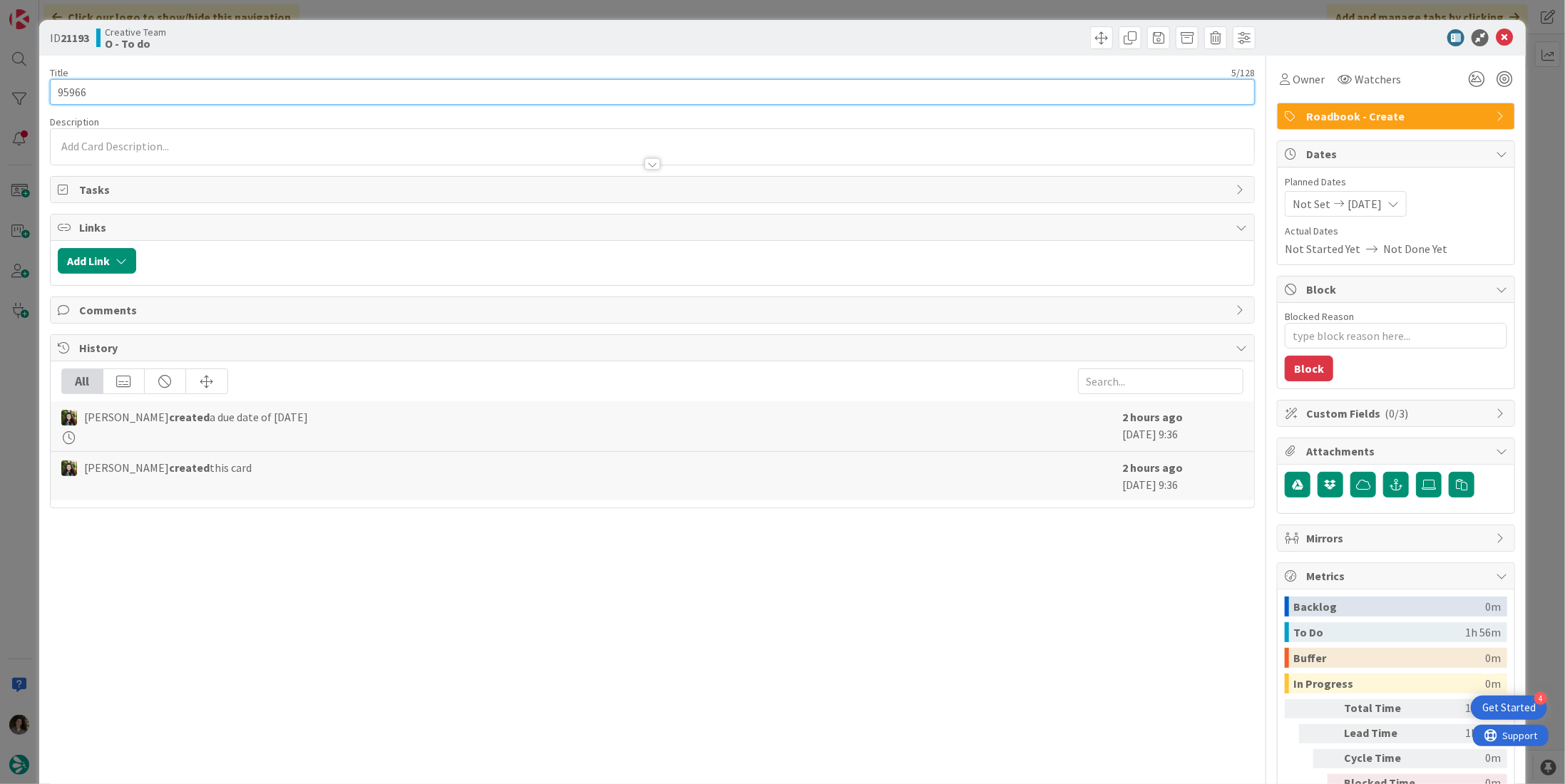
click at [38, 97] on div "ID 21193 Creative Team O - To do Title 5 / 128 95966 Description Owner Watchers…" at bounding box center [782, 392] width 1565 height 784
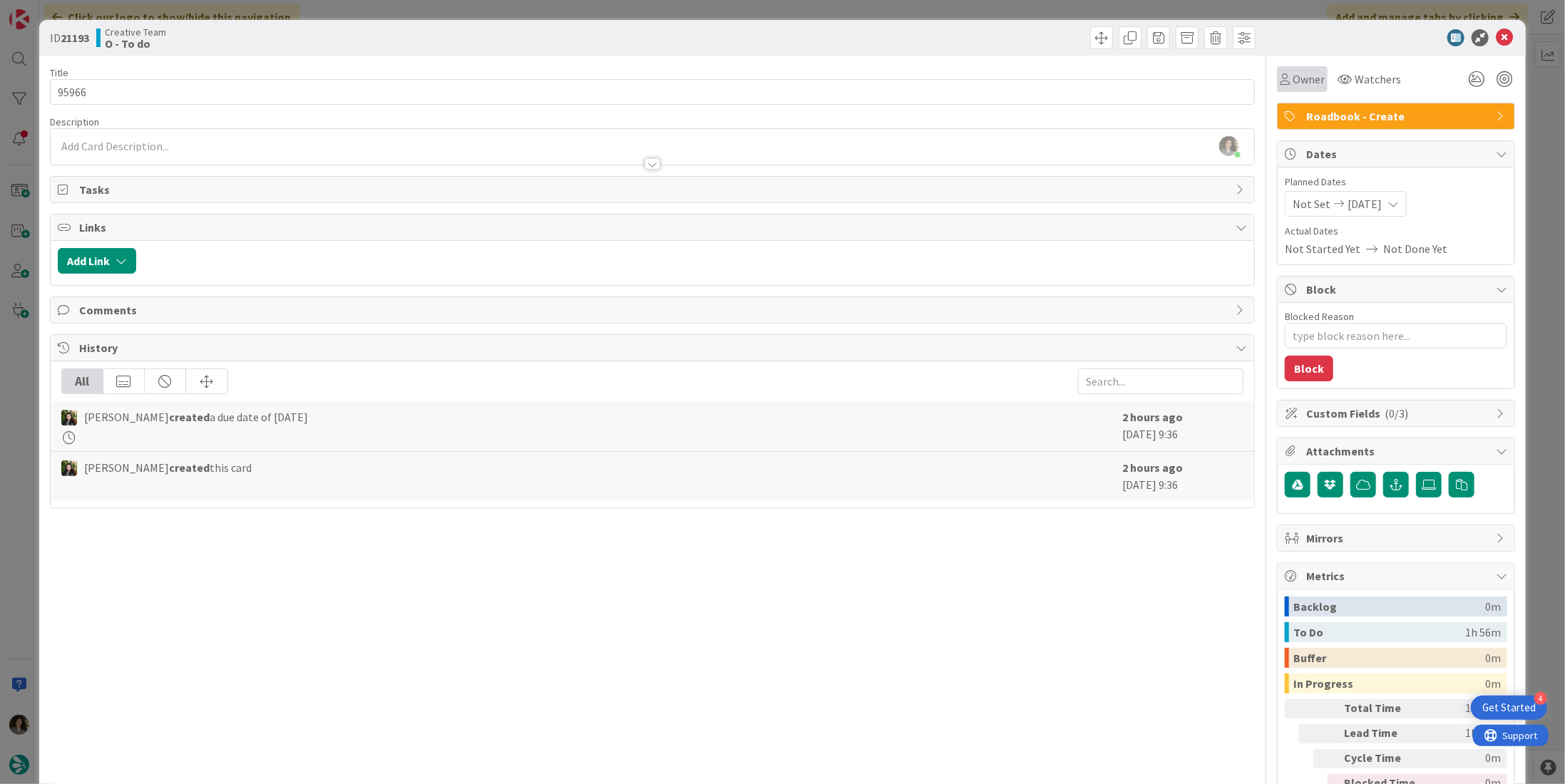
click at [1315, 77] on div "Owner" at bounding box center [1302, 79] width 50 height 26
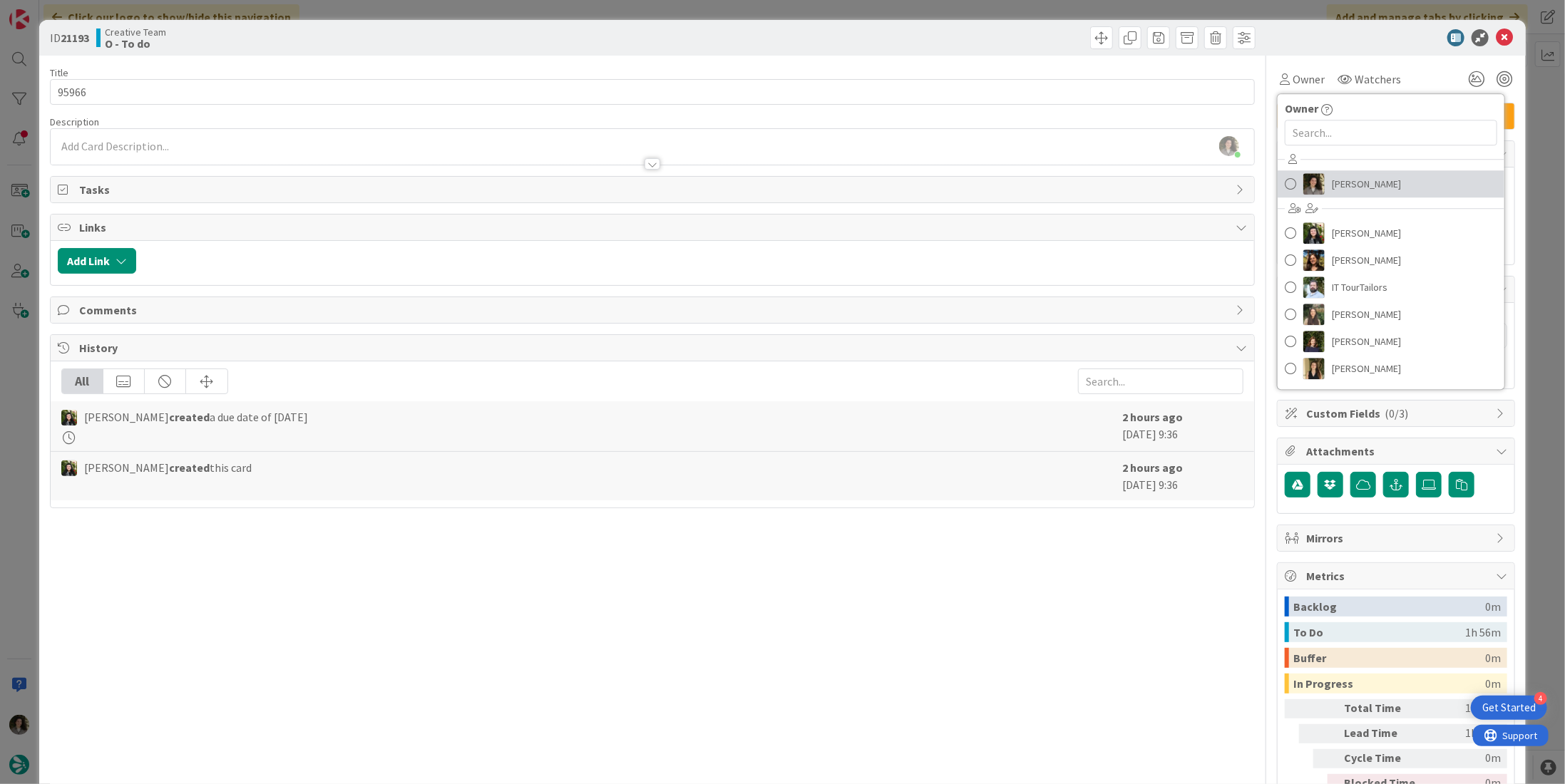
click at [1374, 179] on span "[PERSON_NAME]" at bounding box center [1367, 184] width 70 height 22
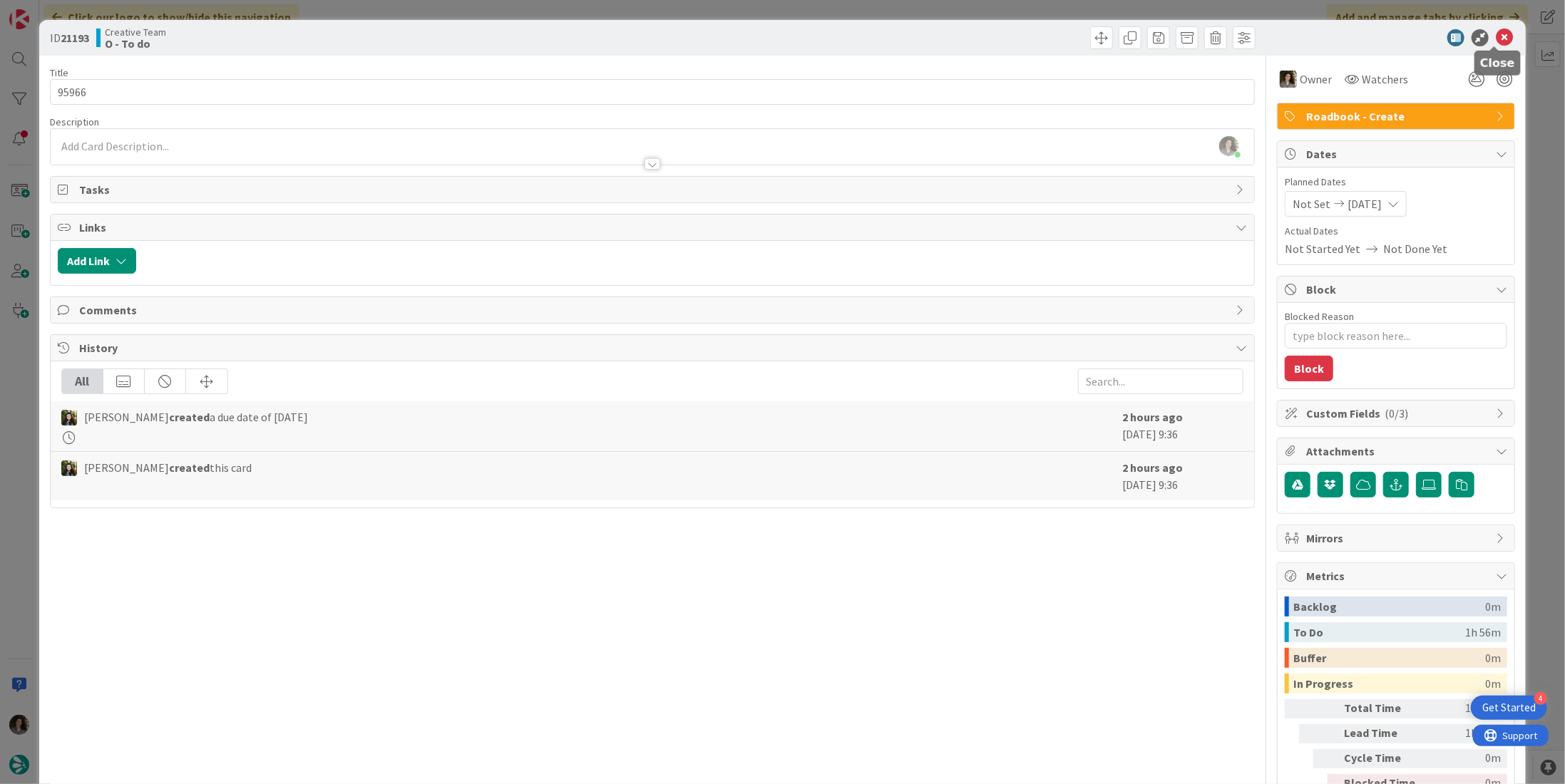
click at [1496, 37] on icon at bounding box center [1504, 38] width 17 height 17
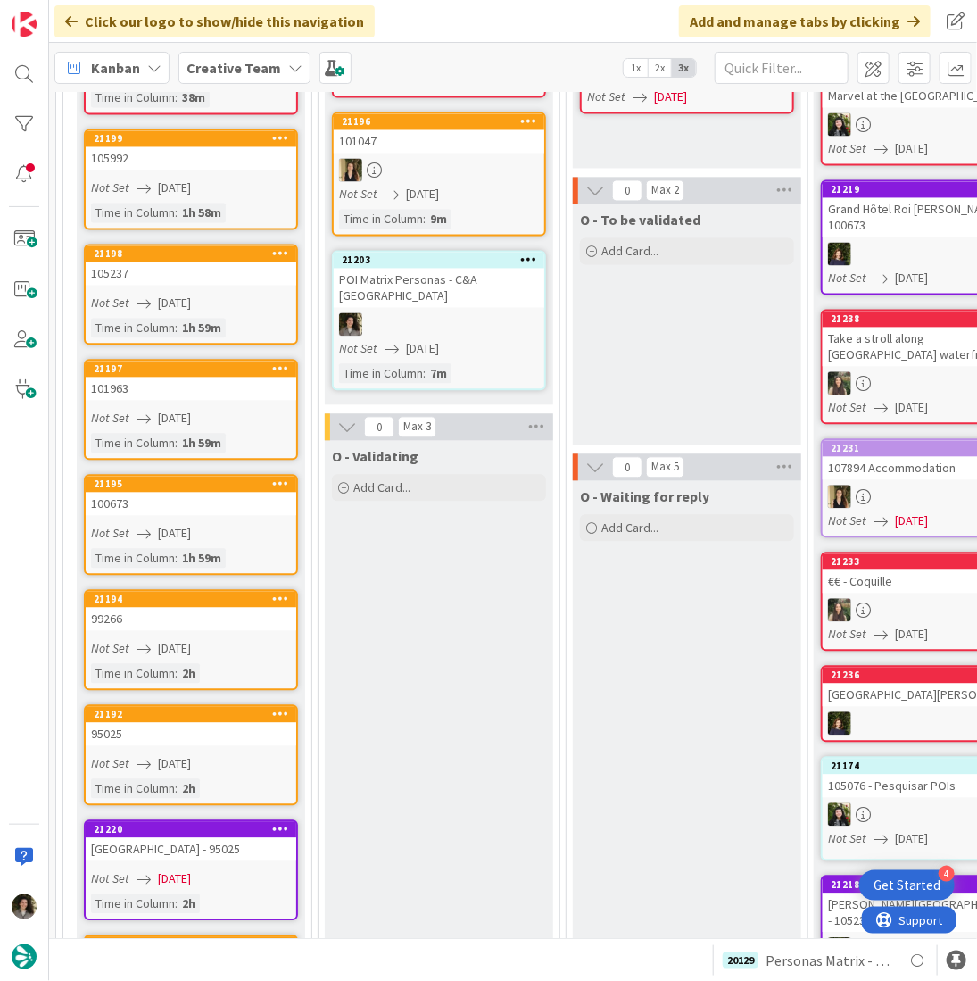
scroll to position [926, 0]
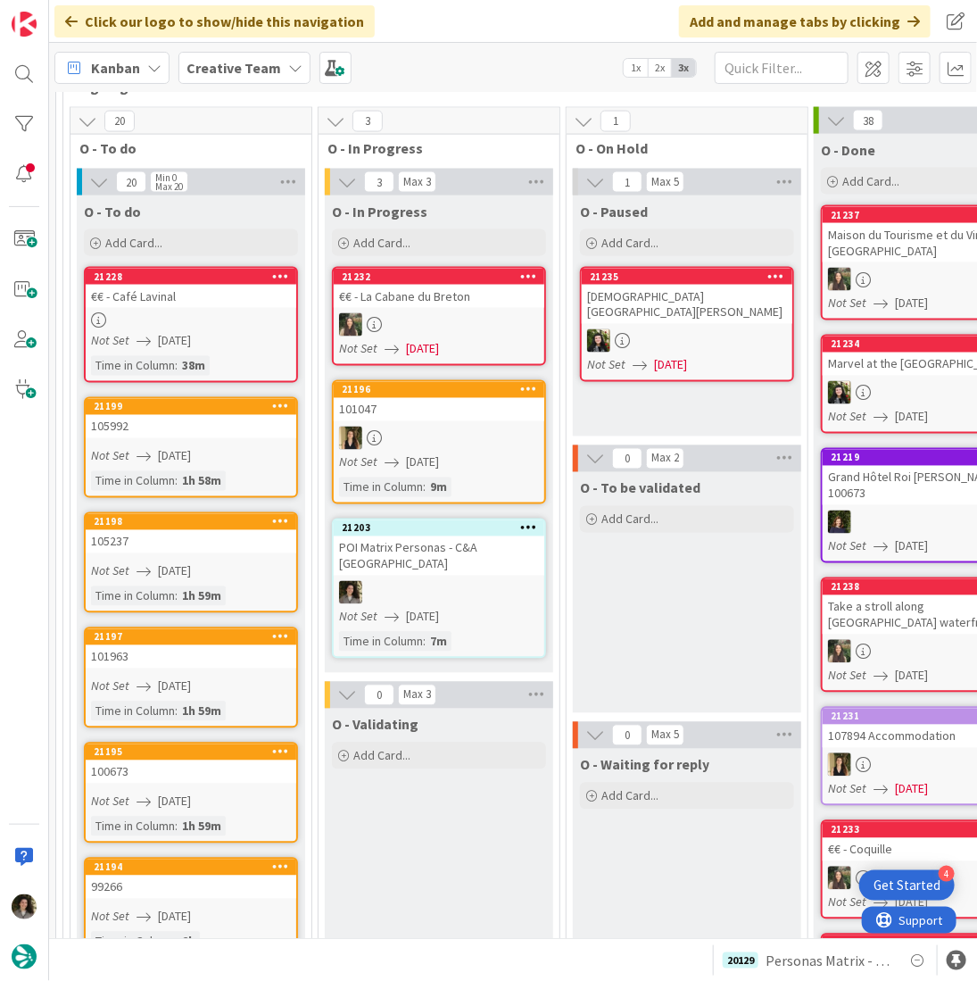
click at [456, 581] on div at bounding box center [439, 592] width 211 height 23
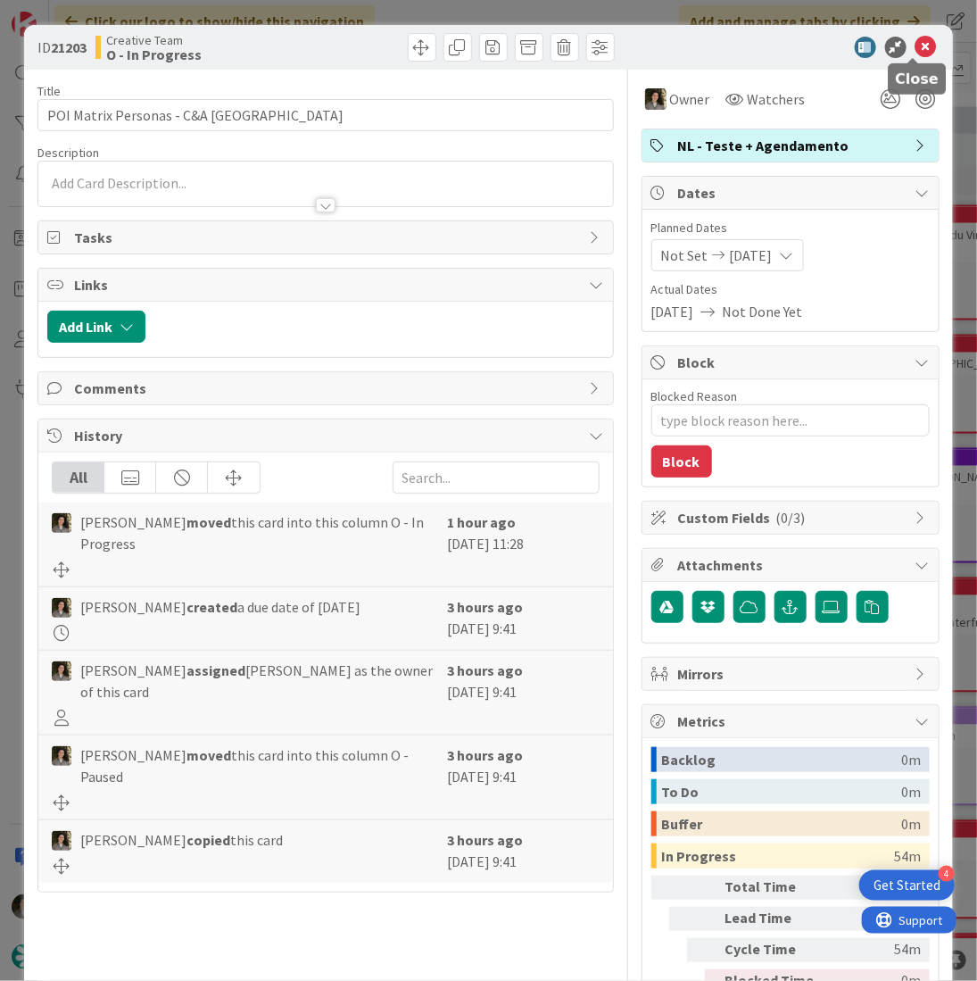
click at [924, 50] on icon at bounding box center [926, 47] width 21 height 21
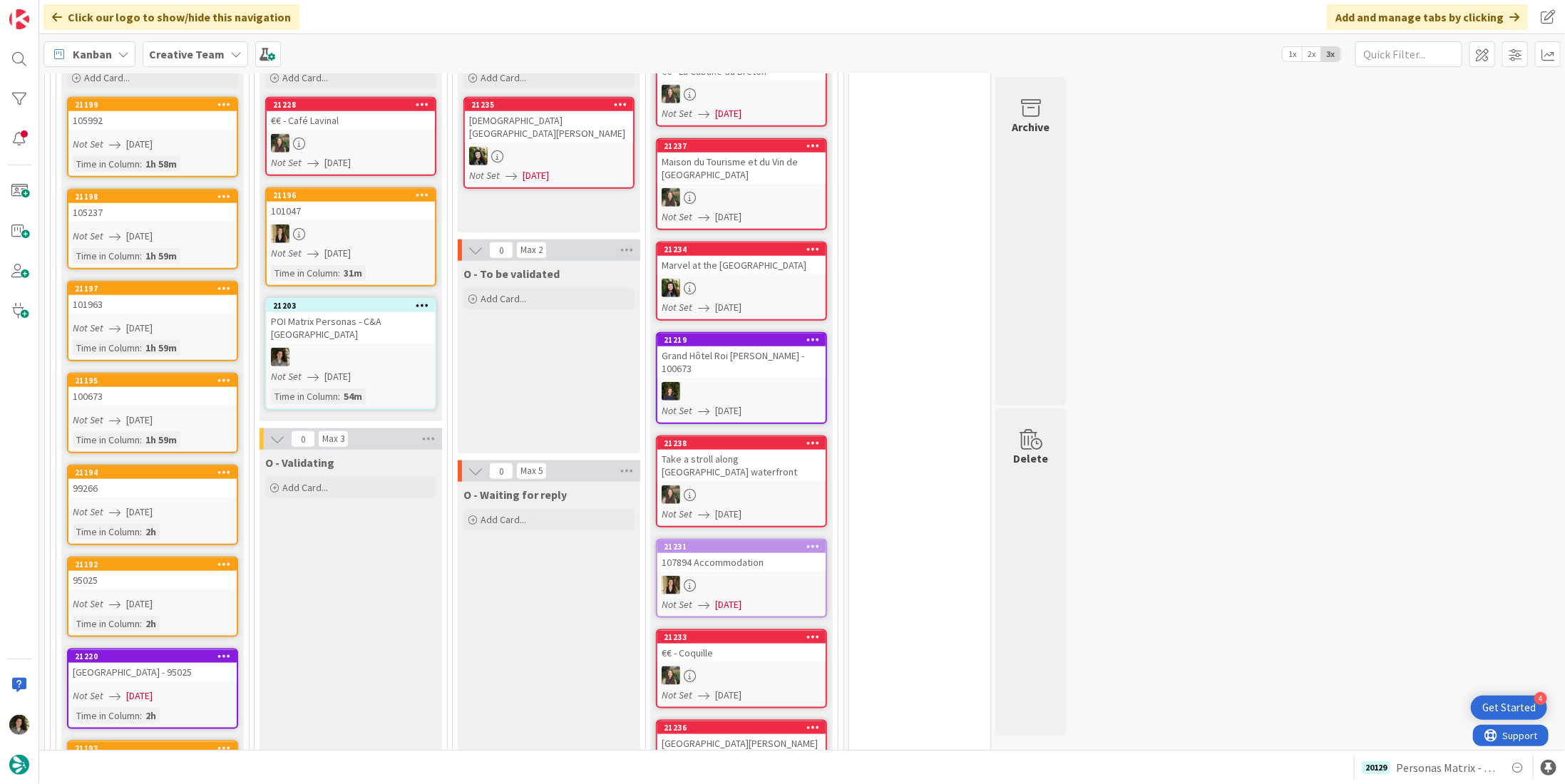
scroll to position [998, 0]
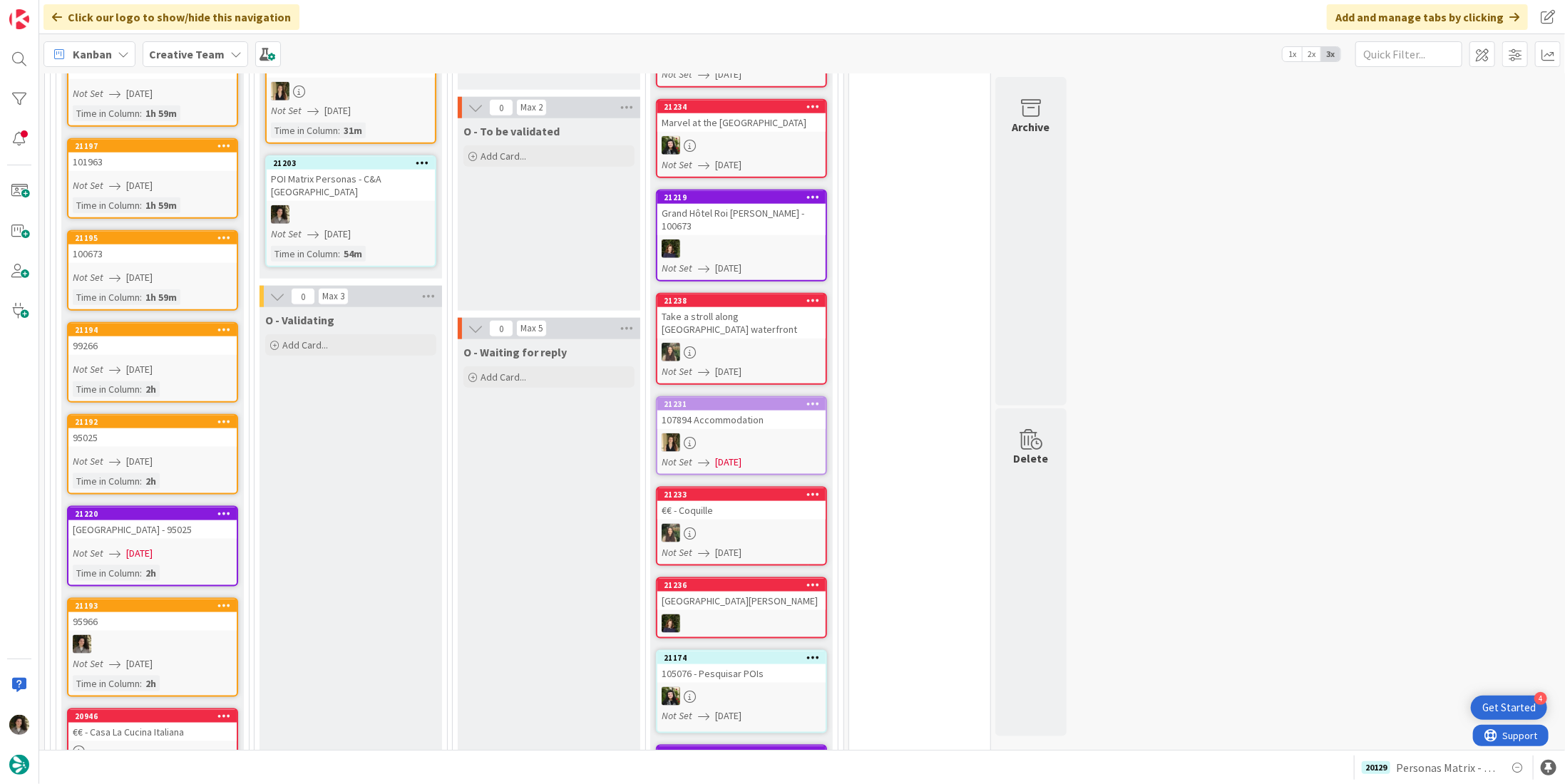
click at [146, 546] on span "[DATE]" at bounding box center [139, 553] width 26 height 15
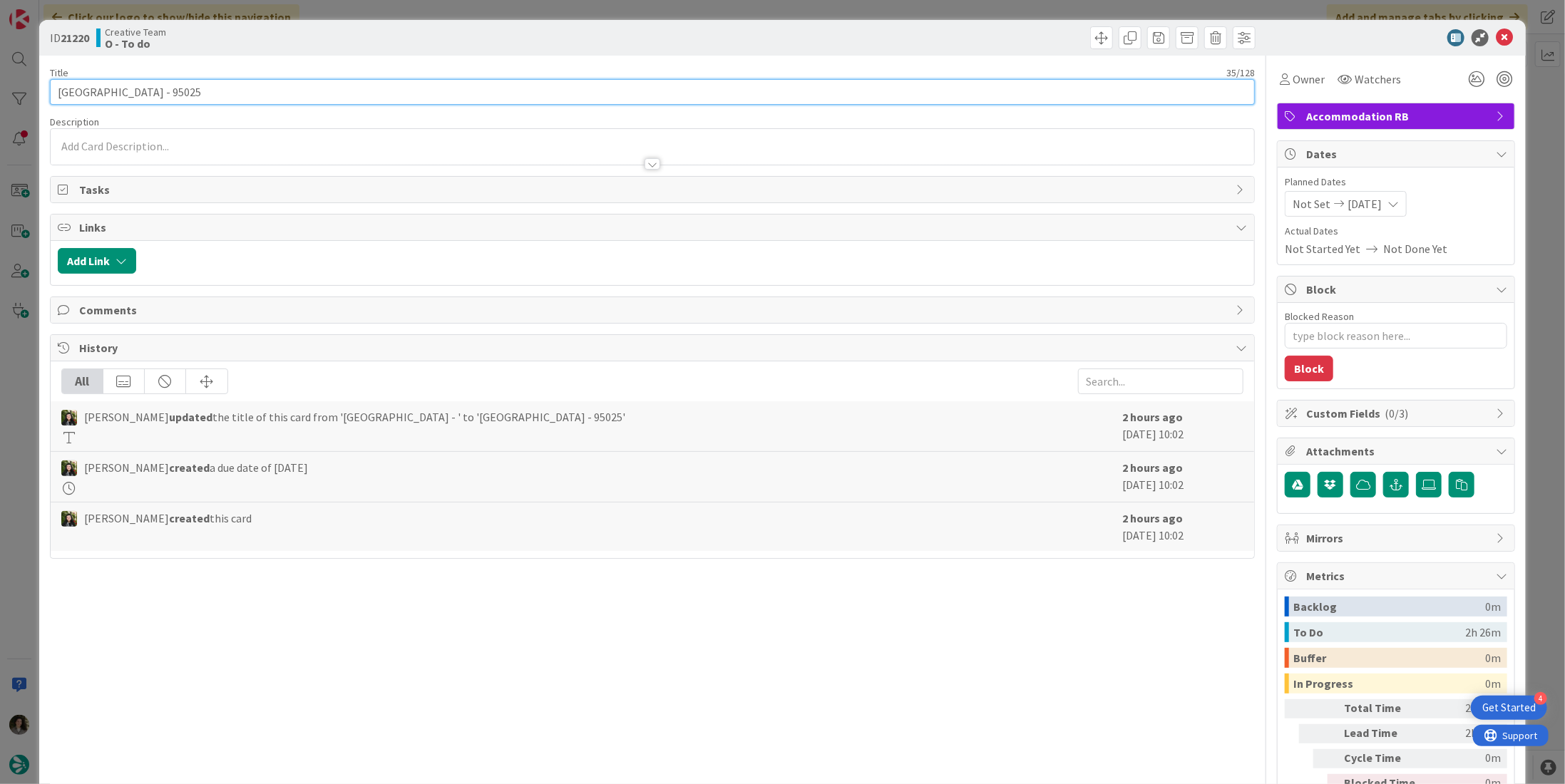
drag, startPoint x: 191, startPoint y: 90, endPoint x: -23, endPoint y: 61, distance: 216.0
click at [0, 61] on html "4 Get Started Click our logo to show/hide this navigation Add and manage tabs b…" at bounding box center [782, 392] width 1565 height 784
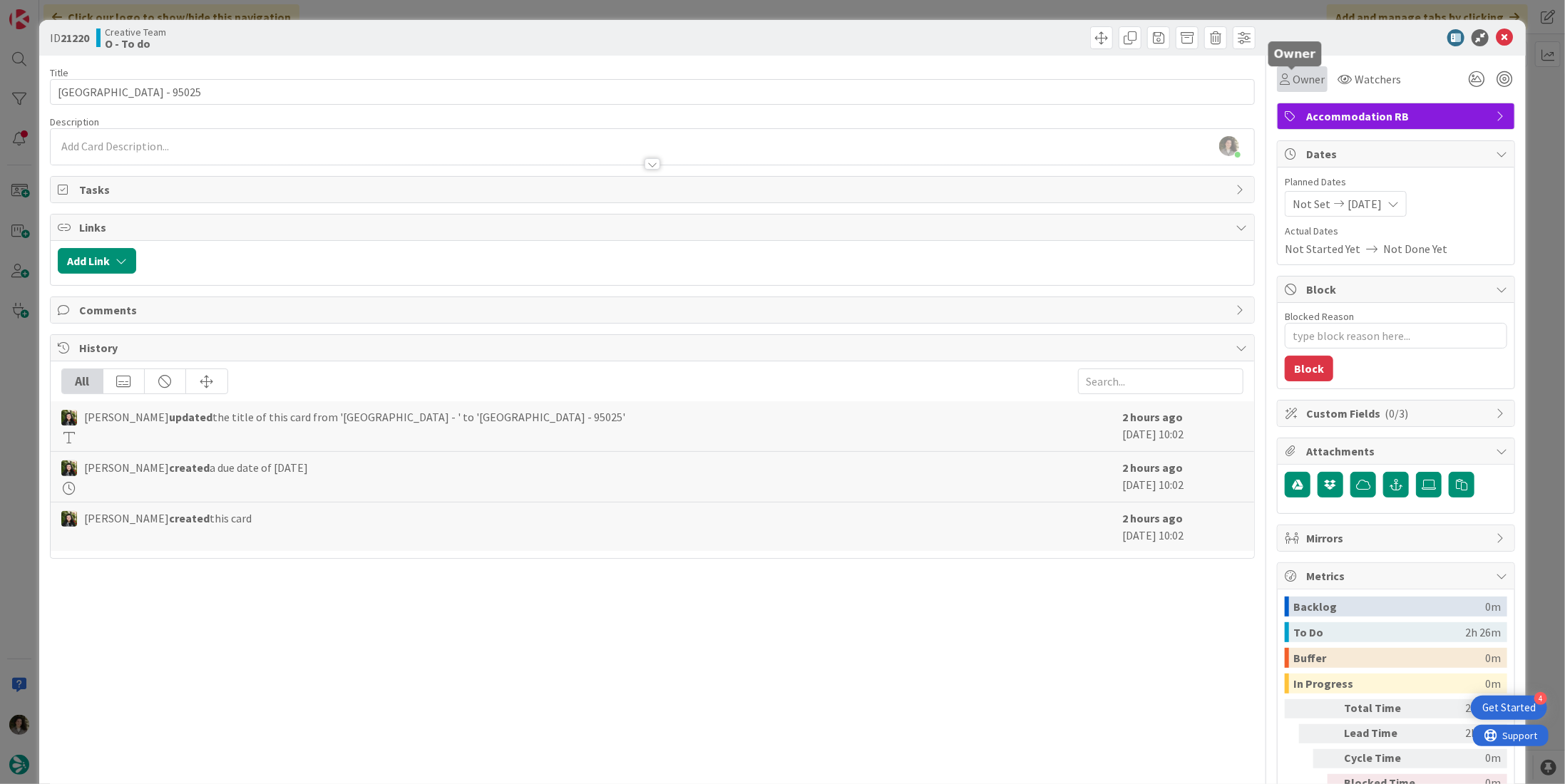
click at [1293, 73] on span "Owner" at bounding box center [1309, 78] width 32 height 17
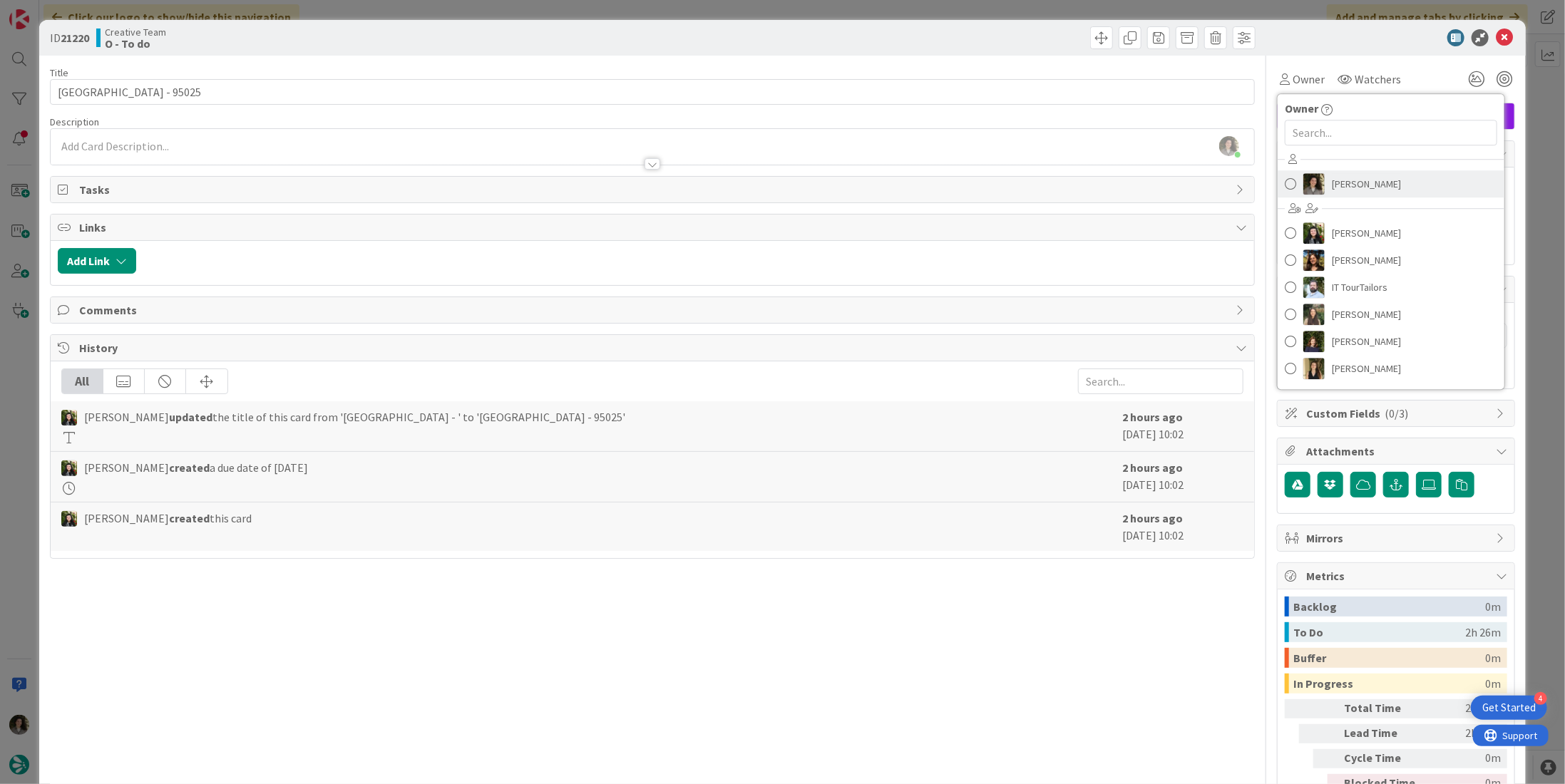
click at [1364, 180] on span "[PERSON_NAME]" at bounding box center [1367, 184] width 70 height 22
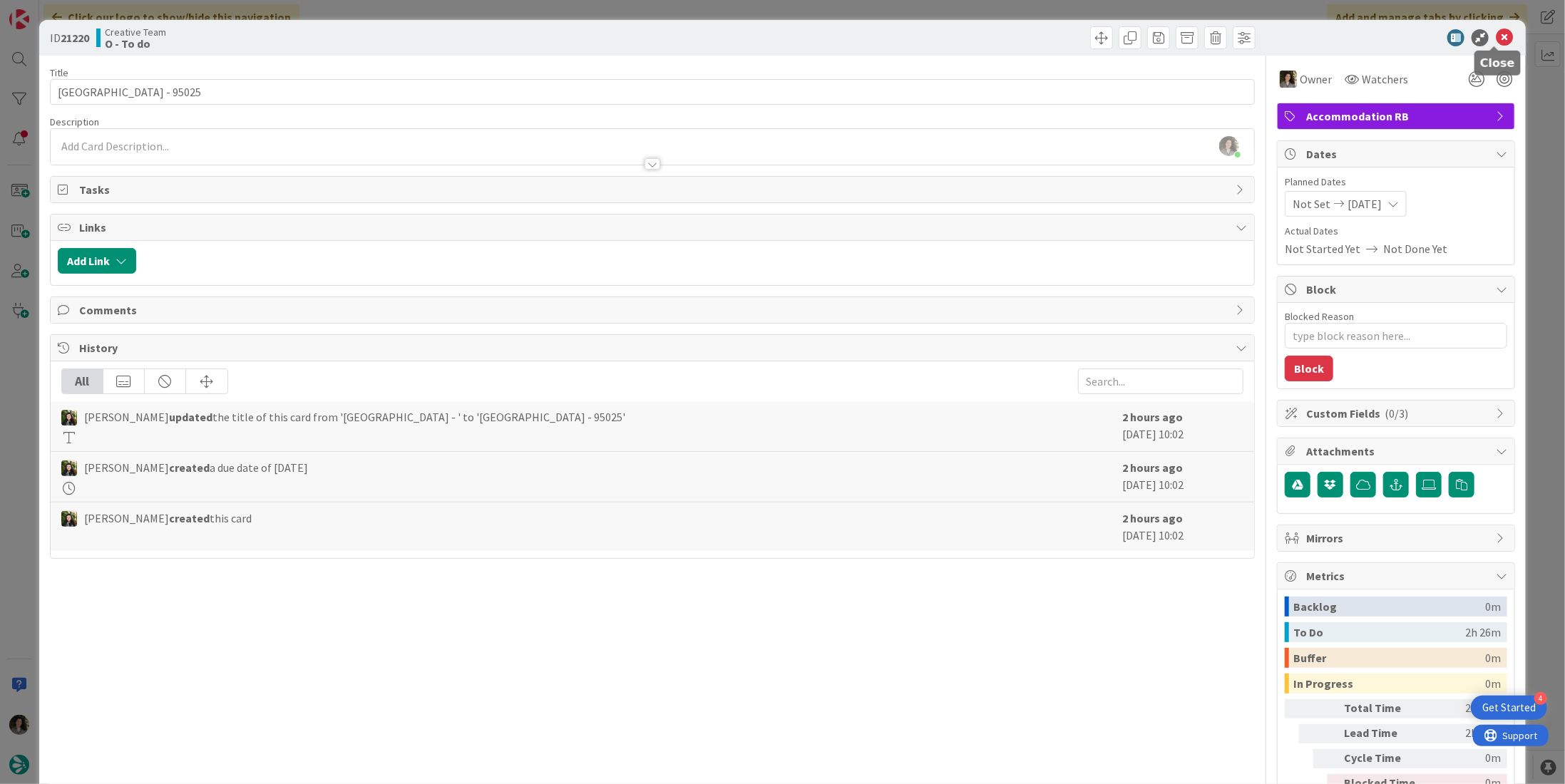
click at [1496, 35] on icon at bounding box center [1504, 38] width 17 height 17
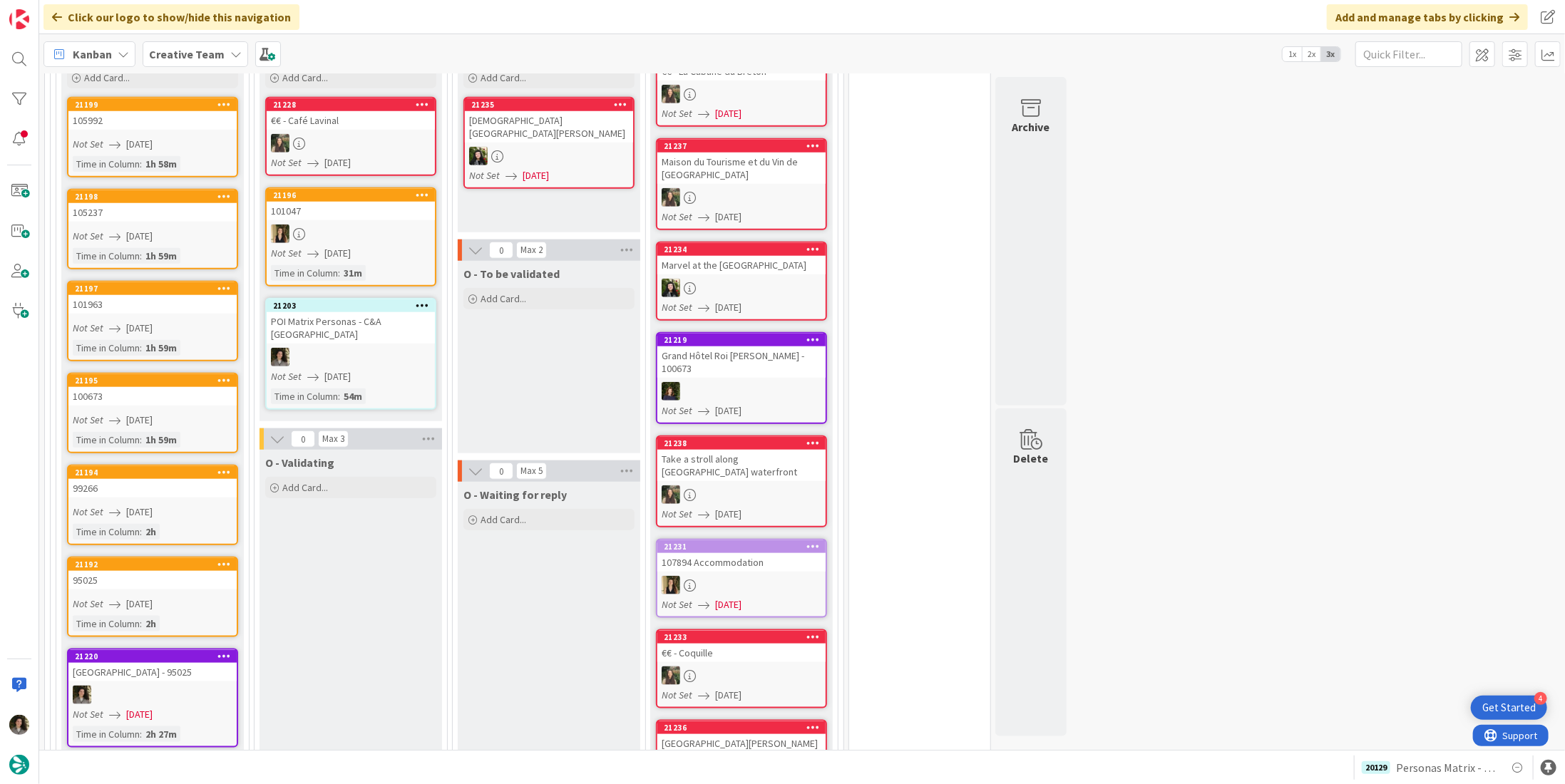
scroll to position [570, 0]
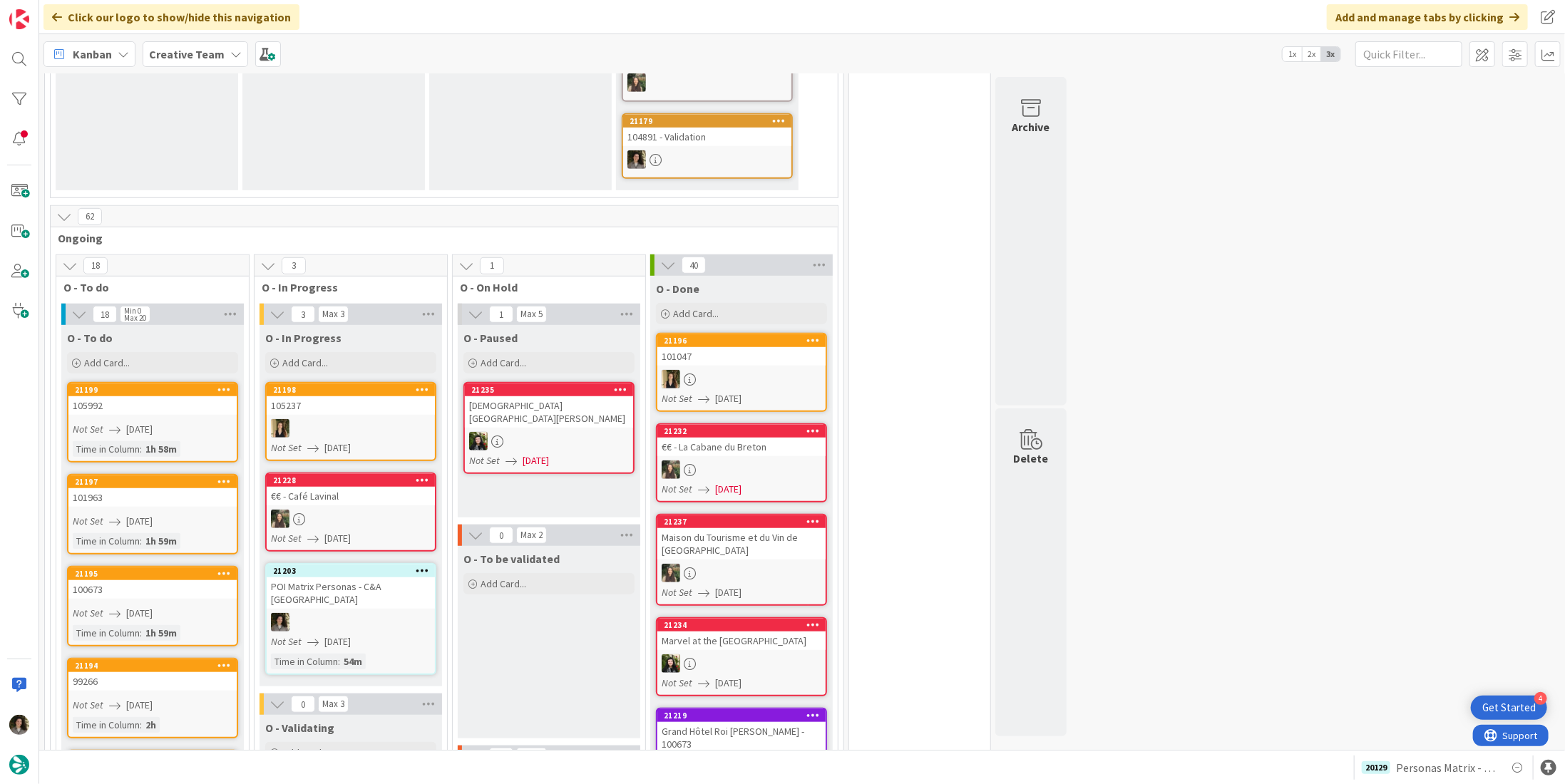
click at [309, 613] on div at bounding box center [351, 622] width 169 height 18
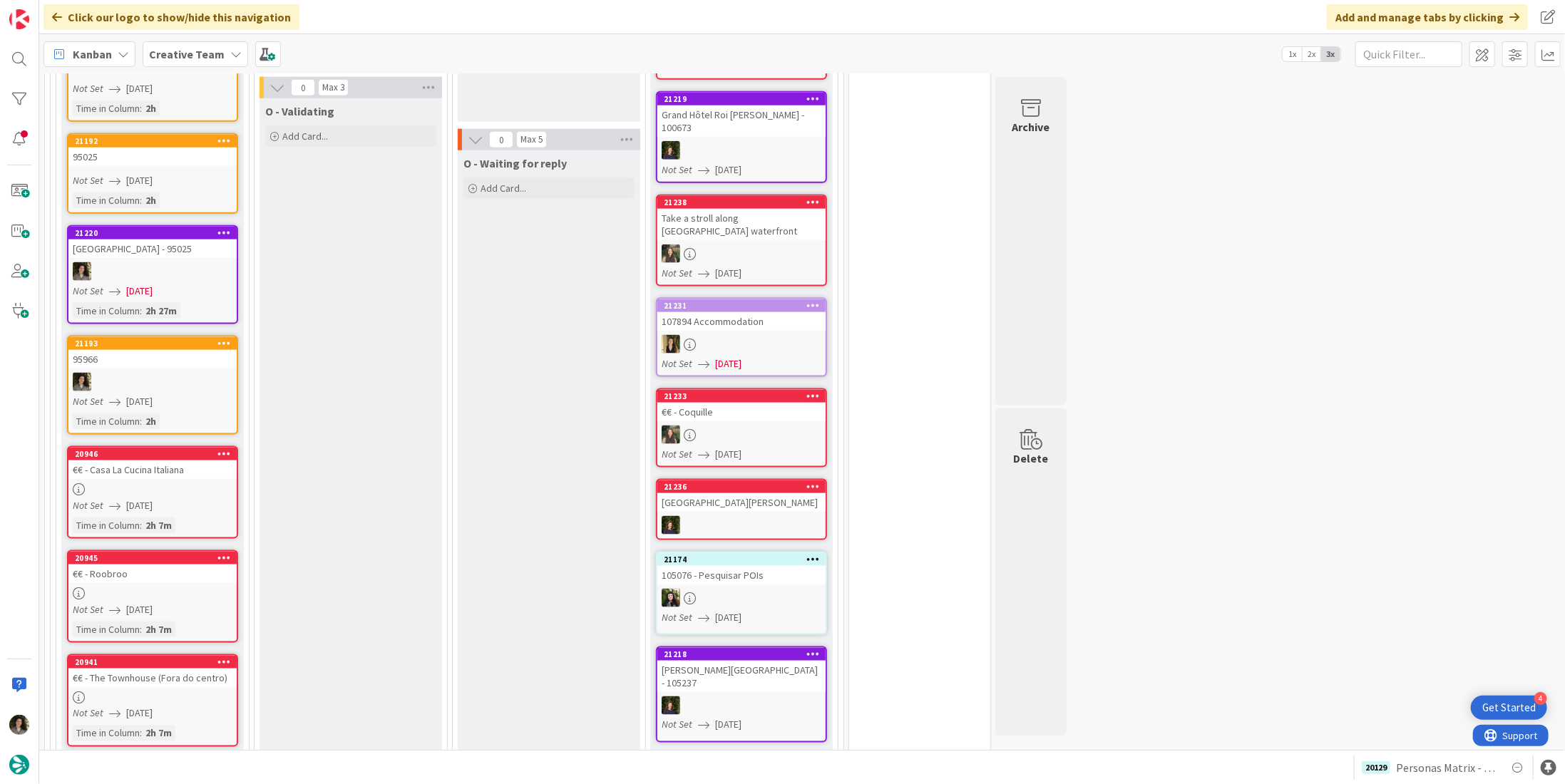
scroll to position [1354, 0]
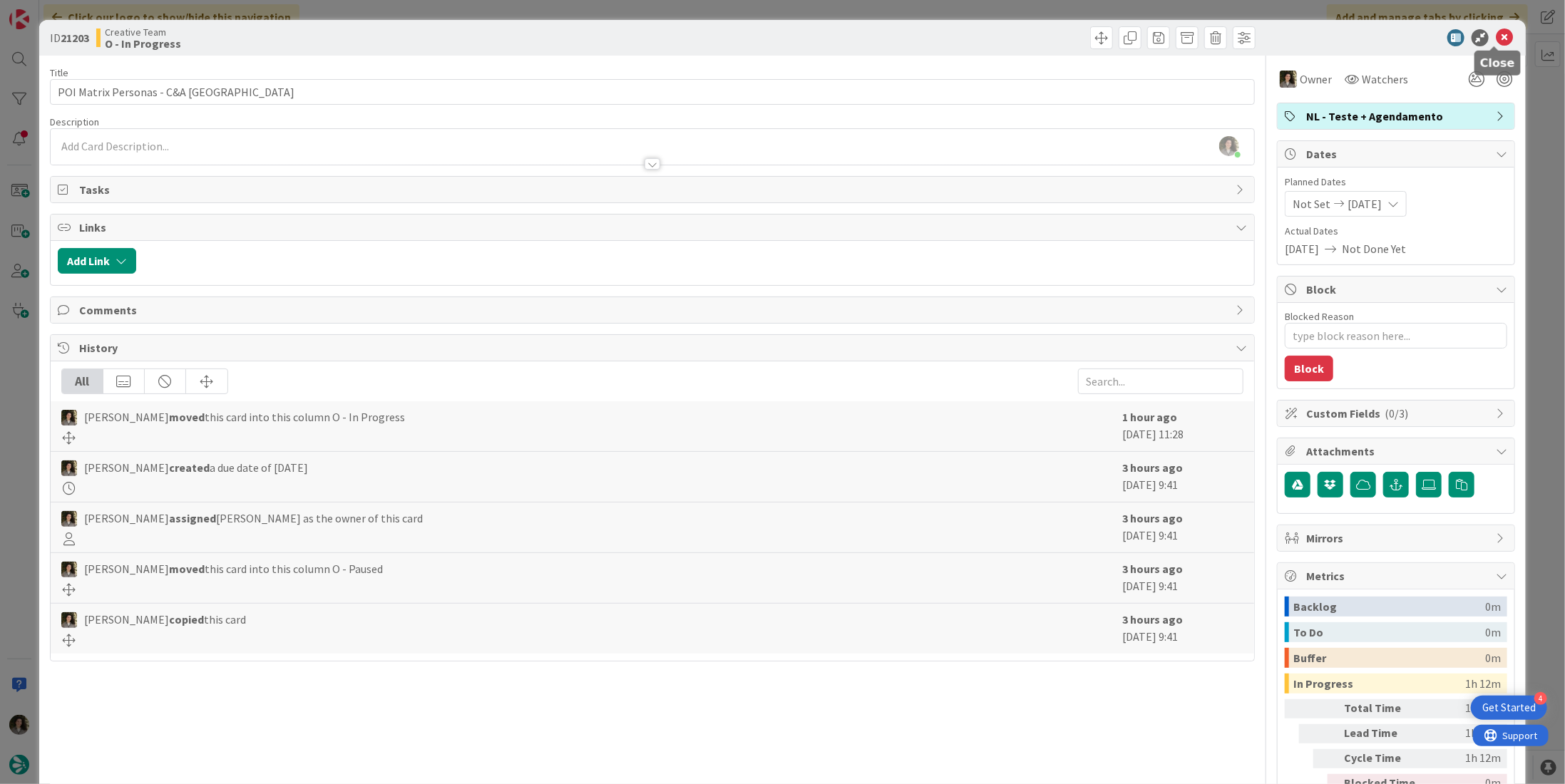
click at [1496, 33] on icon at bounding box center [1504, 38] width 17 height 17
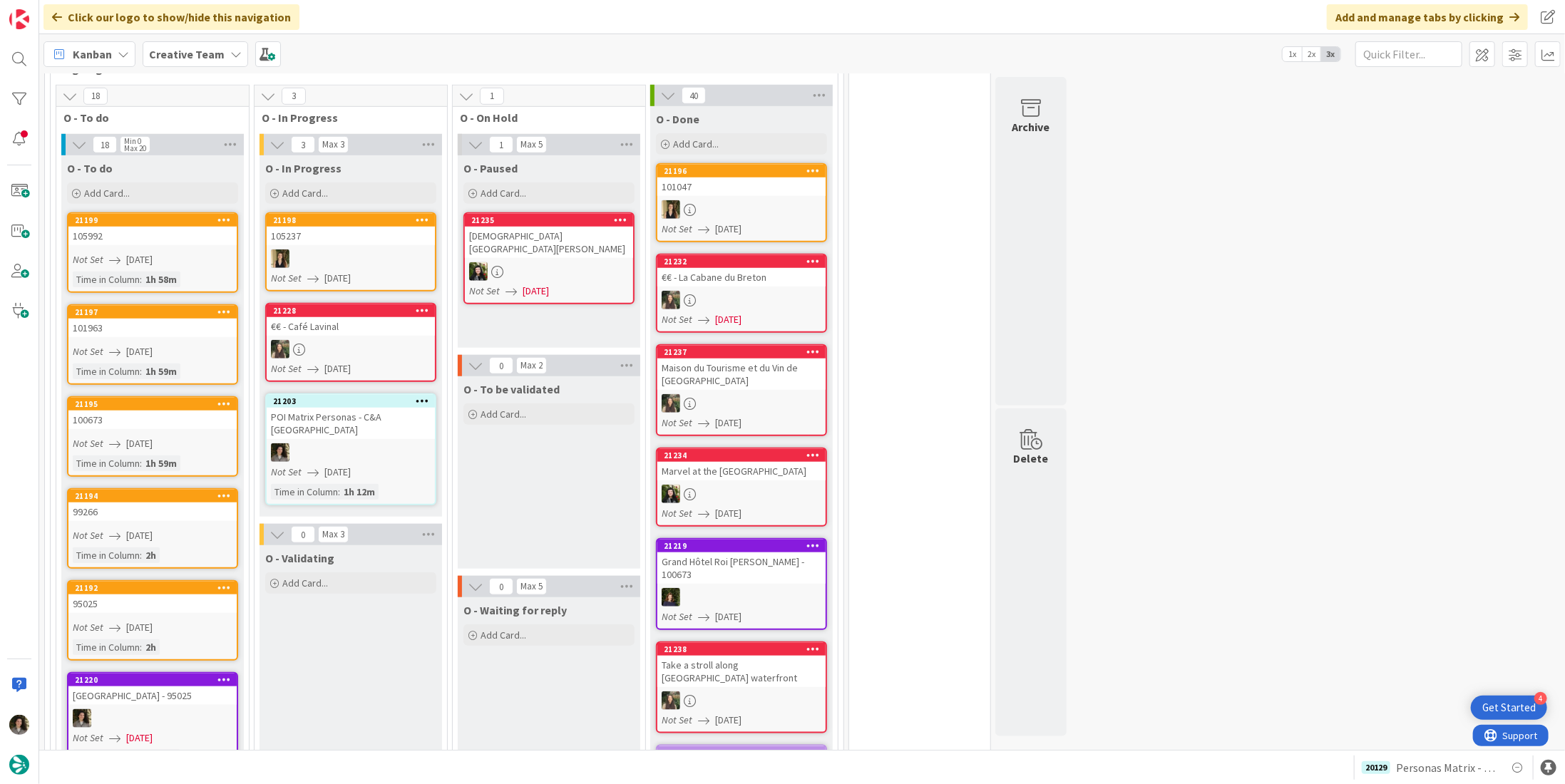
click at [349, 396] on link "21203 POI Matrix Personas - C&A UK Not Set [DATE] Time in [GEOGRAPHIC_DATA] : 1…" at bounding box center [351, 449] width 171 height 112
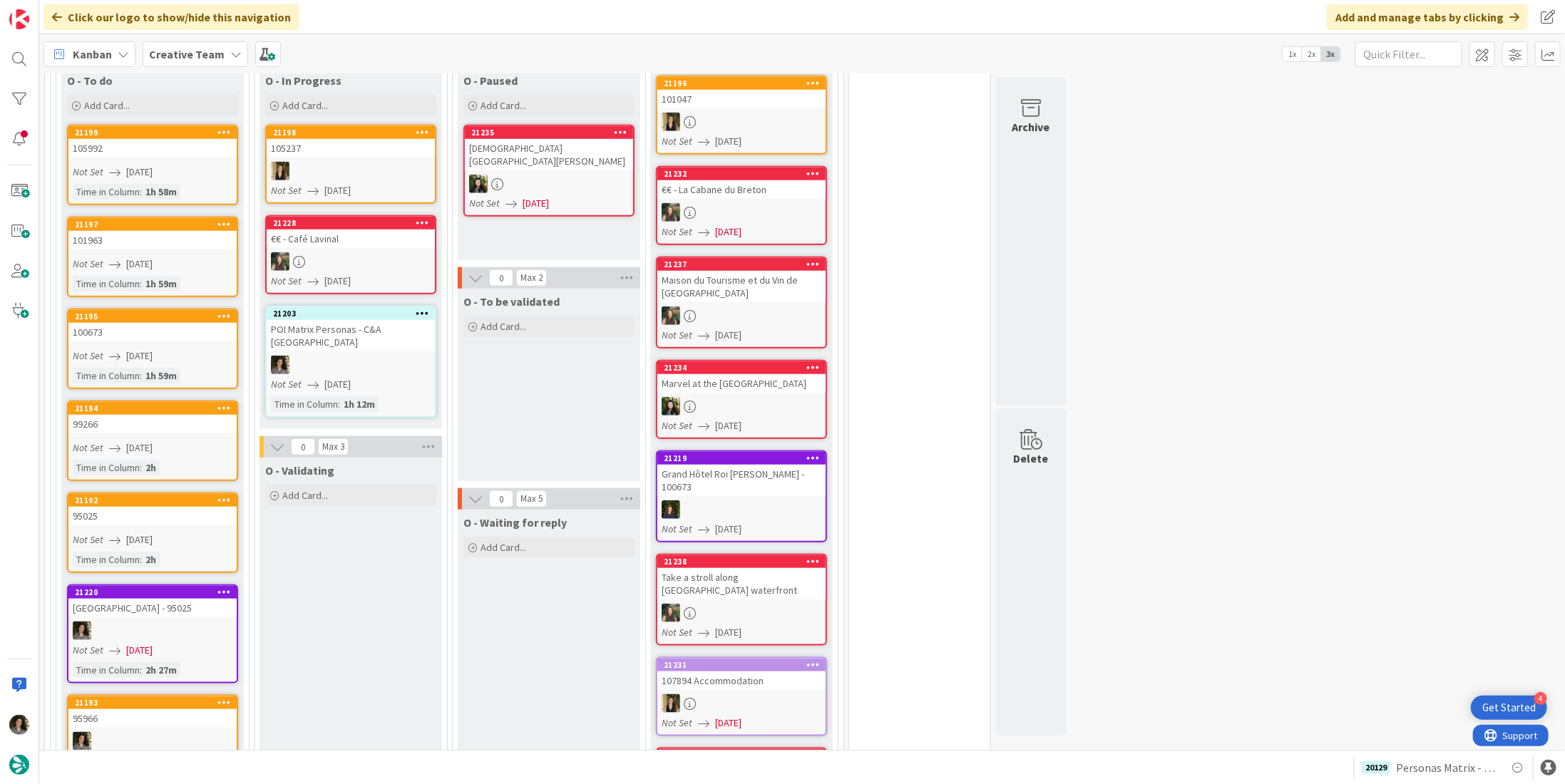
scroll to position [882, 0]
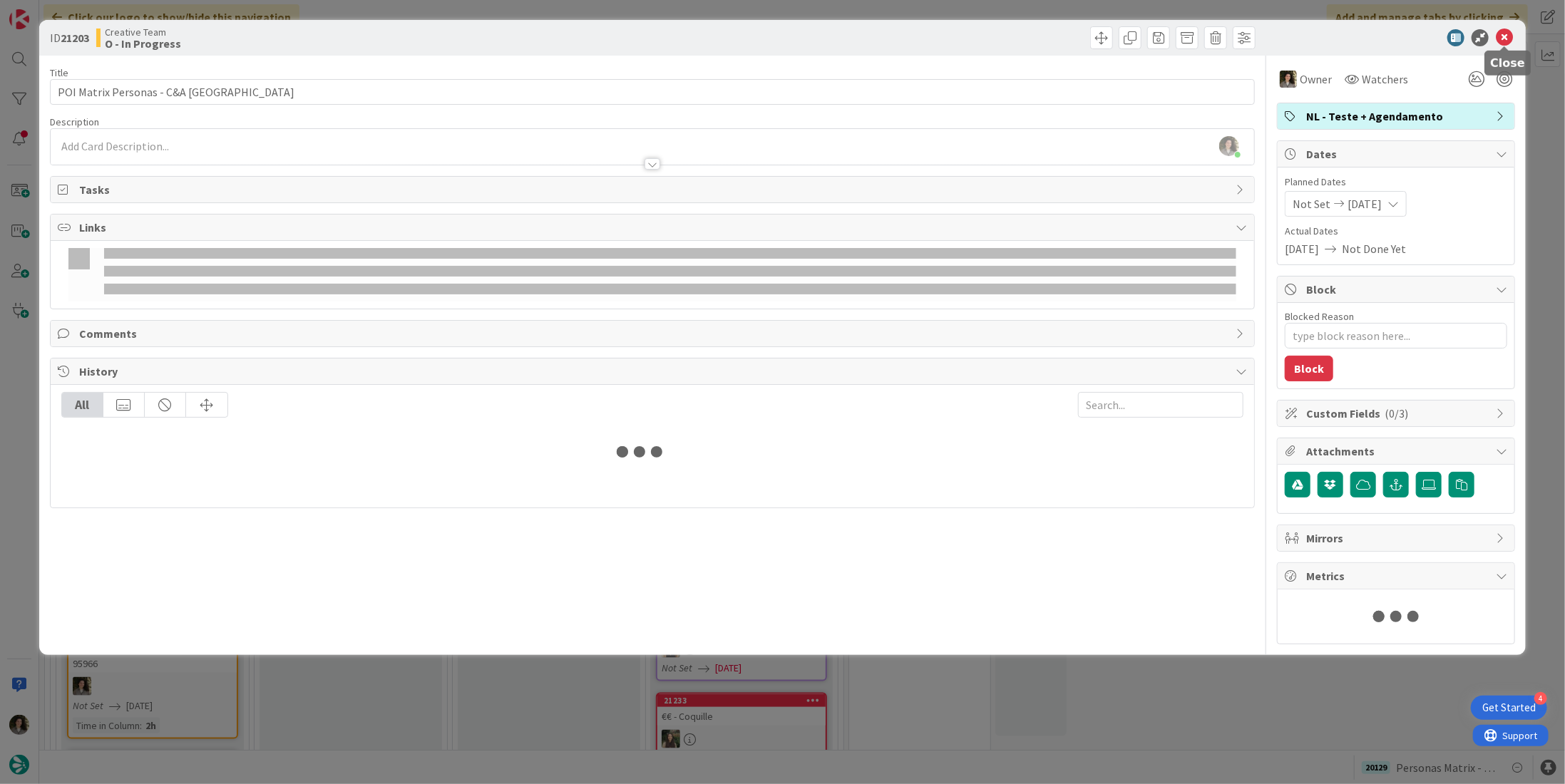
click at [1507, 36] on icon at bounding box center [1504, 38] width 17 height 17
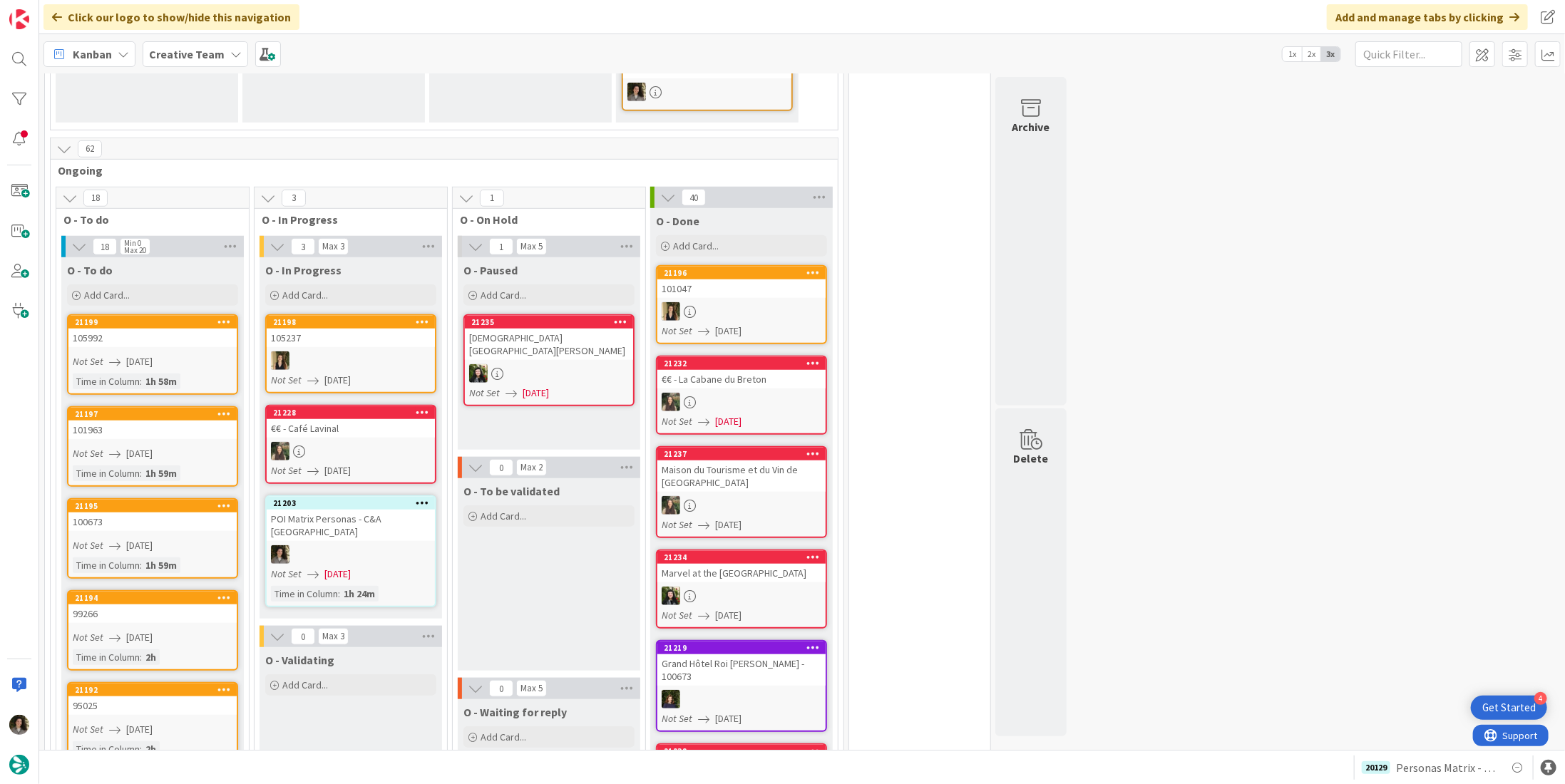
scroll to position [713, 0]
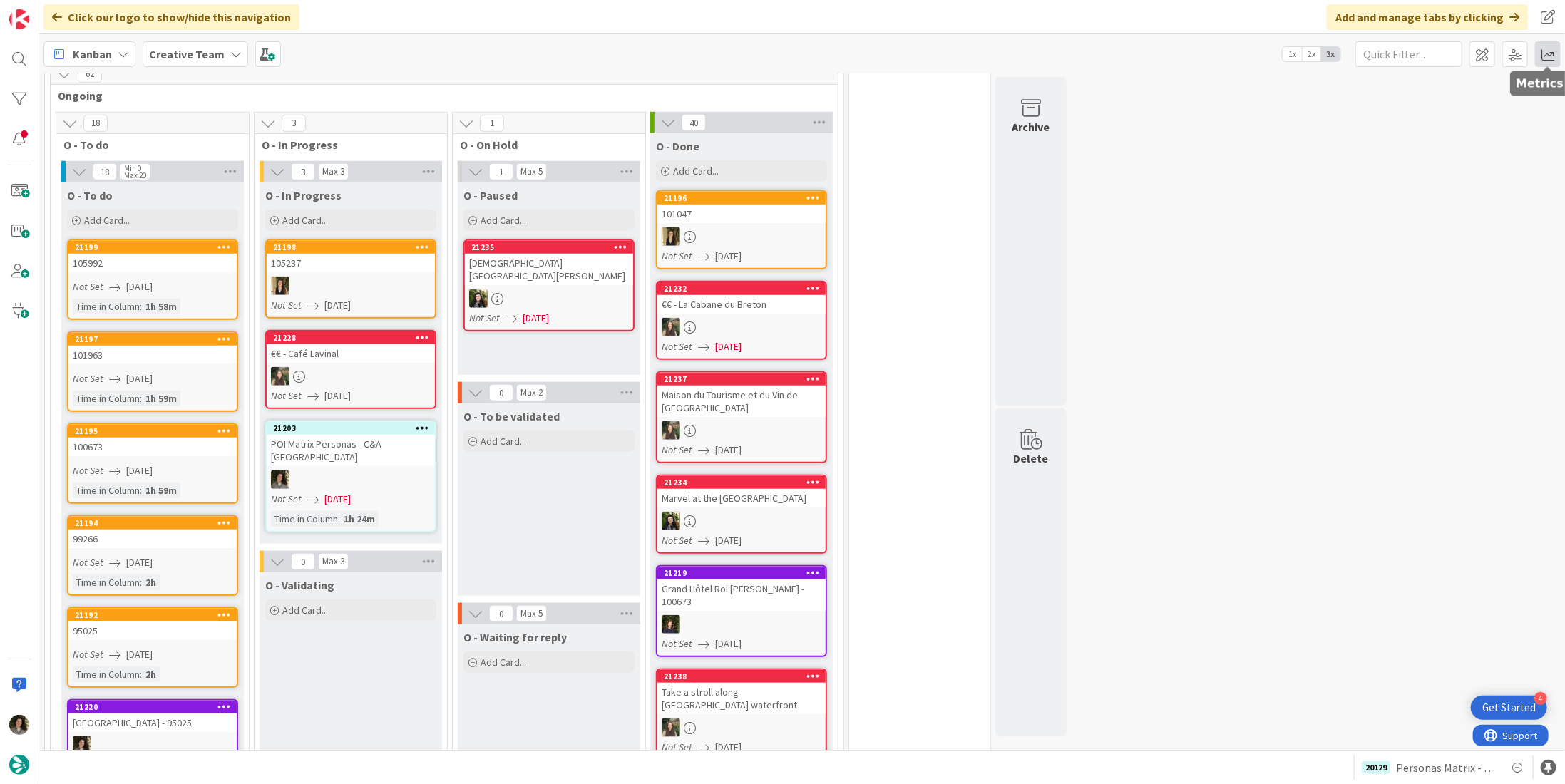
click at [1550, 53] on span at bounding box center [1548, 54] width 26 height 26
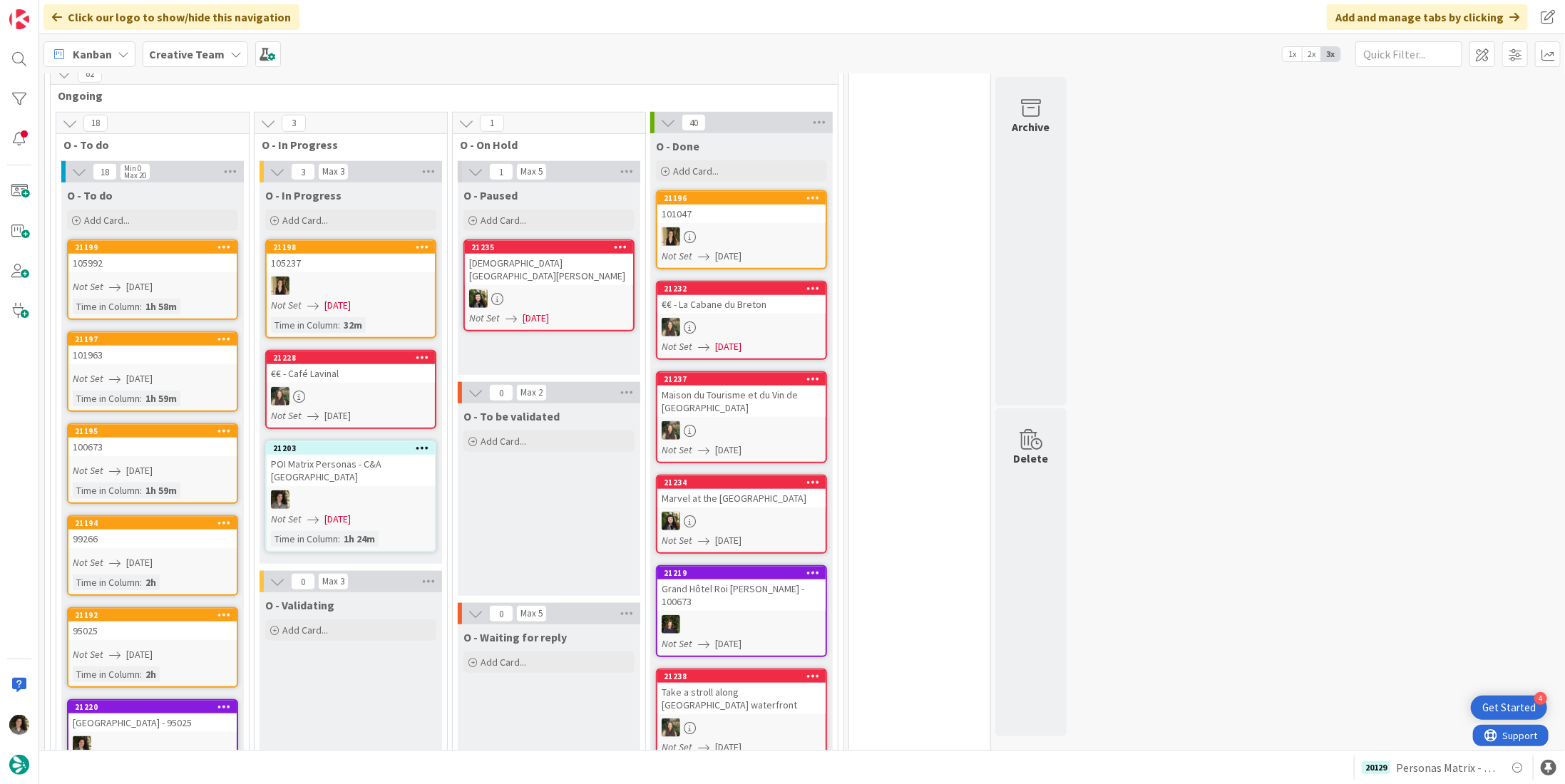
click at [382, 455] on div "POI Matrix Personas - C&A [GEOGRAPHIC_DATA]" at bounding box center [351, 470] width 169 height 31
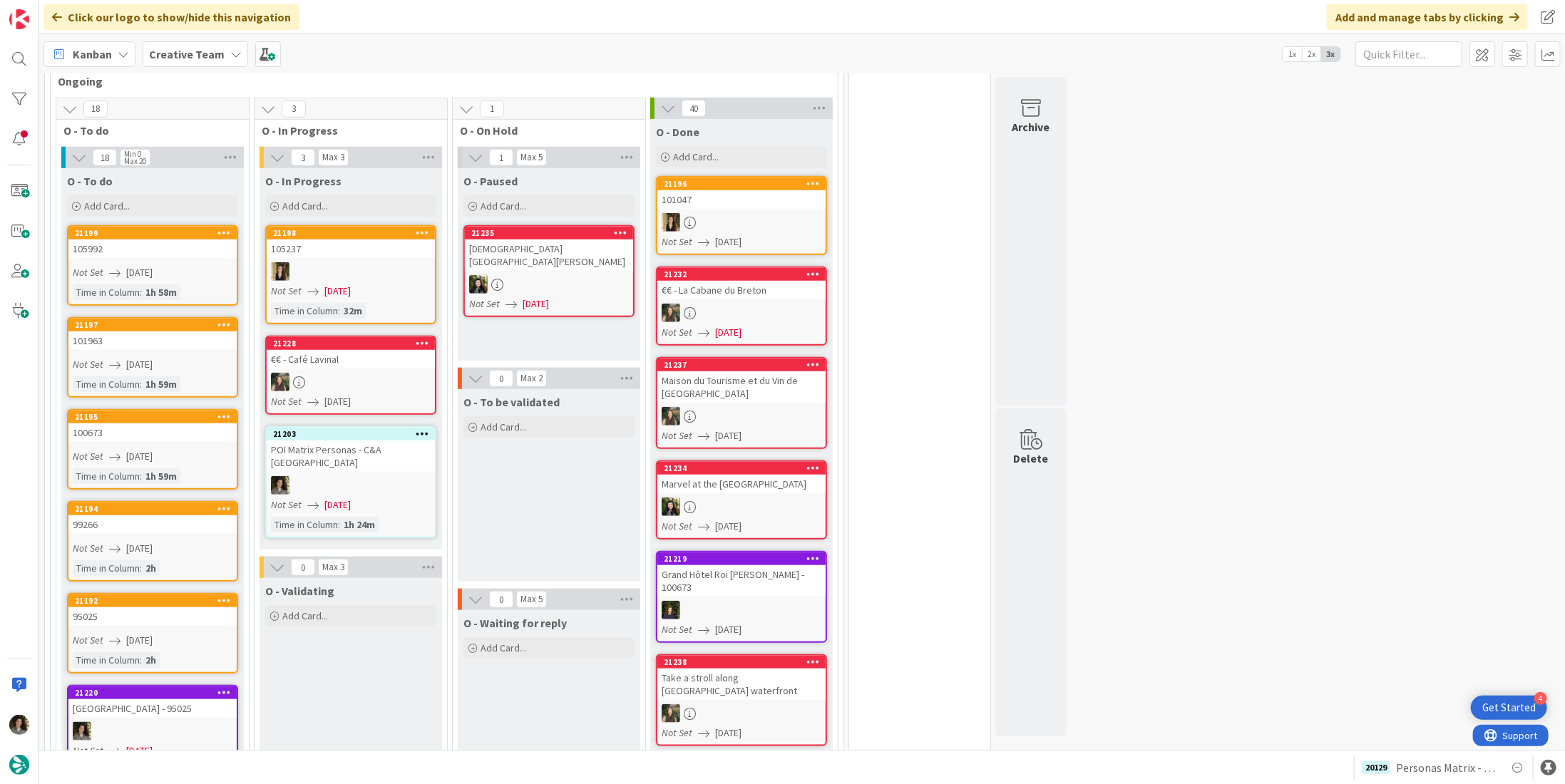
scroll to position [784, 0]
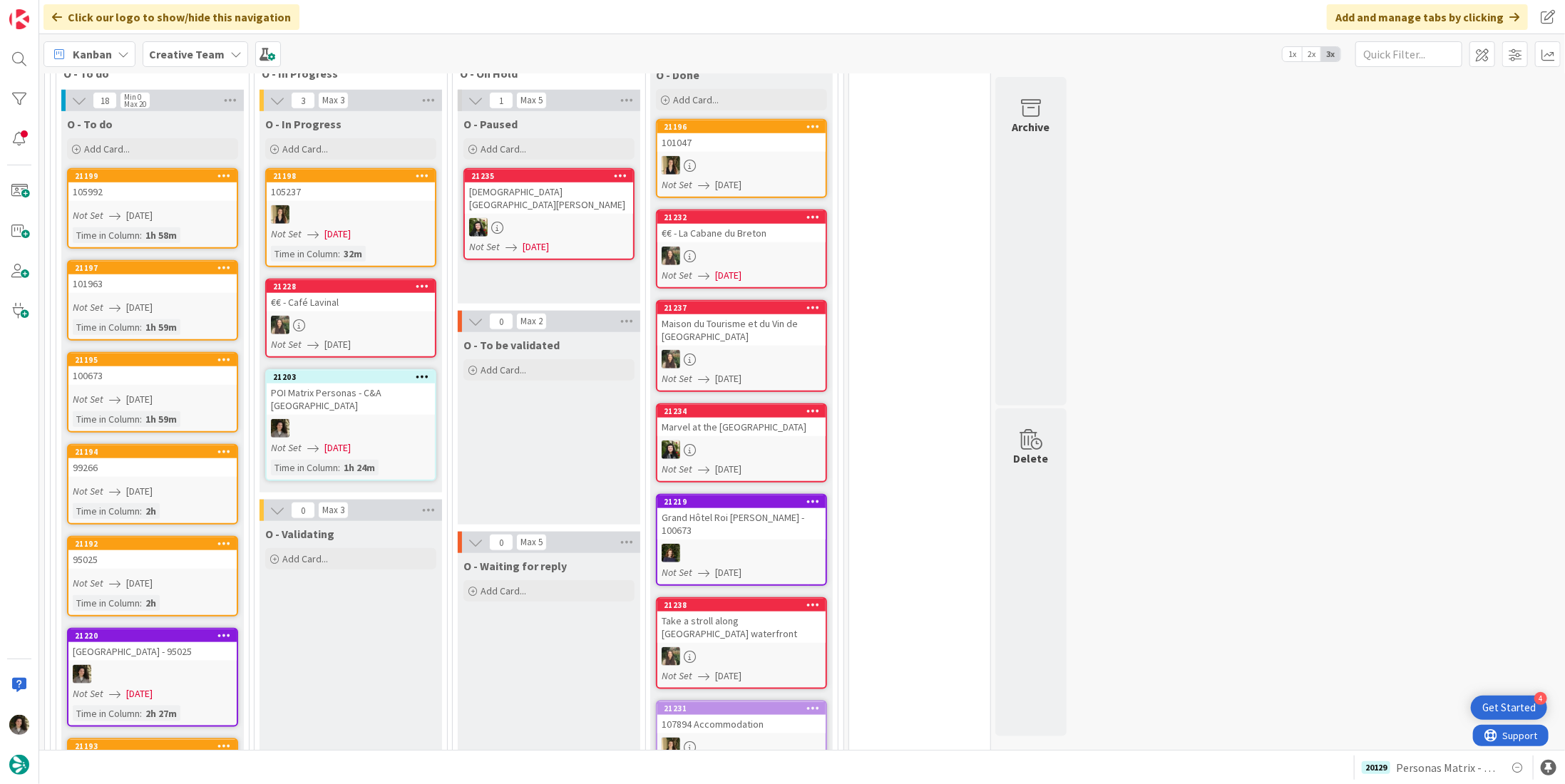
click at [355, 383] on div "POI Matrix Personas - C&A [GEOGRAPHIC_DATA]" at bounding box center [351, 398] width 169 height 31
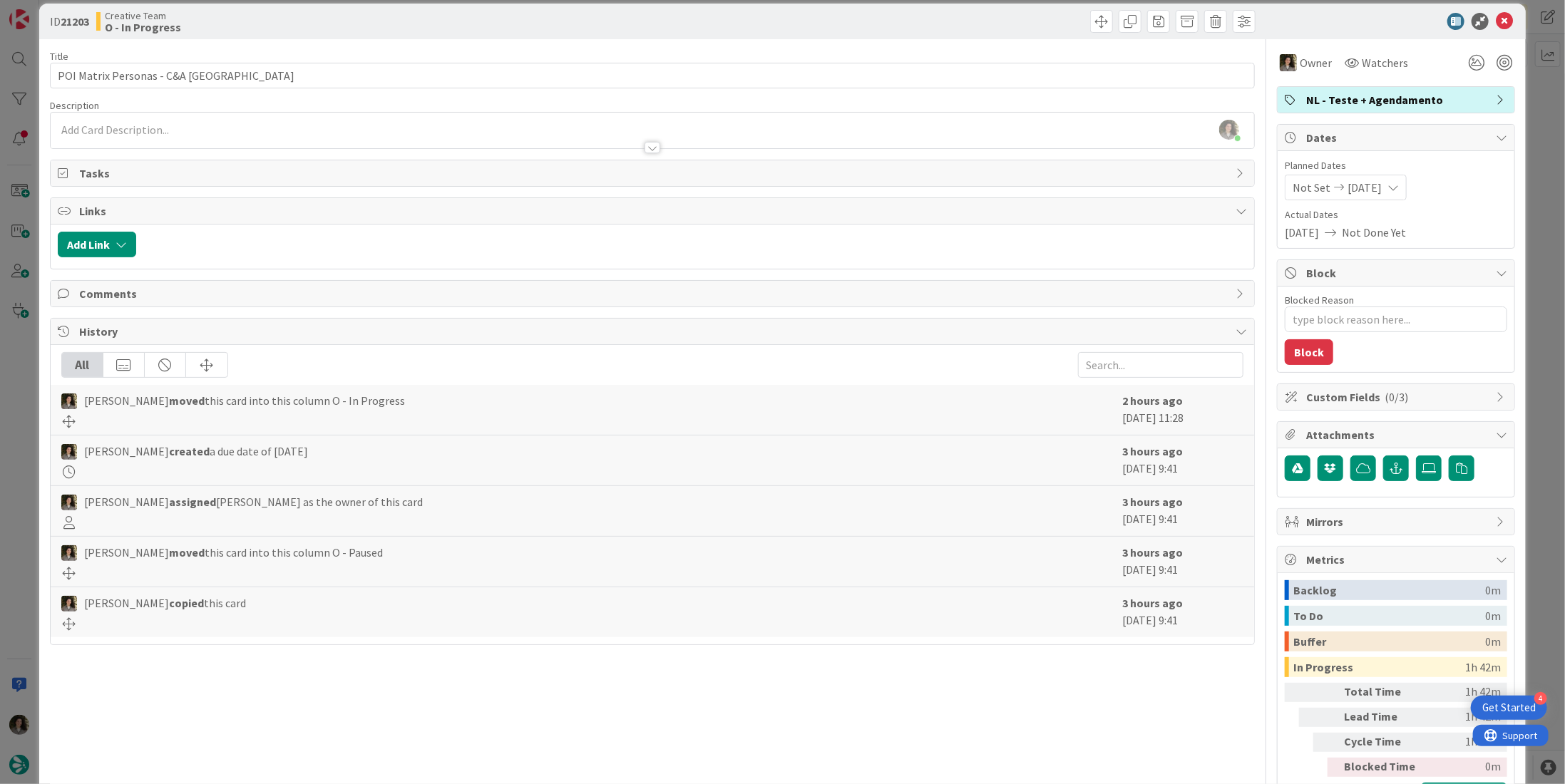
scroll to position [0, 0]
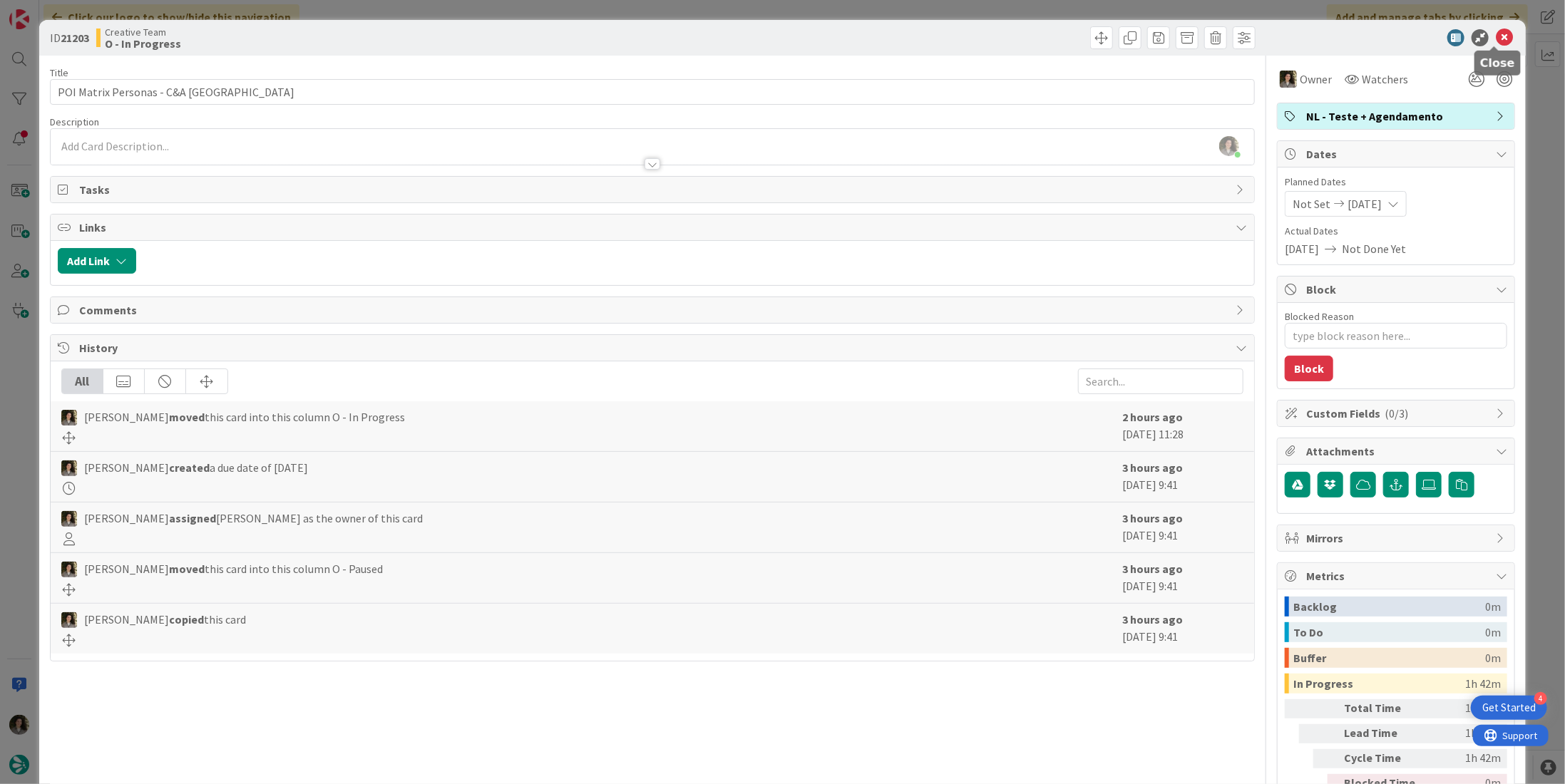
click at [1498, 38] on icon at bounding box center [1504, 38] width 17 height 17
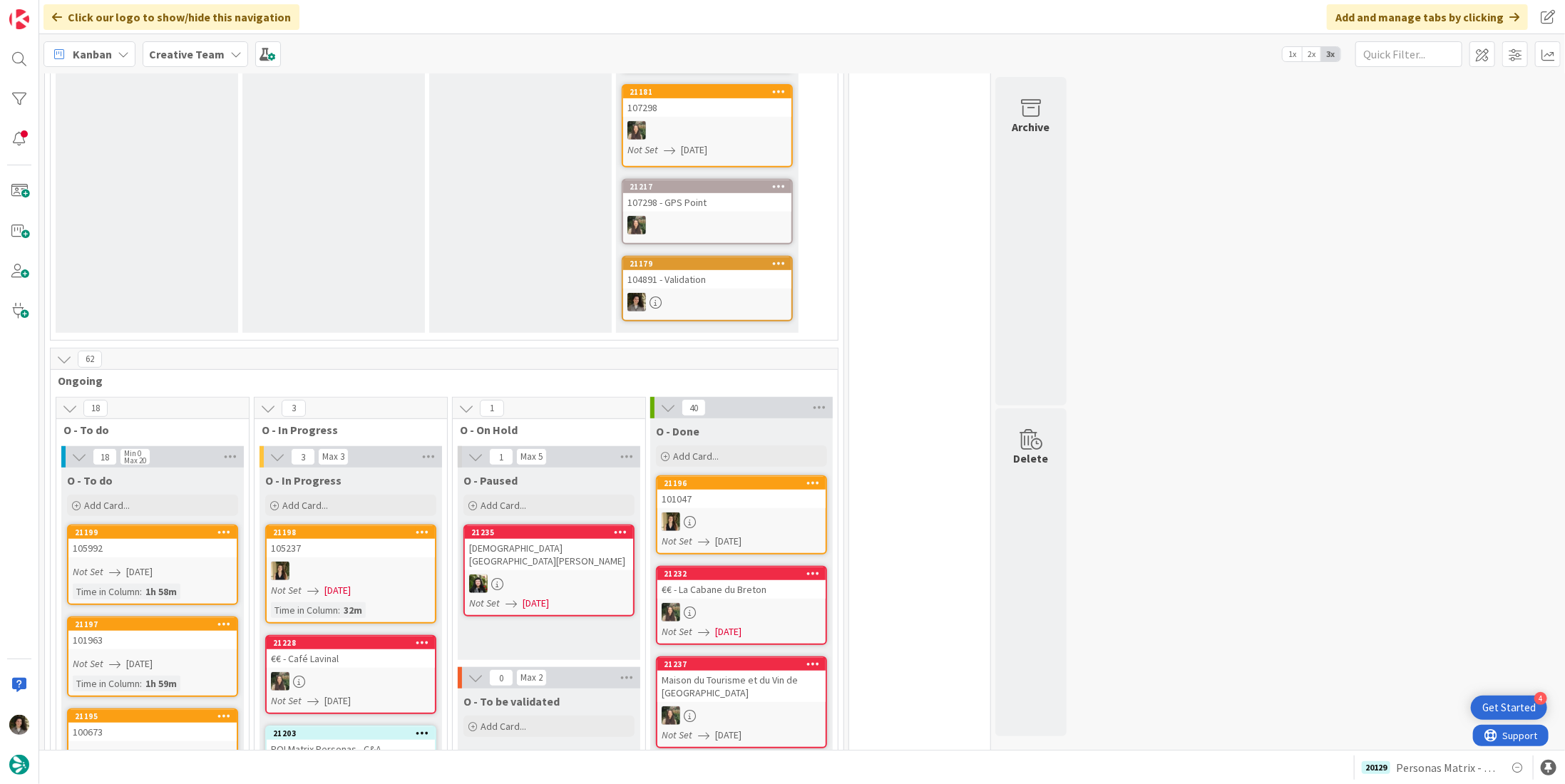
scroll to position [784, 0]
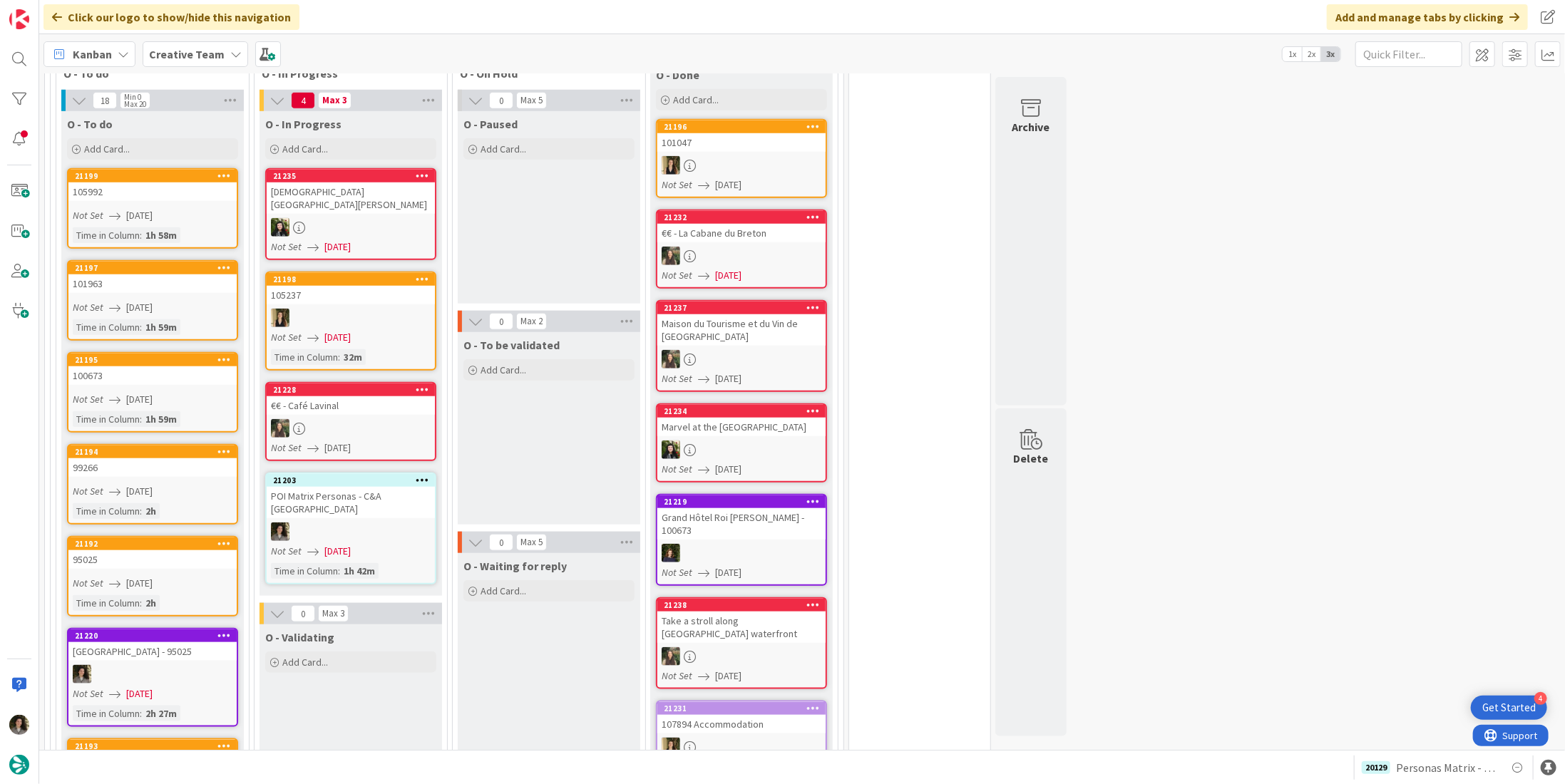
click at [324, 522] on div at bounding box center [351, 531] width 169 height 18
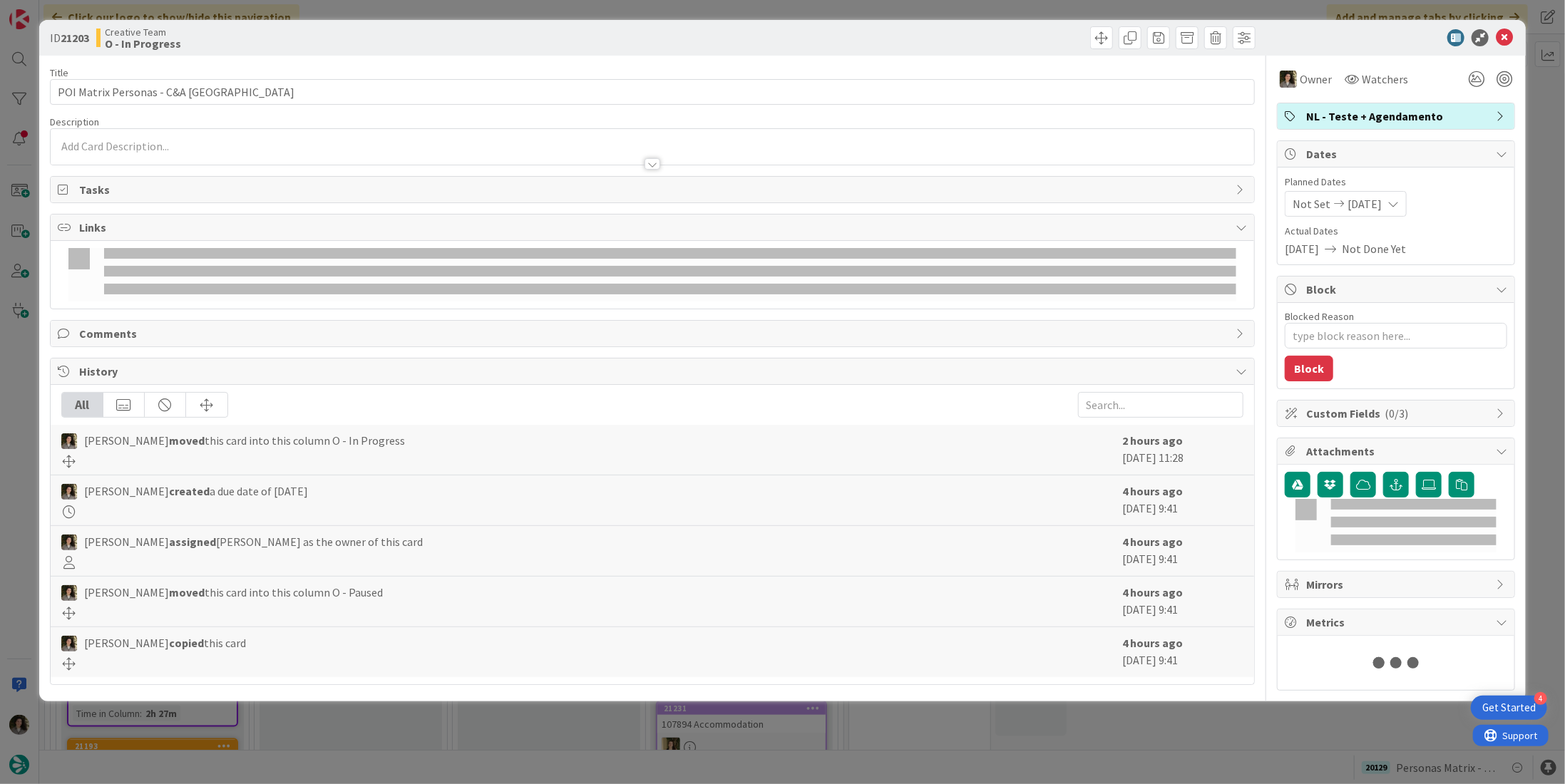
type textarea "x"
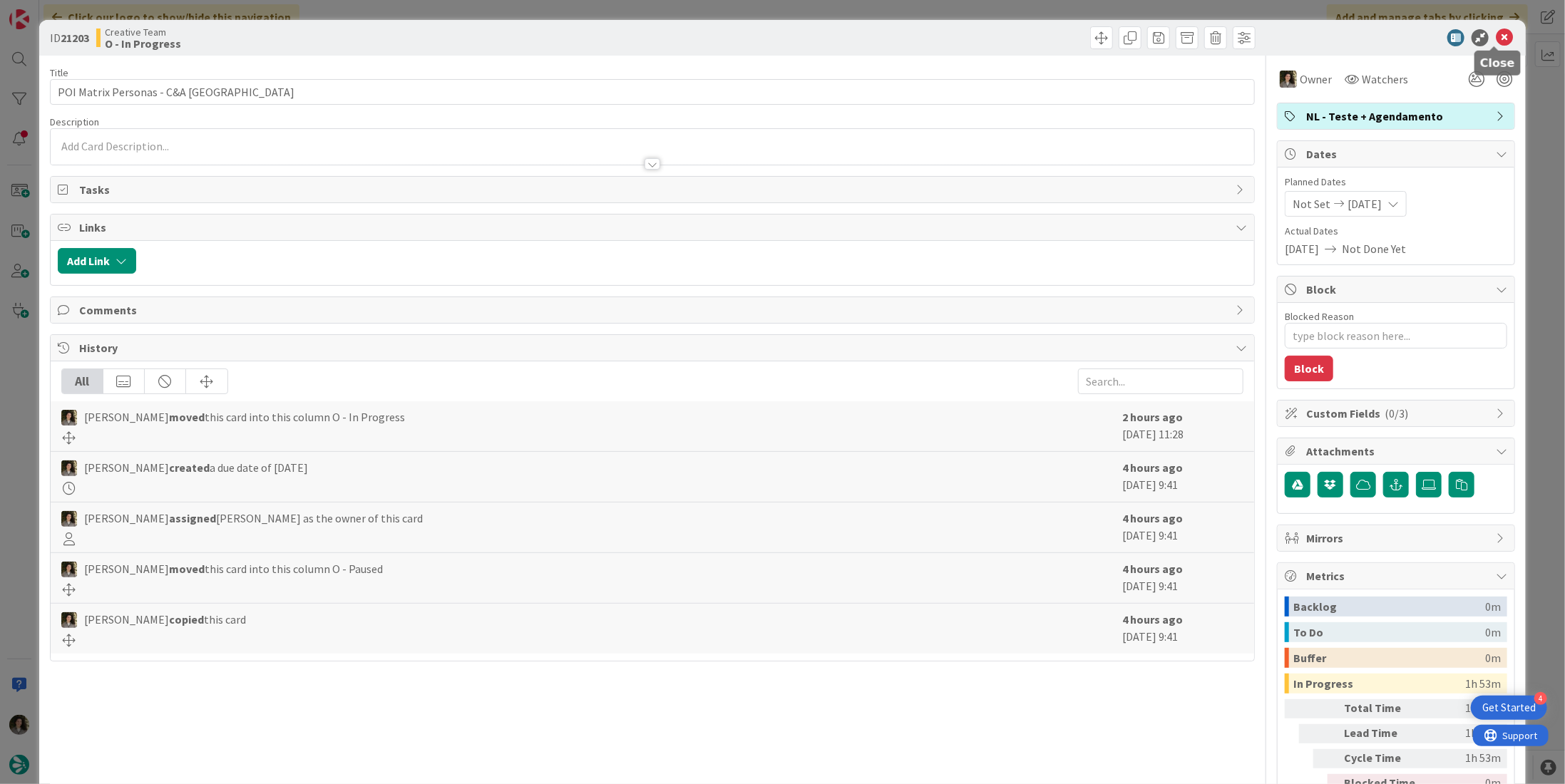
click at [1496, 32] on icon at bounding box center [1504, 38] width 17 height 17
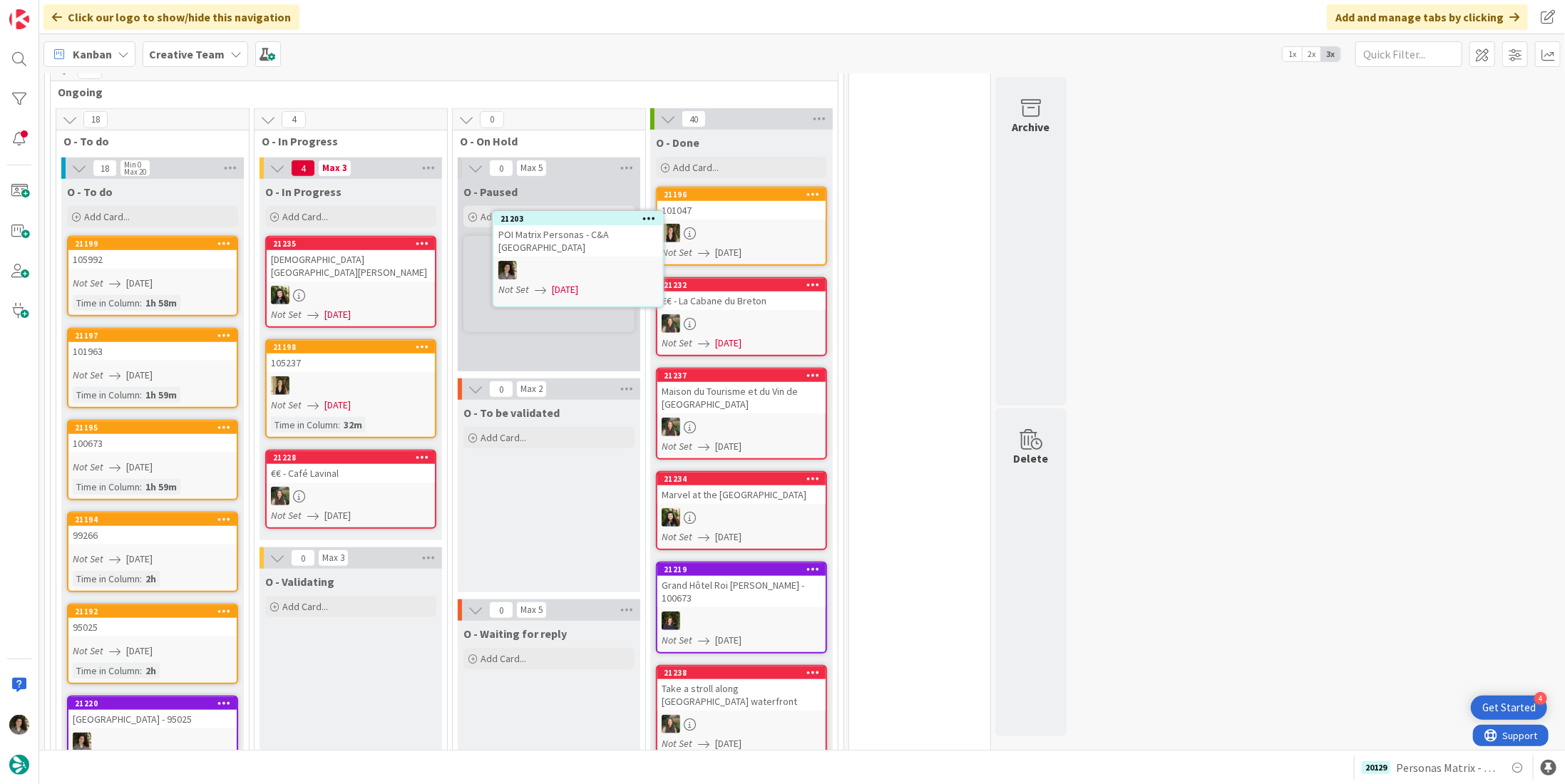
scroll to position [716, 0]
